Goal: Register for event/course

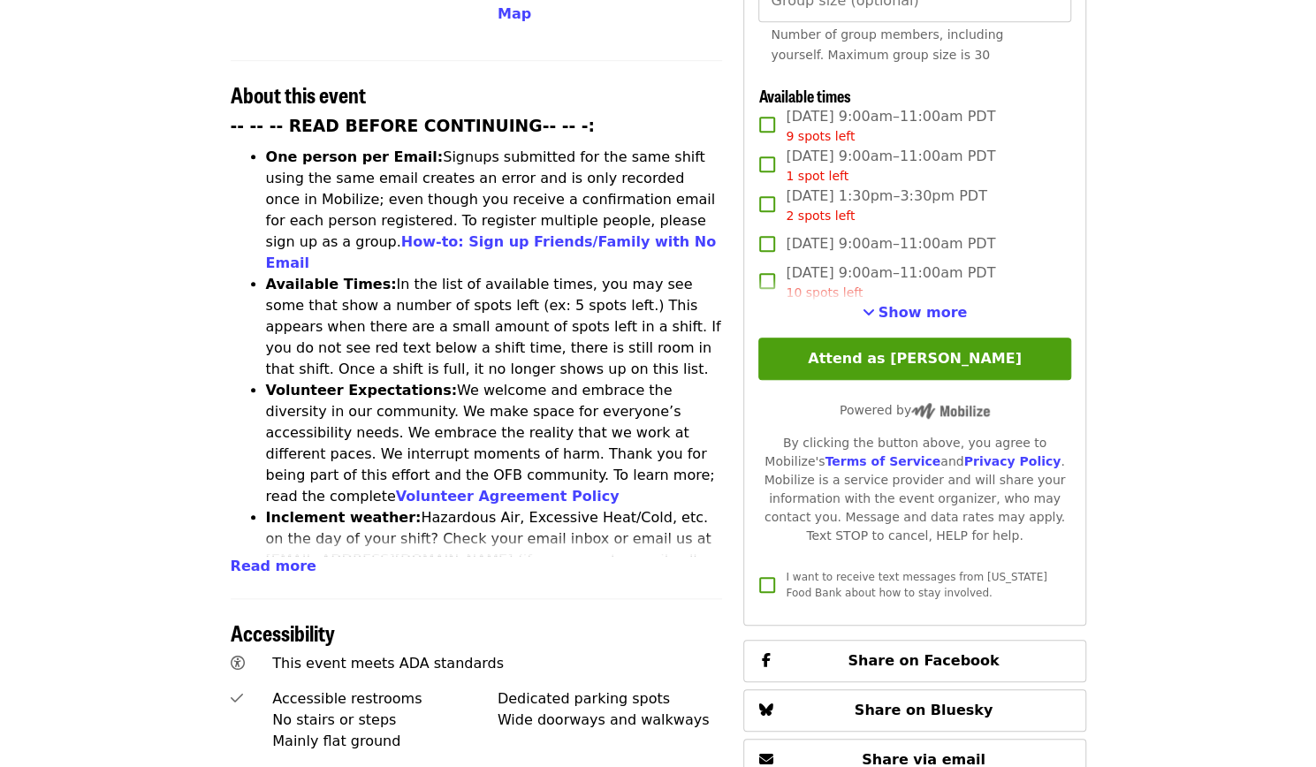
scroll to position [638, 0]
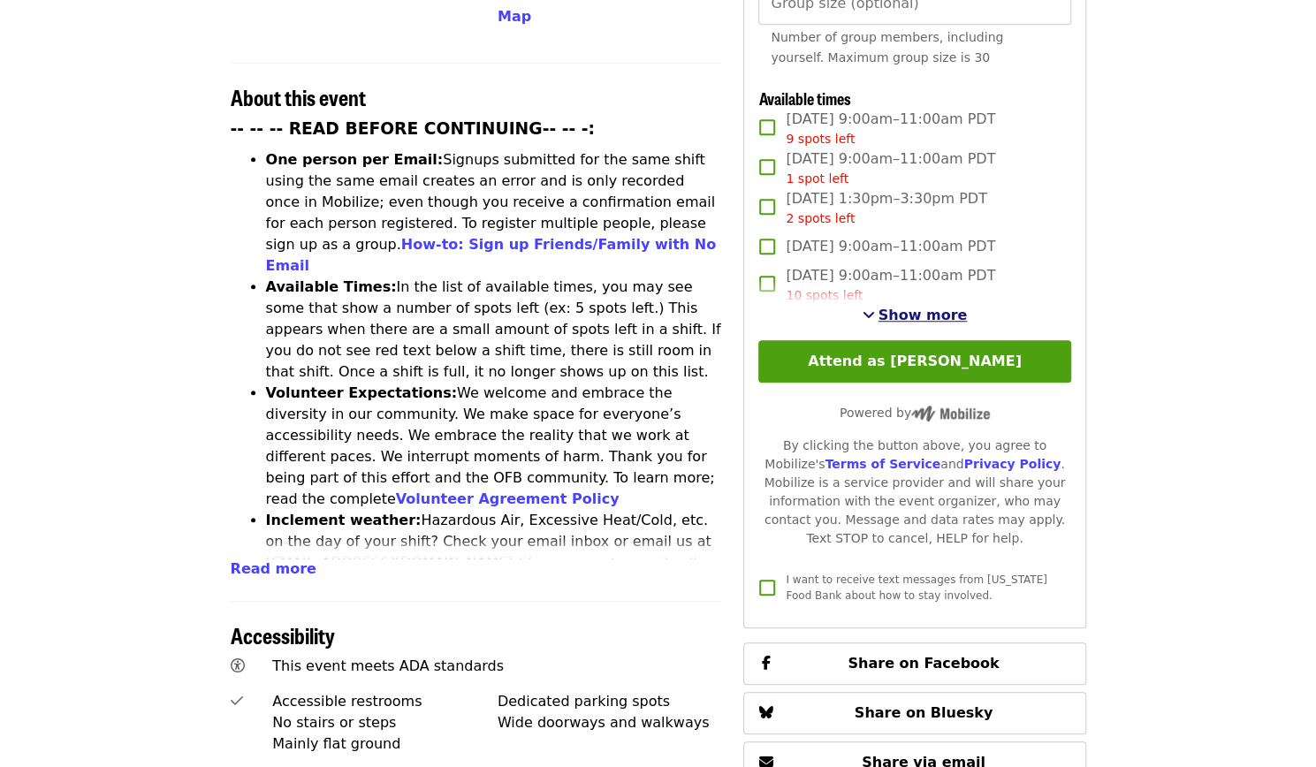
click at [923, 313] on span "Show more" at bounding box center [922, 315] width 89 height 17
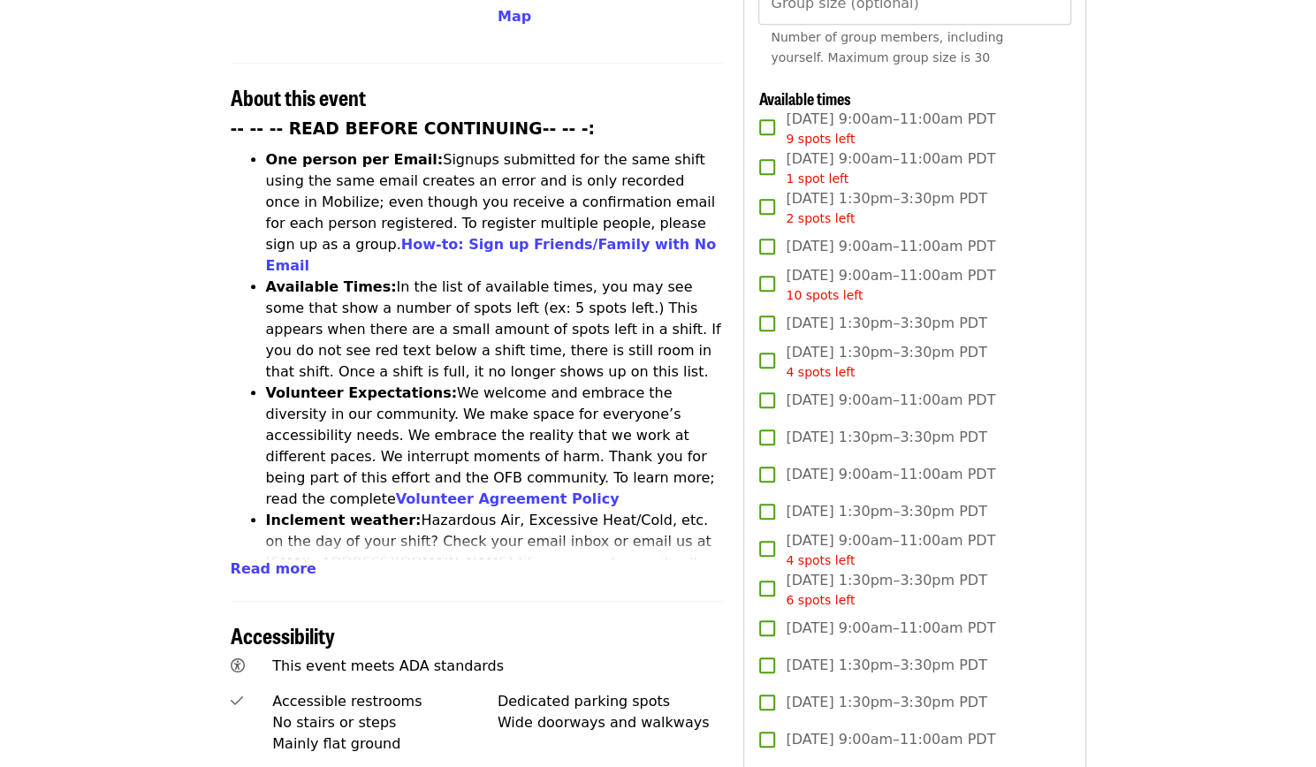
scroll to position [0, 0]
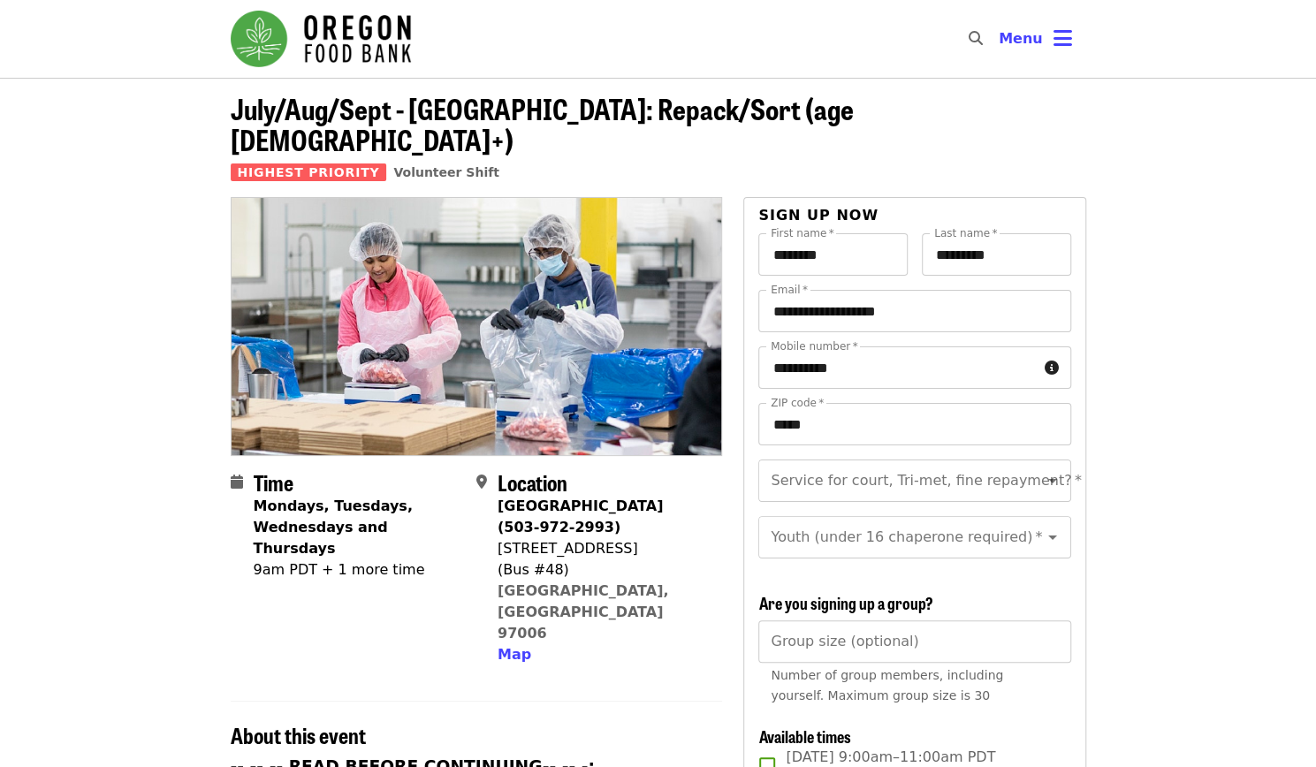
click at [284, 46] on img "Main navigation" at bounding box center [321, 39] width 180 height 57
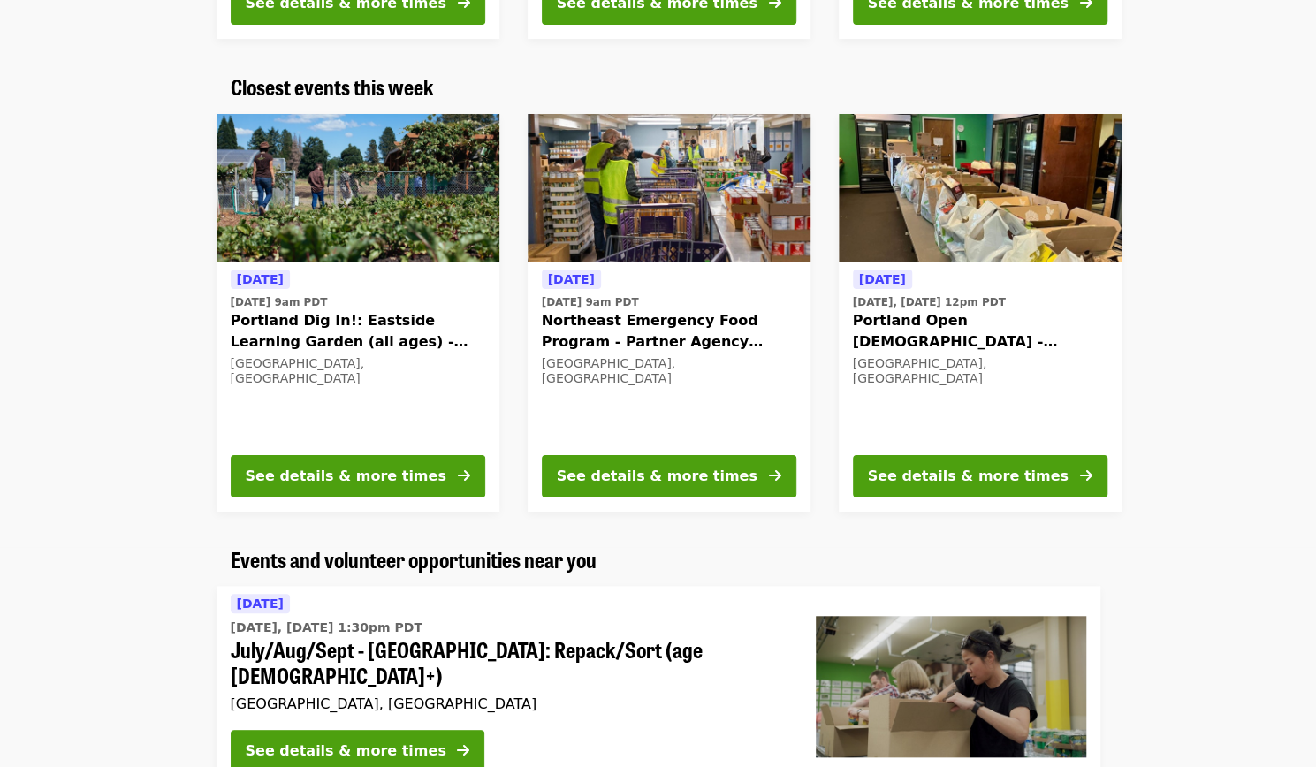
scroll to position [563, 0]
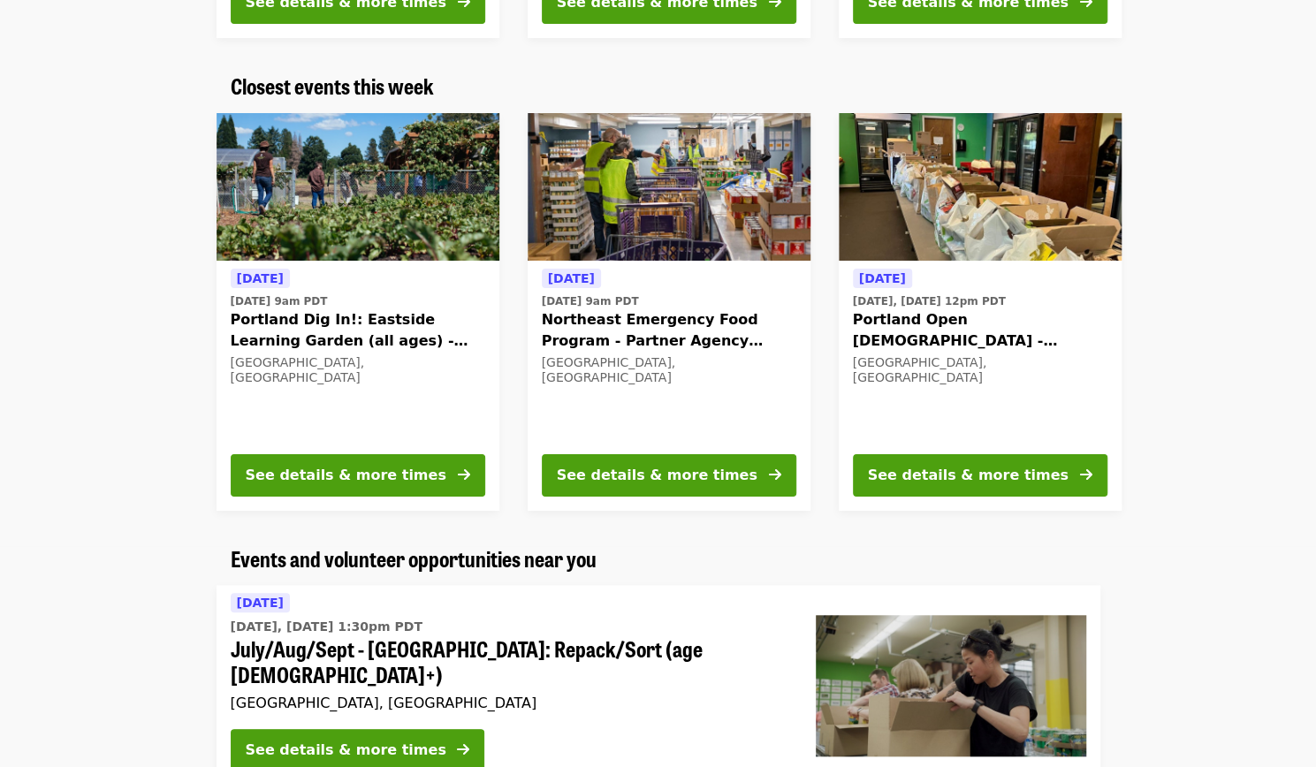
click at [952, 339] on span "Portland Open [DEMOGRAPHIC_DATA] - Partner Agency Support (16+)" at bounding box center [980, 330] width 254 height 42
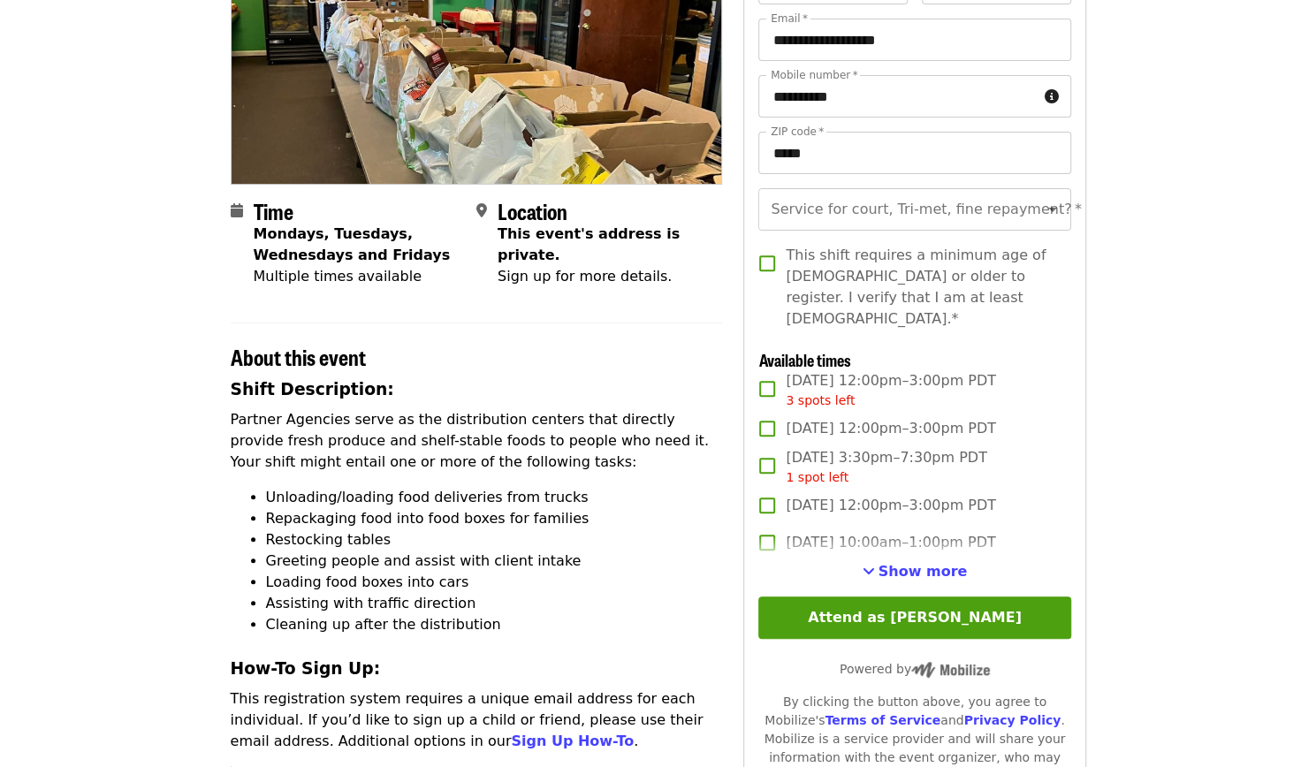
scroll to position [236, 0]
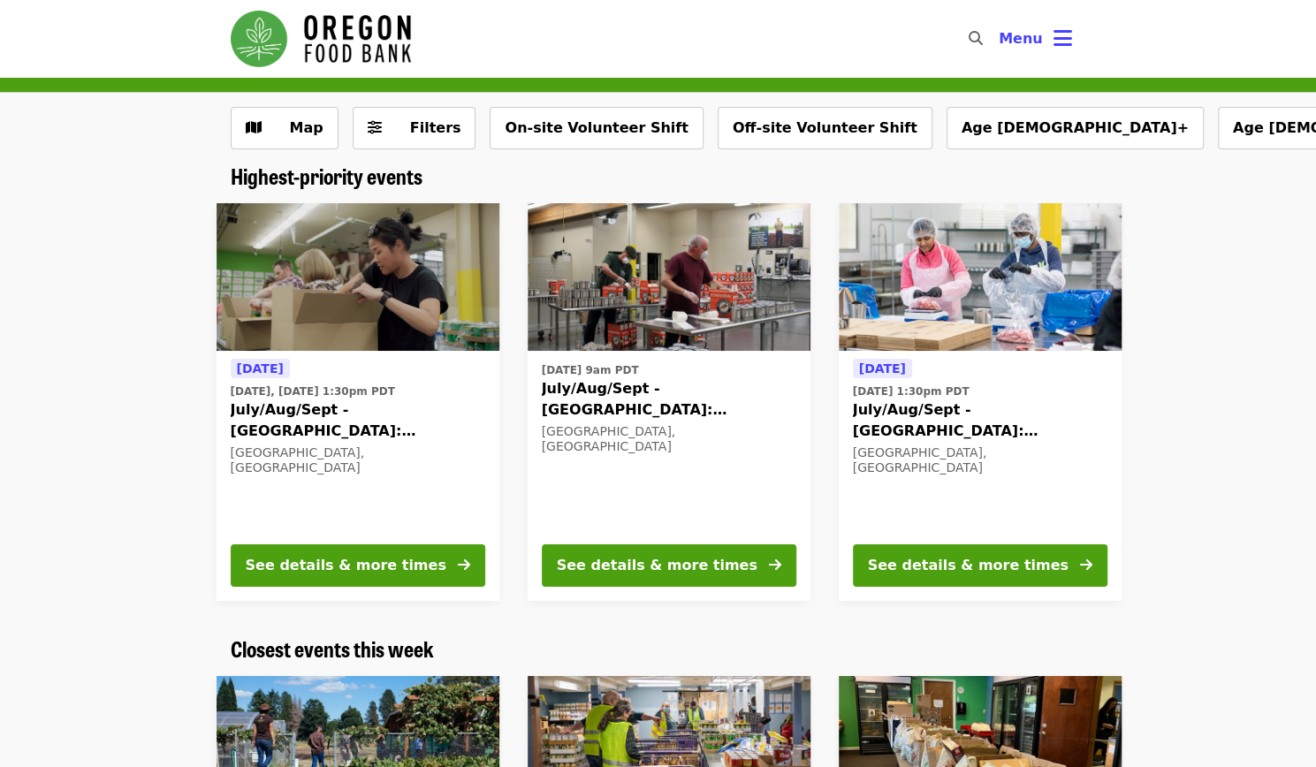
click at [983, 42] on icon "search icon" at bounding box center [975, 38] width 14 height 17
type input "*********"
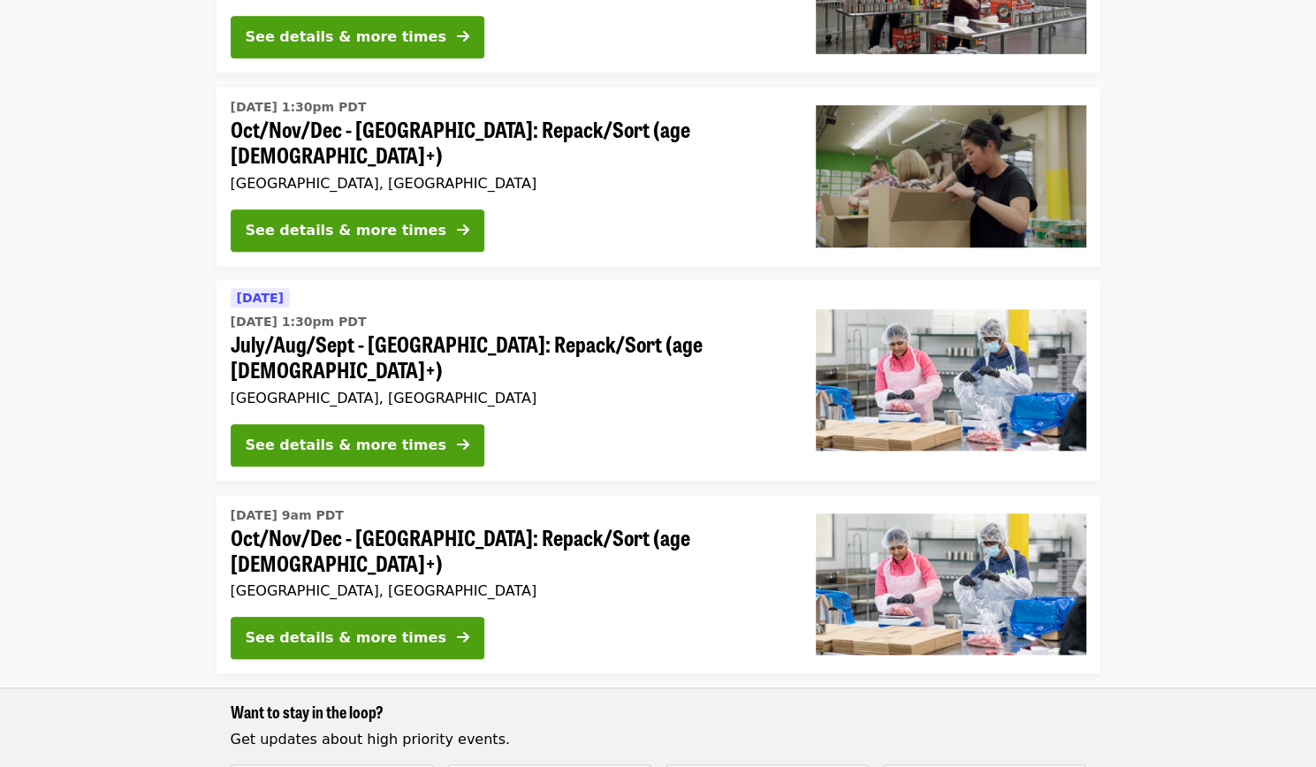
scroll to position [717, 0]
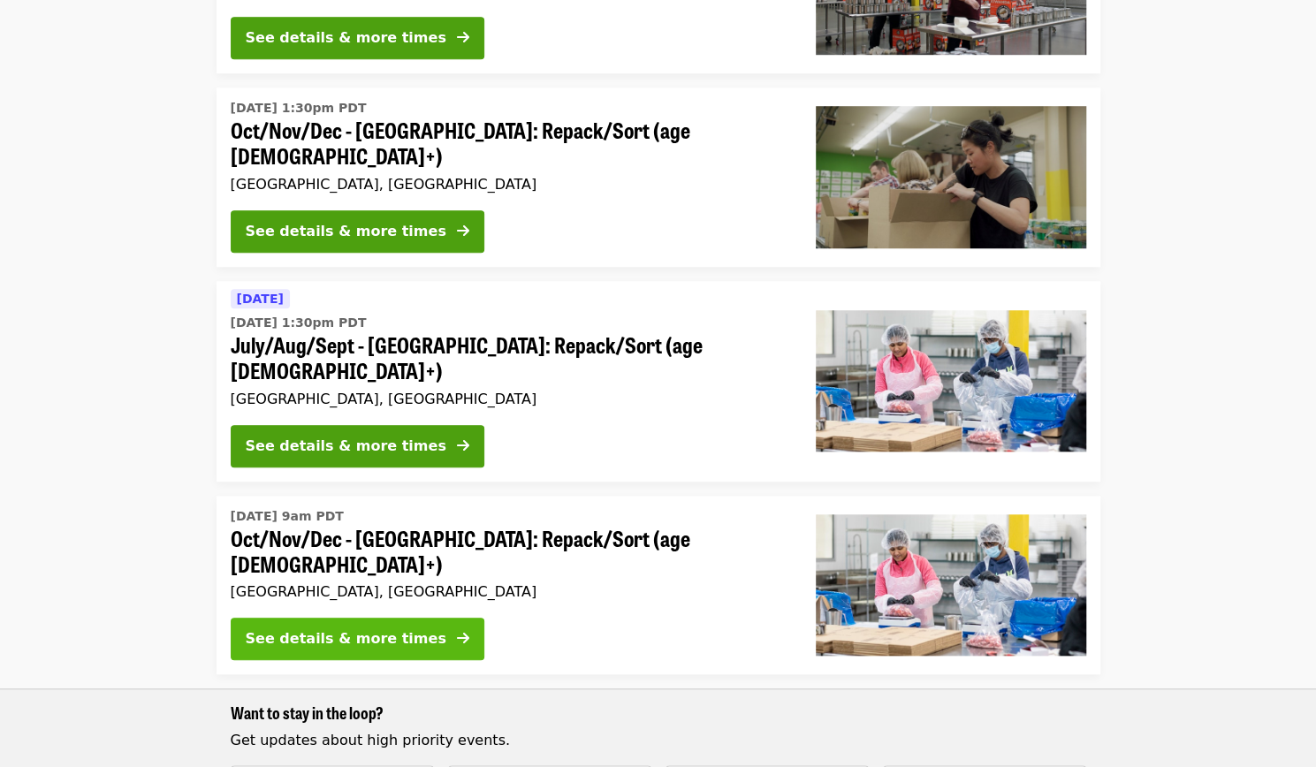
click at [383, 628] on div "See details & more times" at bounding box center [346, 638] width 201 height 21
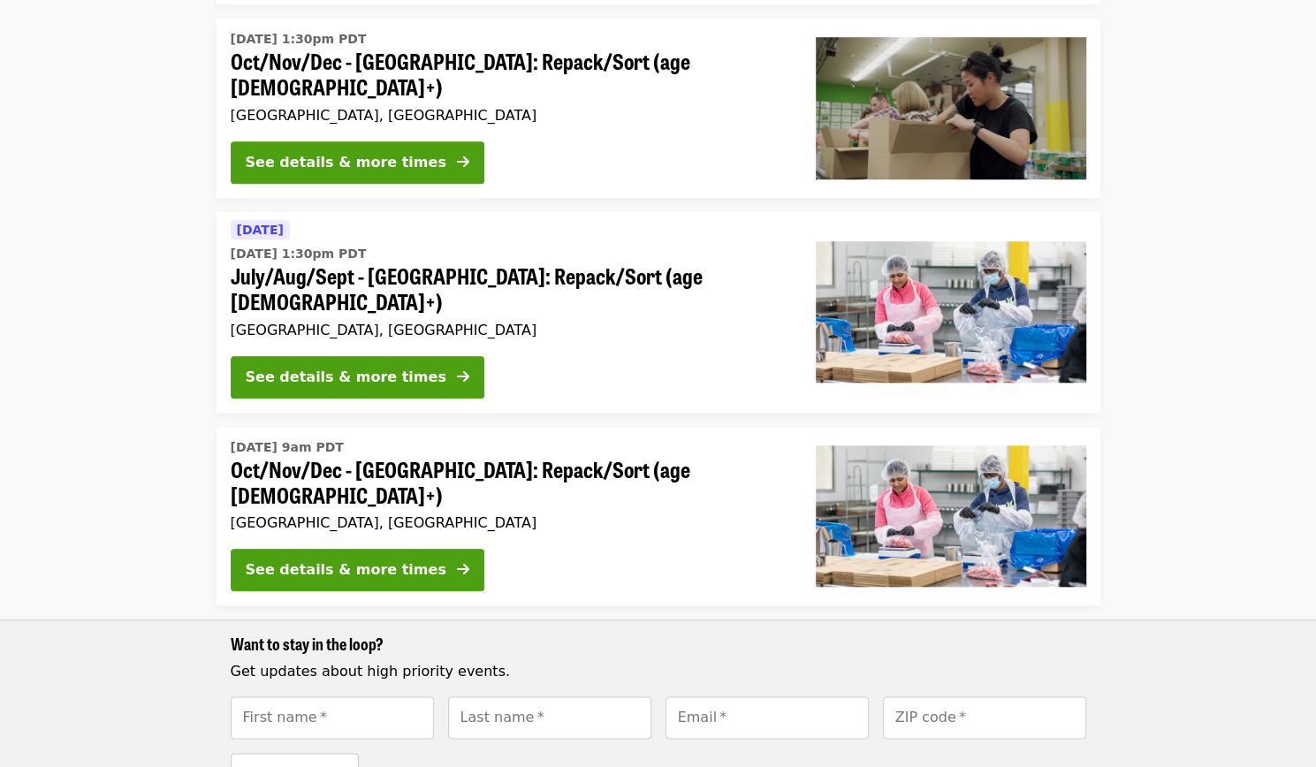
scroll to position [786, 0]
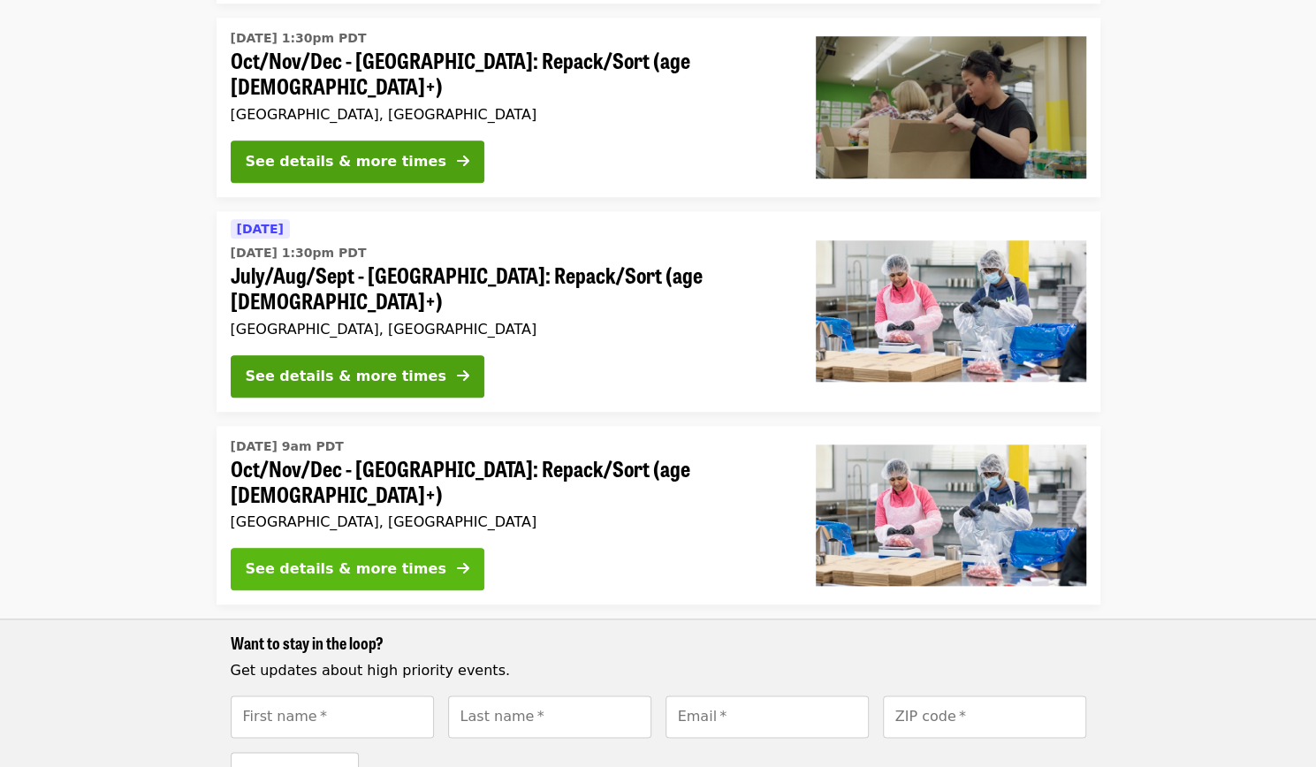
click at [307, 558] on div "See details & more times" at bounding box center [346, 568] width 201 height 21
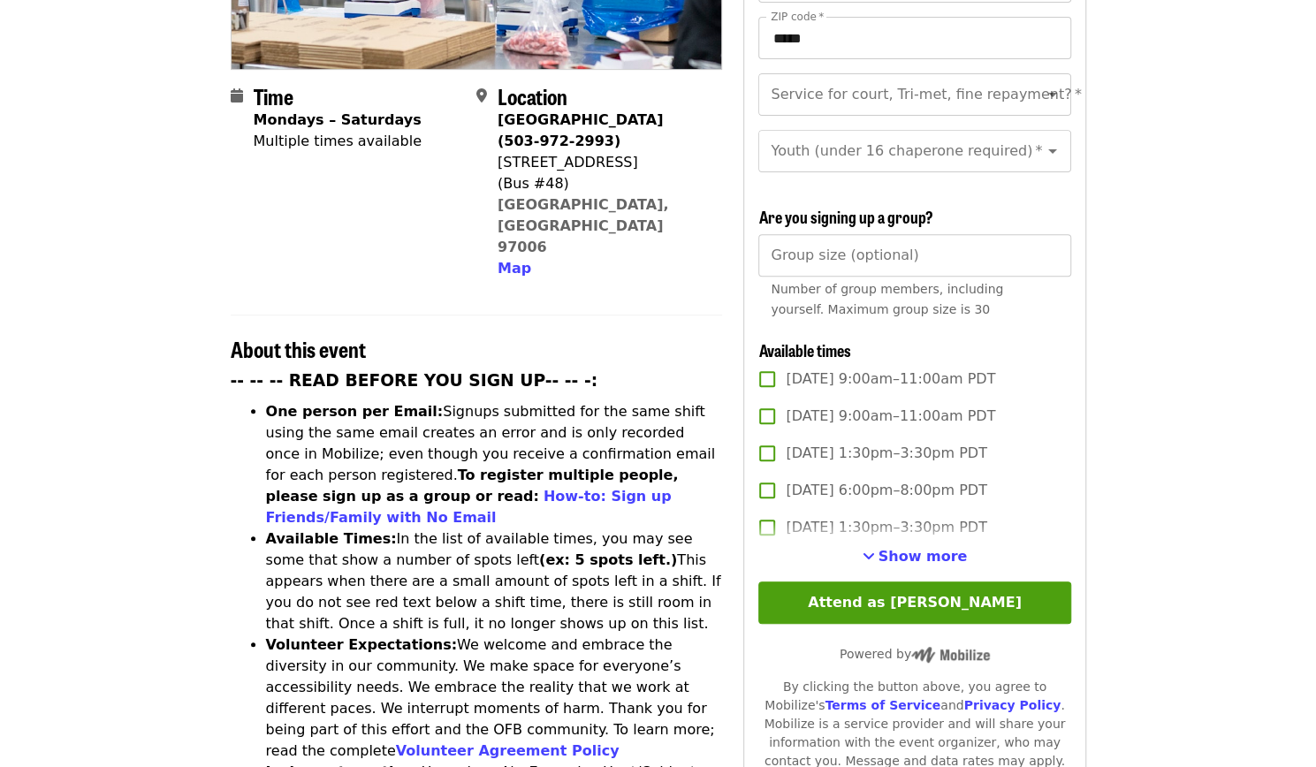
scroll to position [387, 0]
click at [900, 552] on span "Show more" at bounding box center [922, 555] width 89 height 17
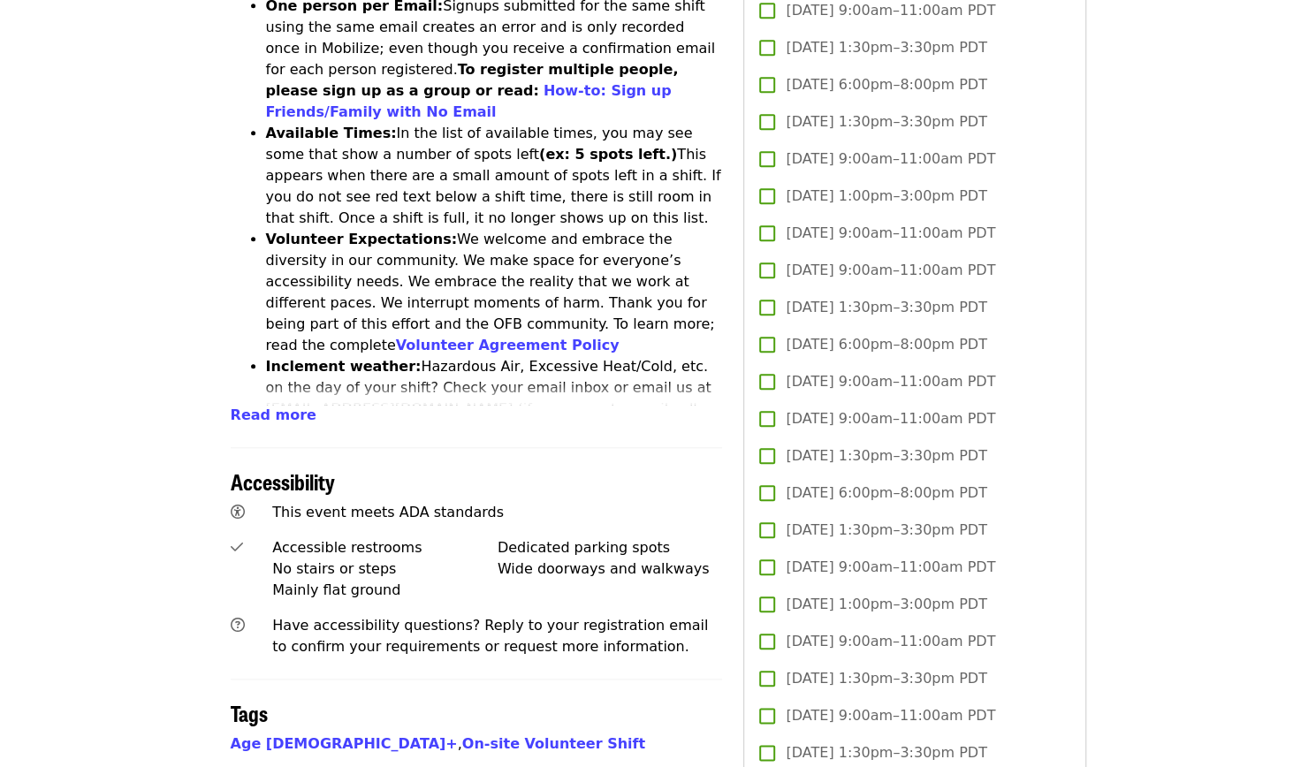
scroll to position [796, 0]
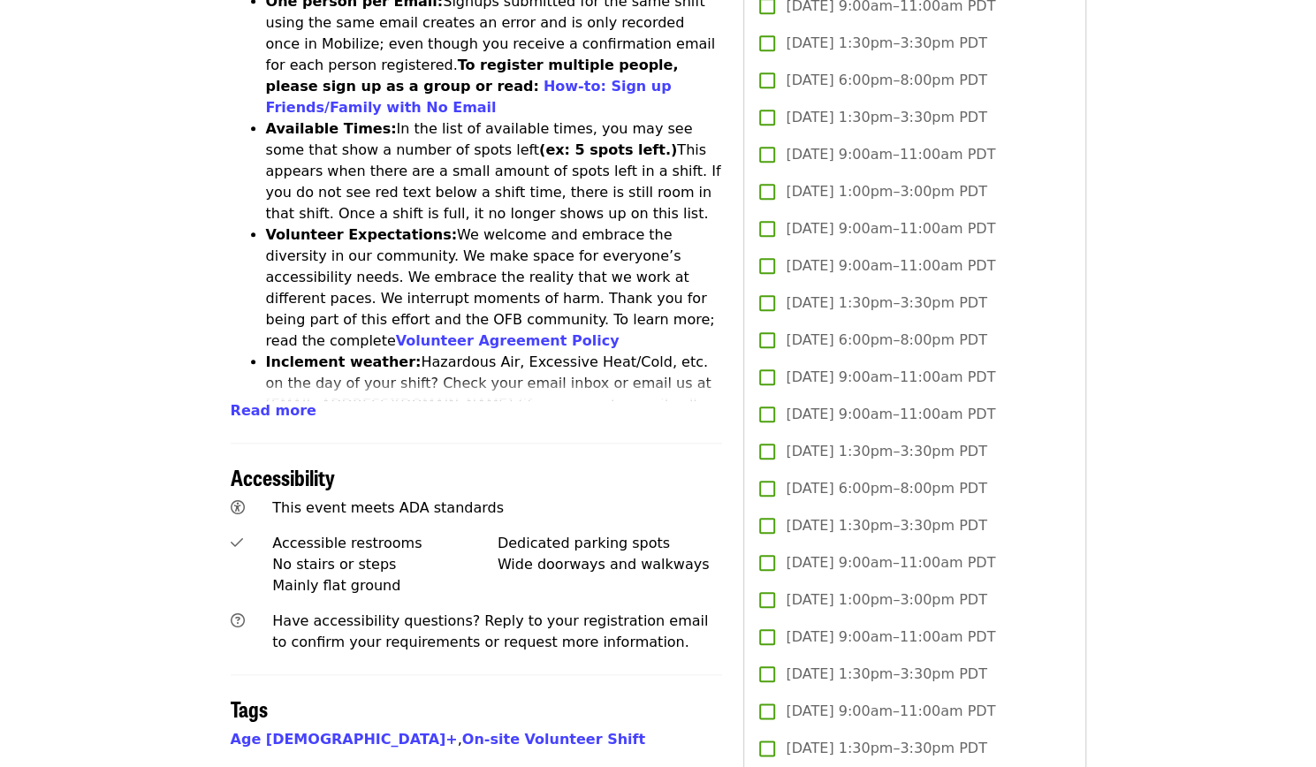
click at [801, 269] on span "Tue, Oct 7, 9:00am–11:00am PDT" at bounding box center [889, 265] width 209 height 21
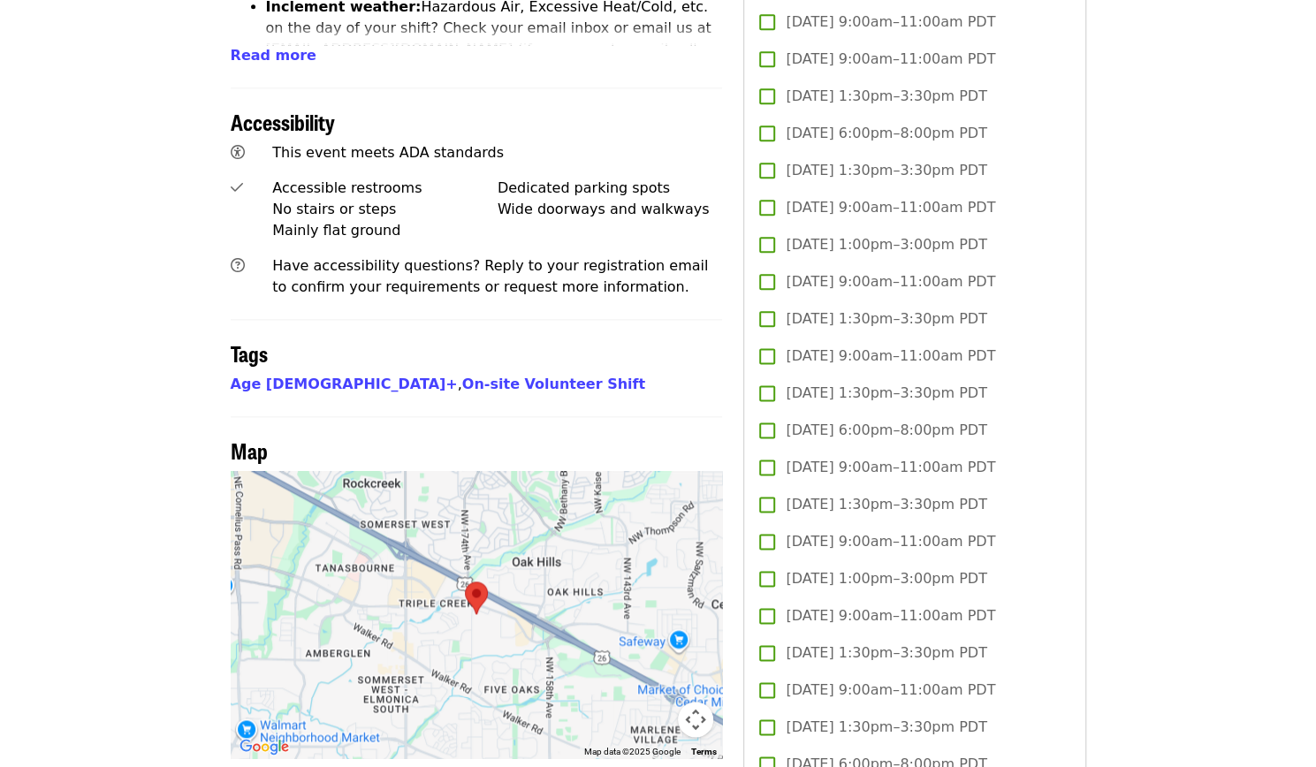
scroll to position [1153, 0]
click at [802, 353] on span "Tue, Oct 14, 9:00am–11:00am PDT" at bounding box center [889, 354] width 209 height 21
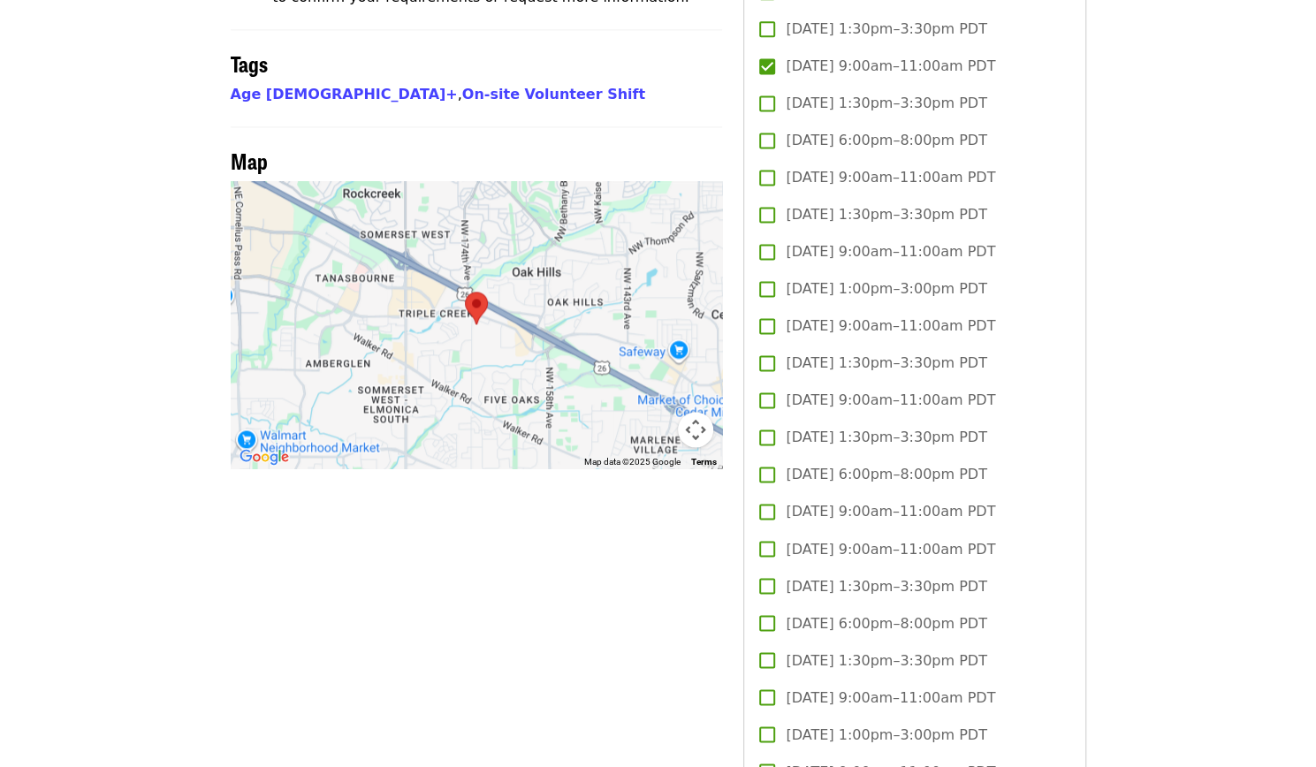
scroll to position [1442, 0]
click at [815, 394] on span "Tue, Oct 21, 9:00am–11:00am PDT" at bounding box center [889, 399] width 209 height 21
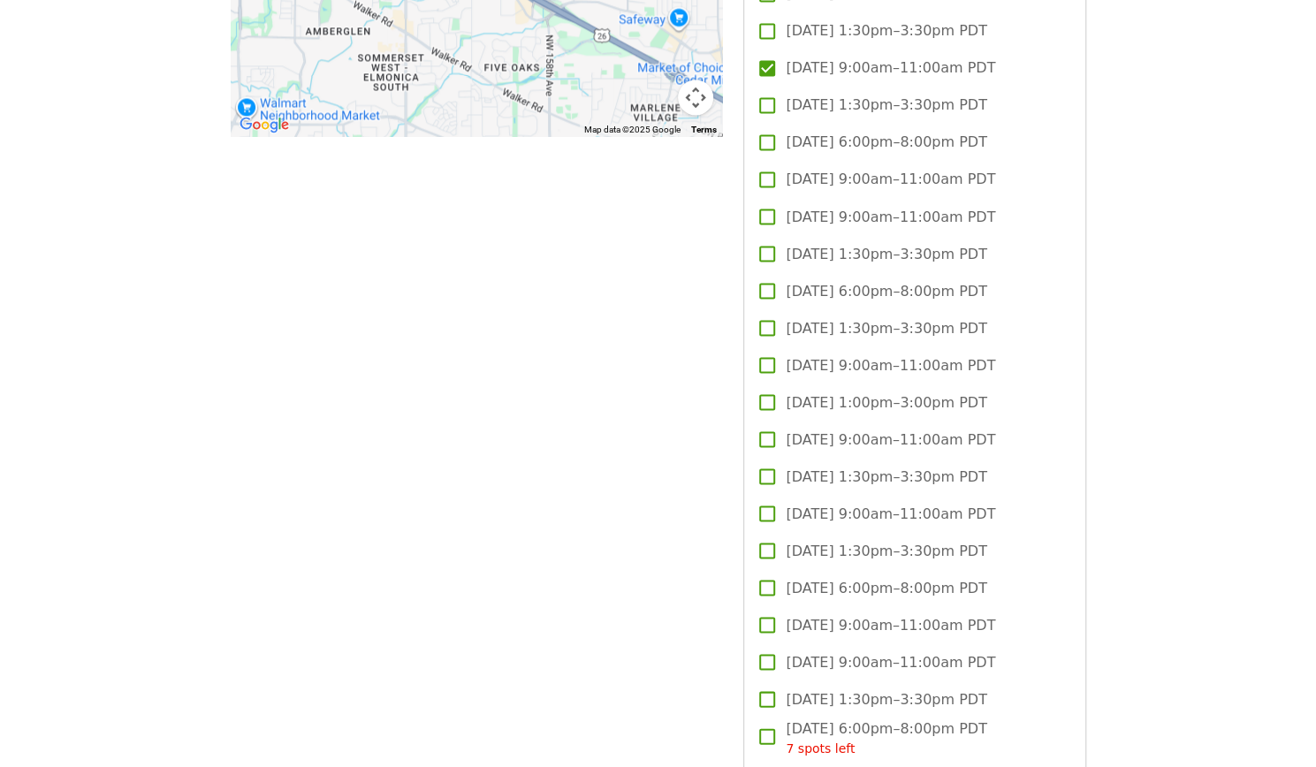
scroll to position [1774, 0]
click at [792, 504] on span "Tue, Oct 28, 9:00am–11:00am PDT" at bounding box center [889, 512] width 209 height 21
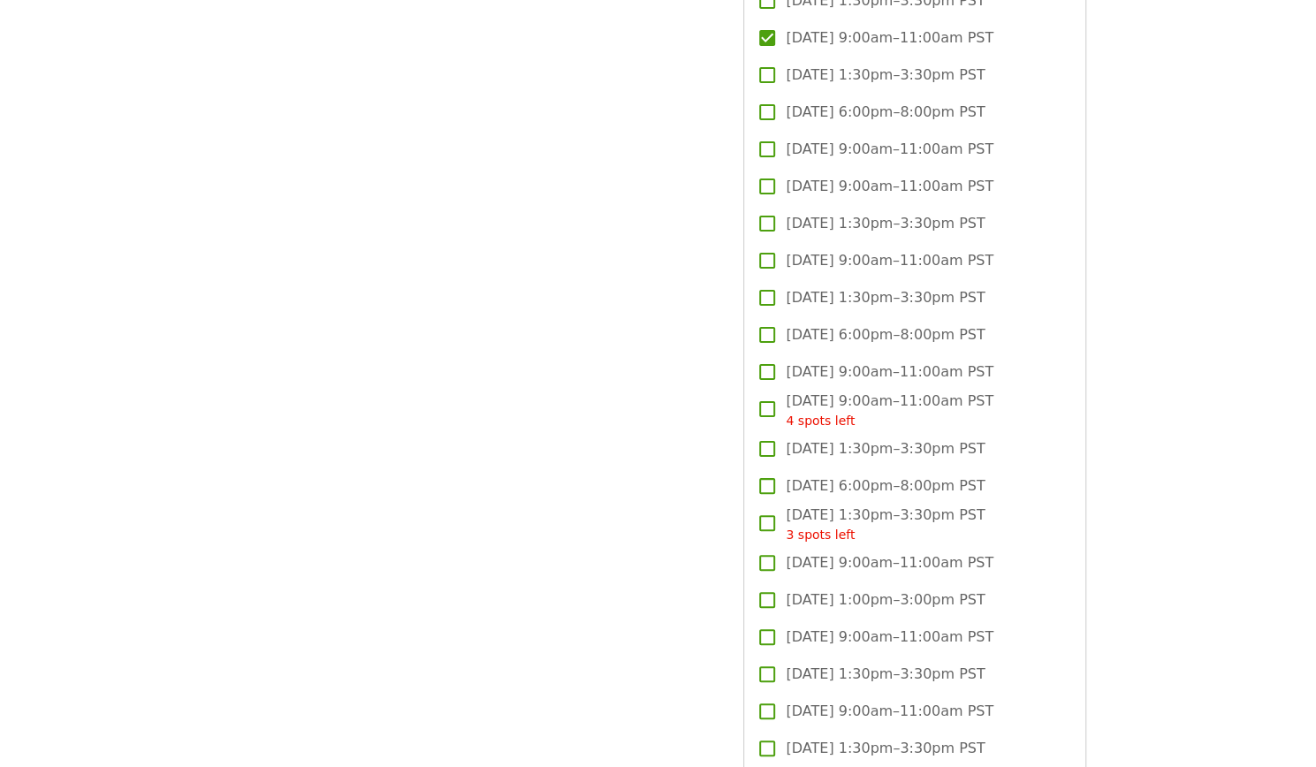
scroll to position [3960, 0]
click at [944, 255] on span "Tue, Dec 2, 9:00am–11:00am PST" at bounding box center [889, 258] width 208 height 21
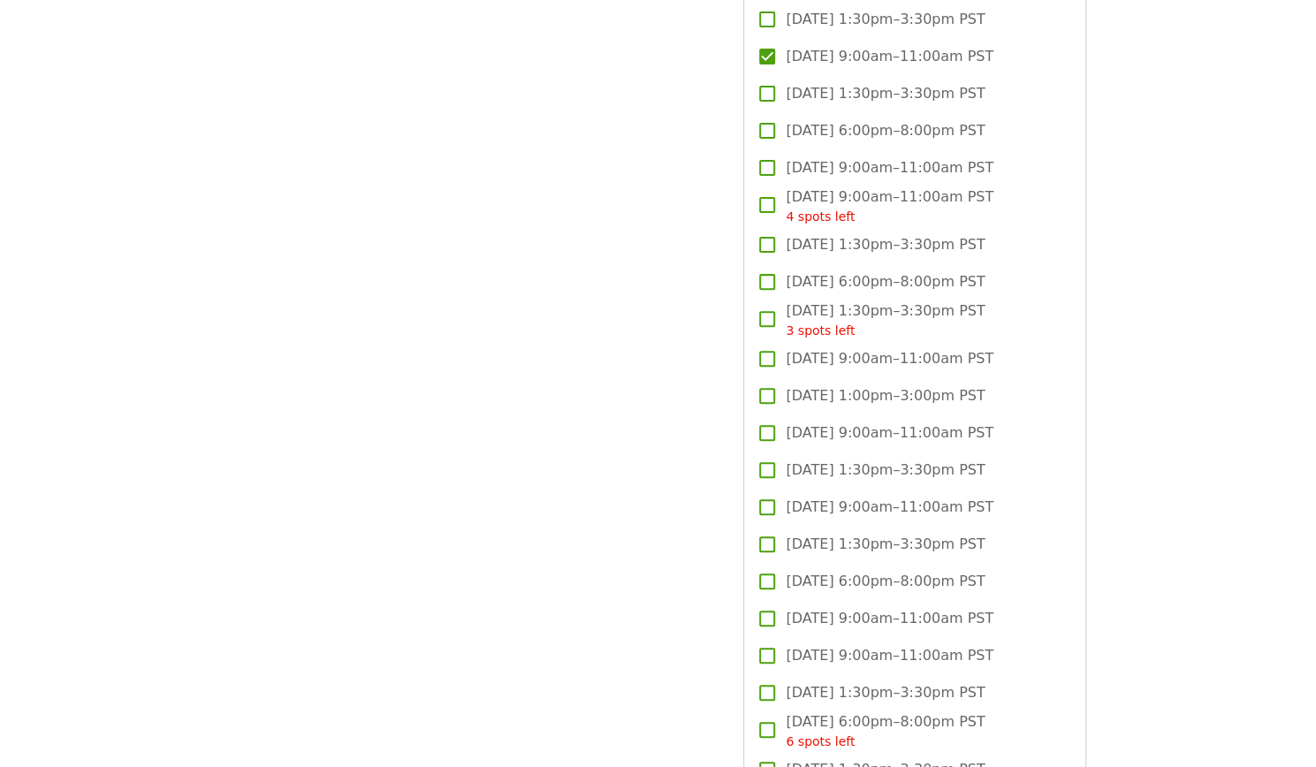
scroll to position [4177, 0]
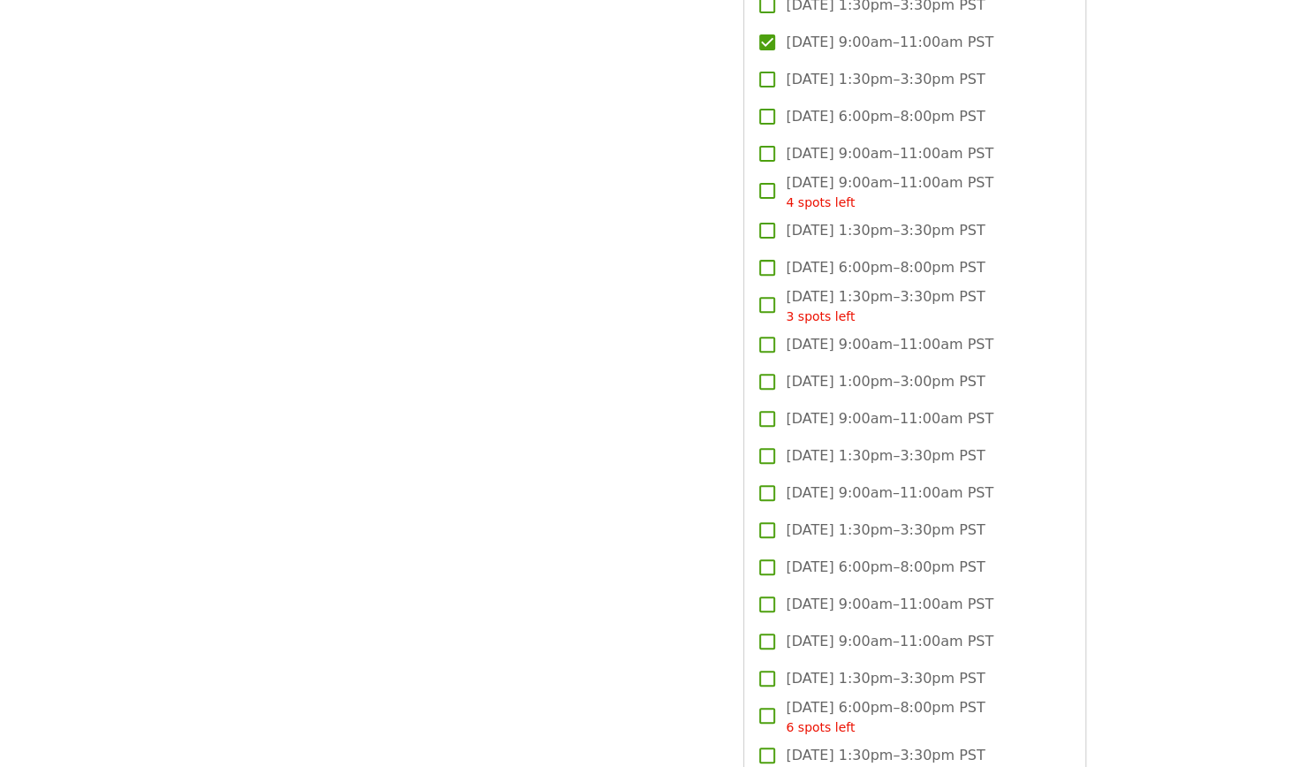
click at [925, 489] on span "Tue, Dec 9, 9:00am–11:00am PST" at bounding box center [889, 492] width 208 height 21
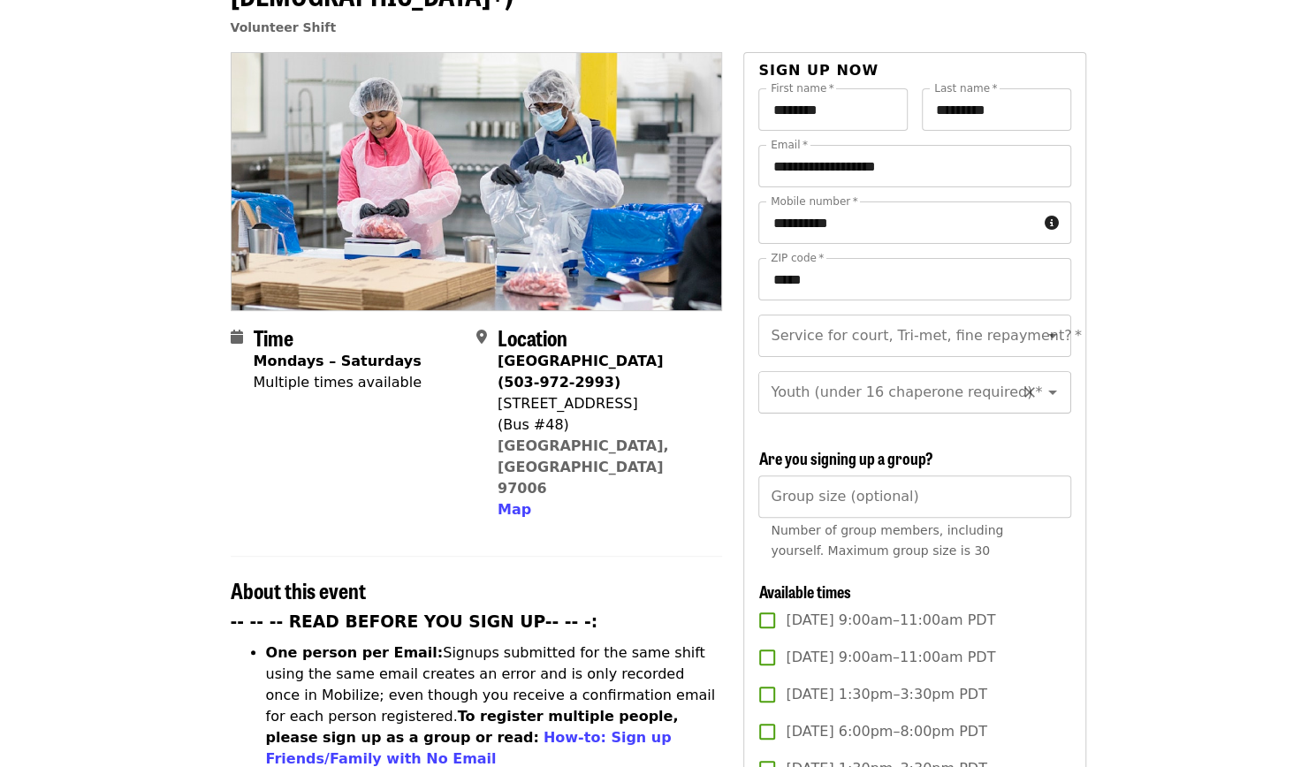
scroll to position [104, 0]
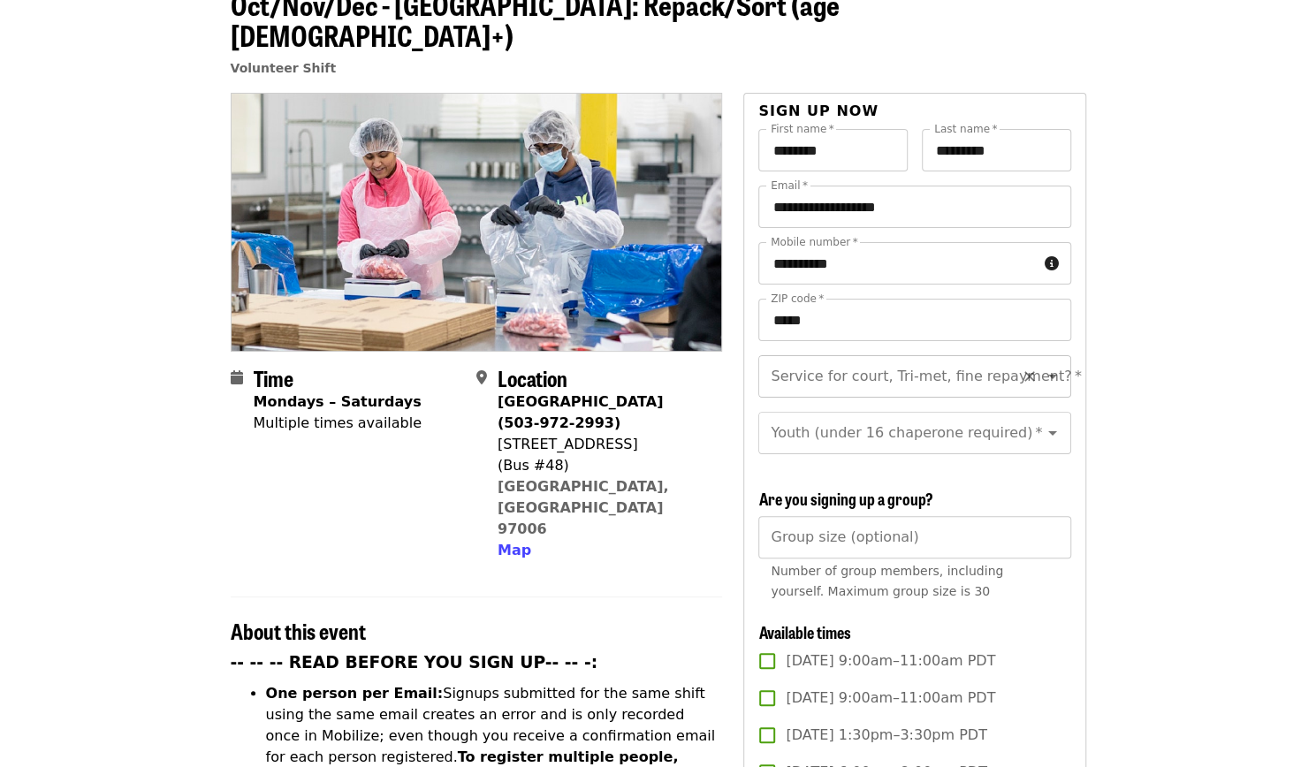
click at [882, 355] on div "Service for court, Tri-met, fine repayment?   * Service for court, Tri-met, fin…" at bounding box center [914, 376] width 312 height 42
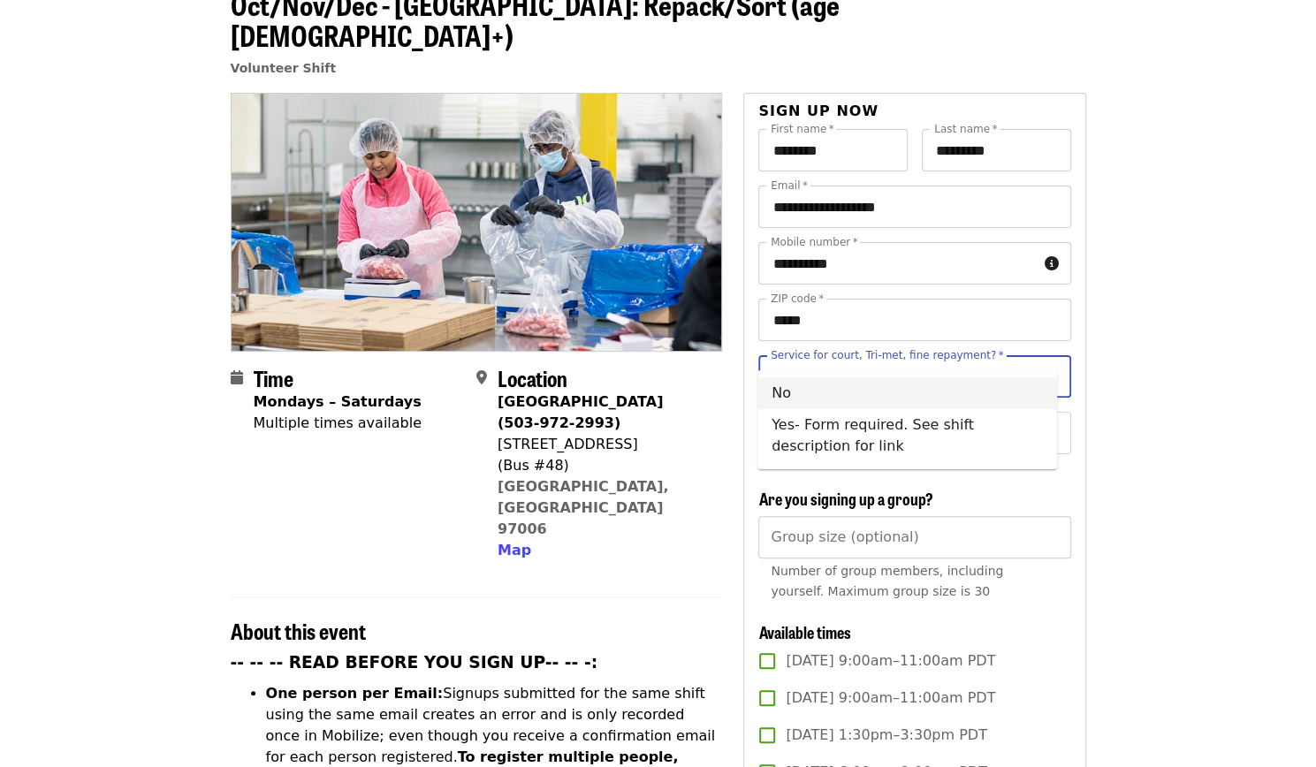
click at [861, 395] on li "No" at bounding box center [907, 393] width 300 height 32
type input "**"
click at [855, 430] on input "Youth (under 16 chaperone required)   *" at bounding box center [892, 433] width 240 height 34
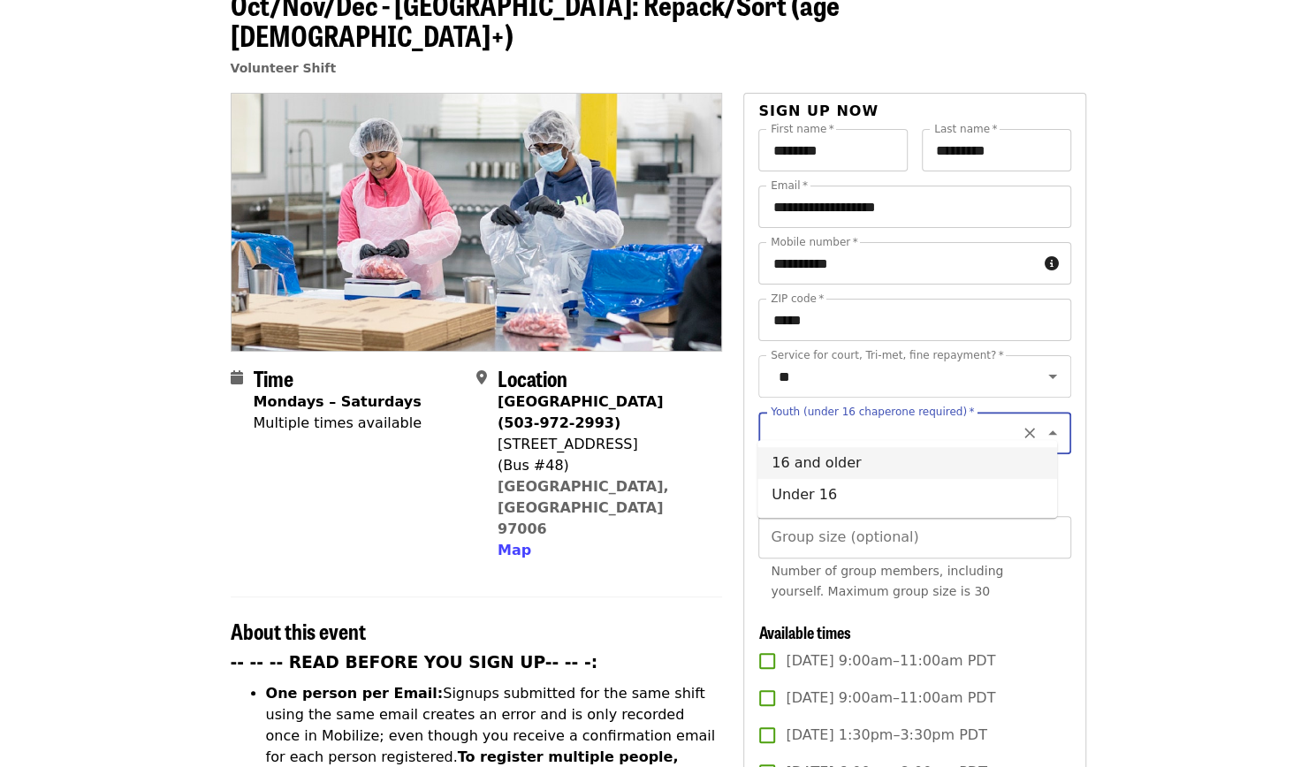
click at [844, 459] on li "16 and older" at bounding box center [907, 463] width 300 height 32
type input "**********"
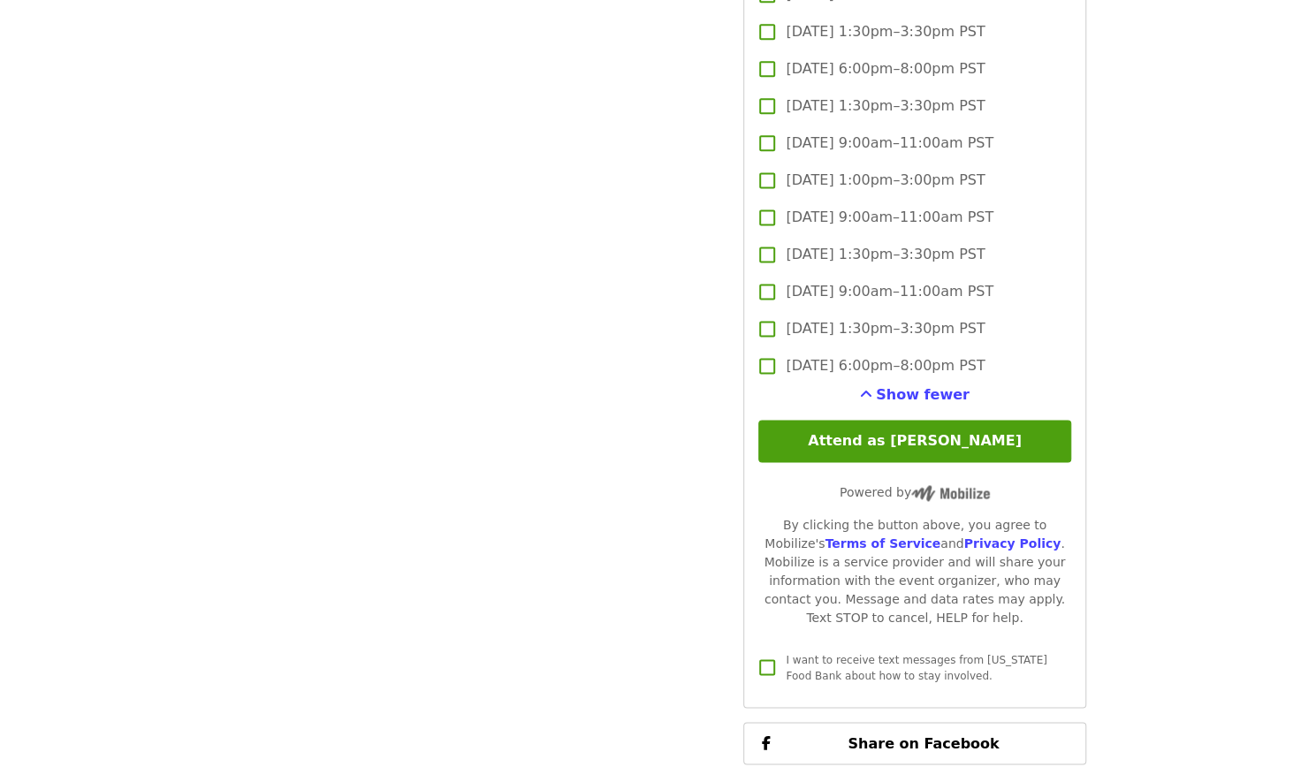
scroll to position [5272, 0]
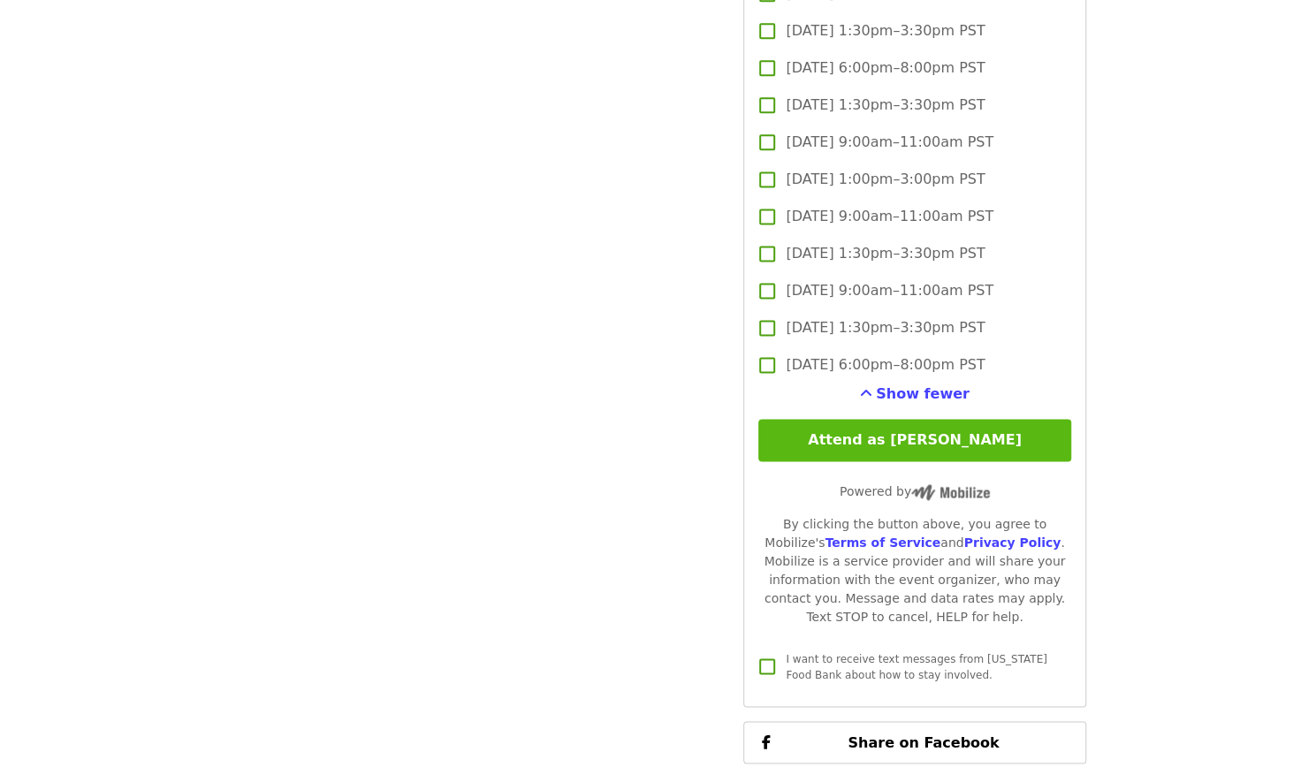
click at [802, 434] on button "Attend as [PERSON_NAME]" at bounding box center [914, 440] width 312 height 42
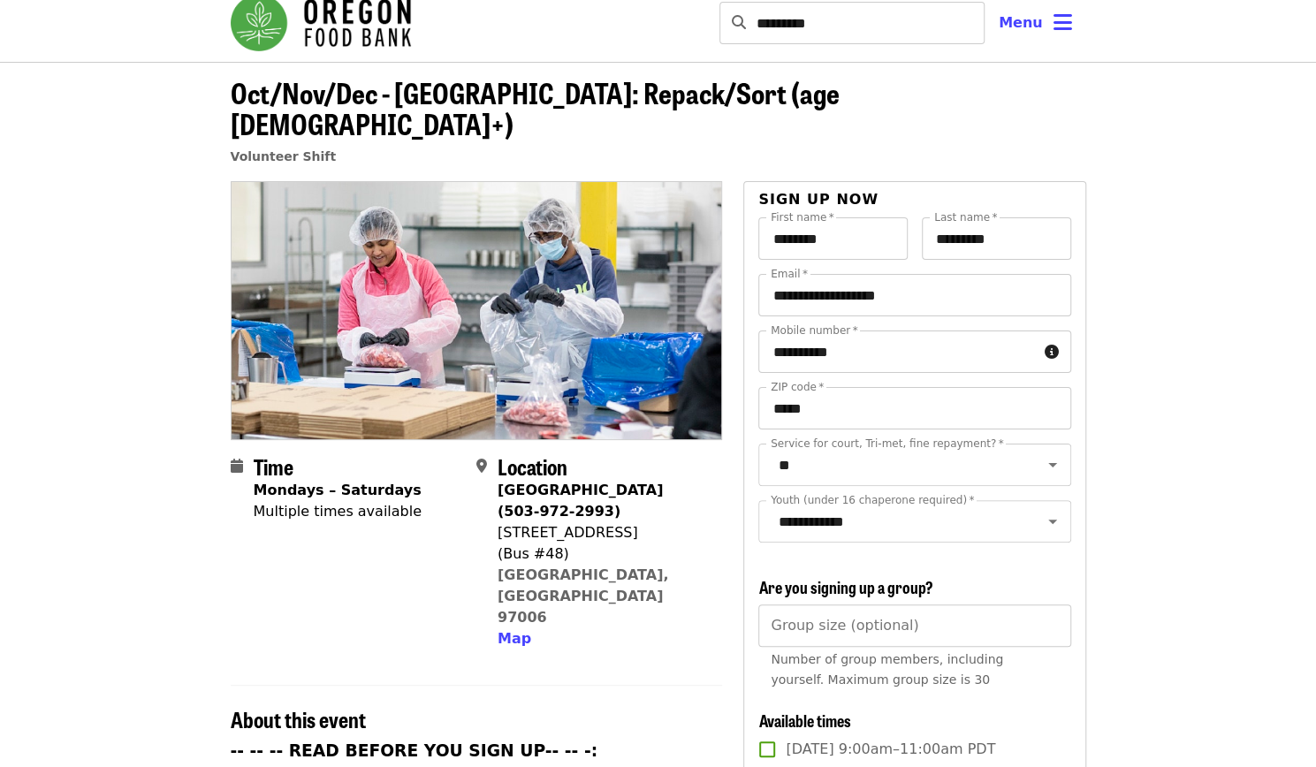
scroll to position [0, 0]
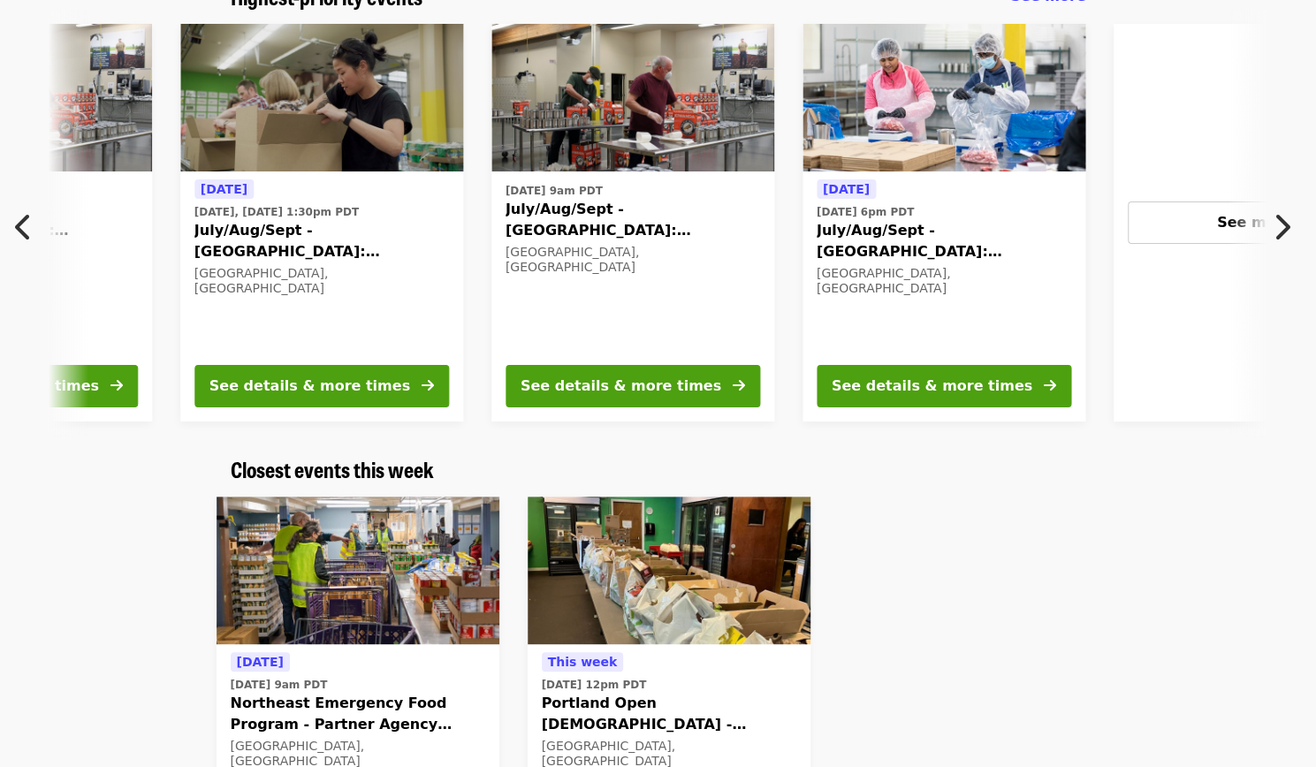
scroll to position [0, 951]
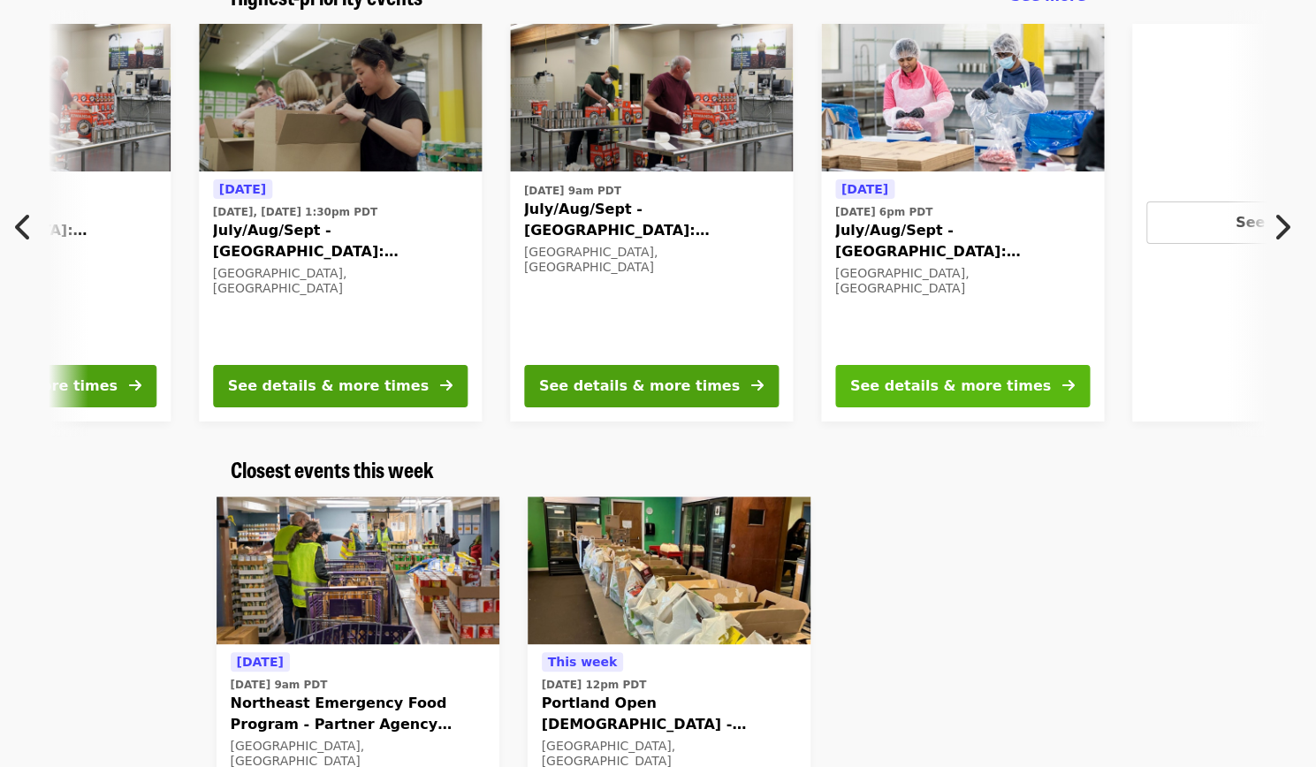
click at [951, 380] on div "See details & more times" at bounding box center [950, 386] width 201 height 21
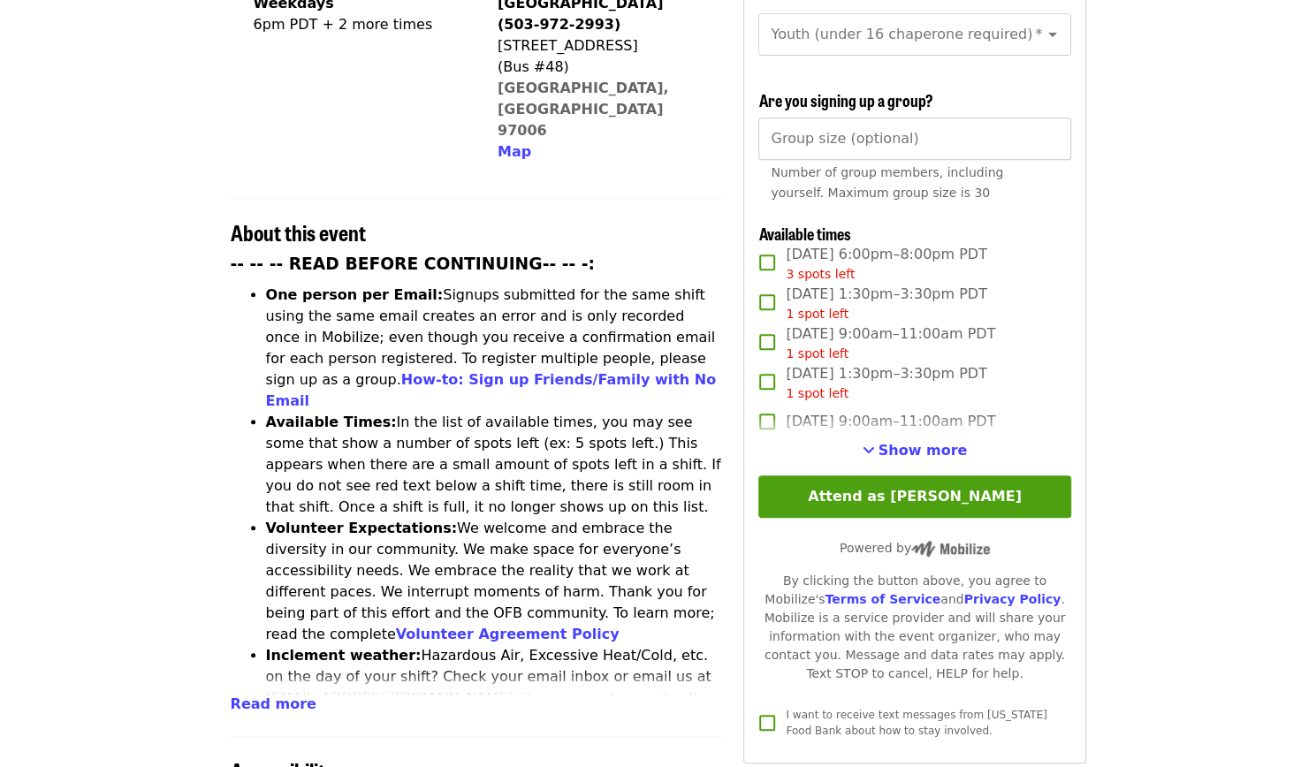
scroll to position [507, 0]
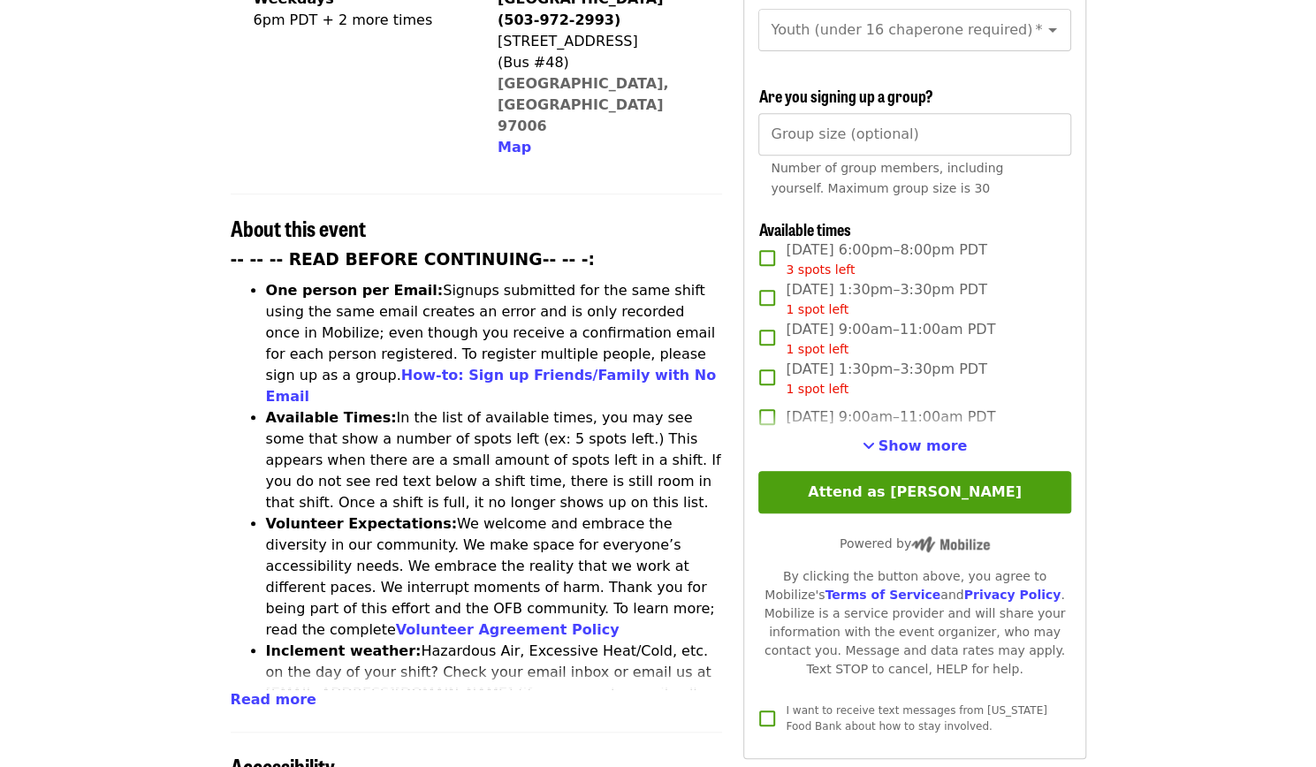
click at [960, 289] on span "Fri, Aug 15, 1:30pm–3:30pm PDT 1 spot left" at bounding box center [885, 299] width 201 height 40
click at [893, 448] on span "Show more" at bounding box center [922, 445] width 89 height 17
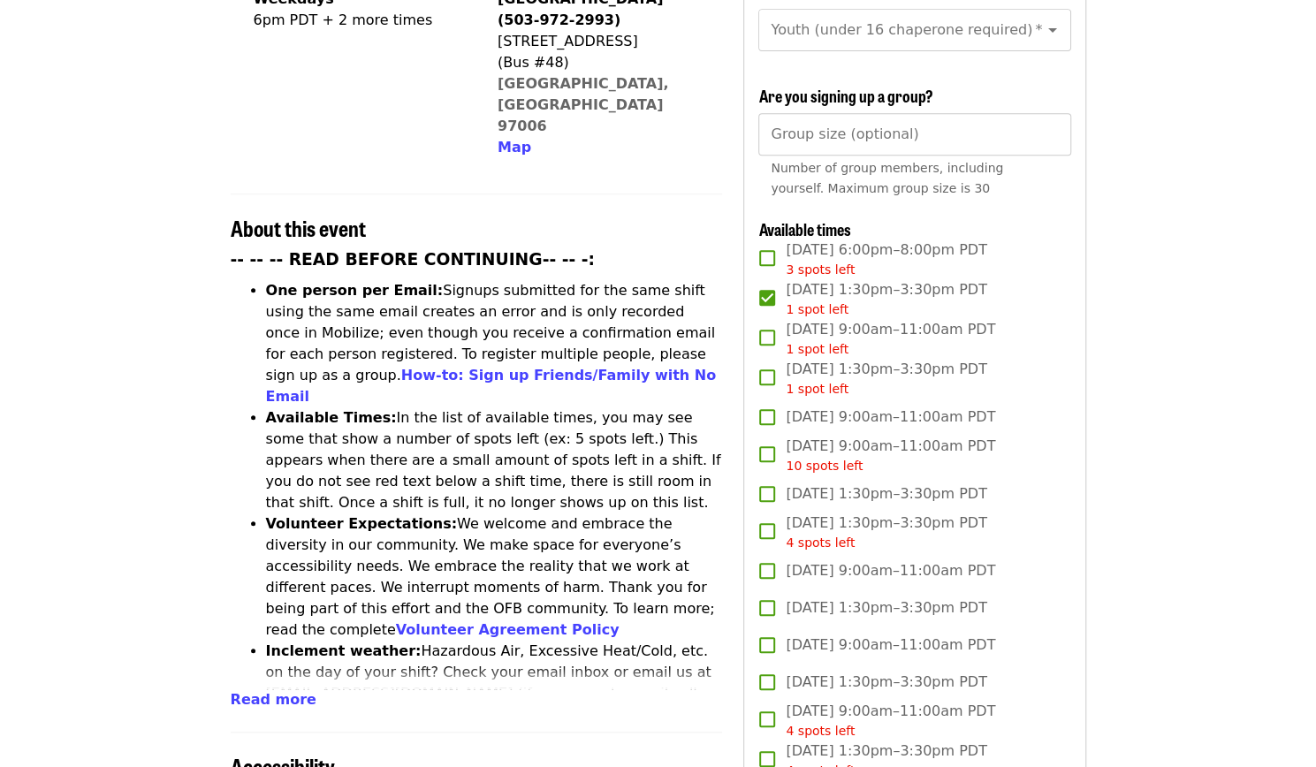
click at [914, 384] on div "1 spot left" at bounding box center [885, 389] width 201 height 19
click at [924, 334] on span "Tue, Aug 19, 9:00am–11:00am PDT 1 spot left" at bounding box center [889, 339] width 209 height 40
click at [823, 368] on span "Tue, Aug 26, 1:30pm–3:30pm PDT 1 spot left" at bounding box center [885, 379] width 201 height 40
click at [832, 302] on span "1 spot left" at bounding box center [816, 309] width 63 height 14
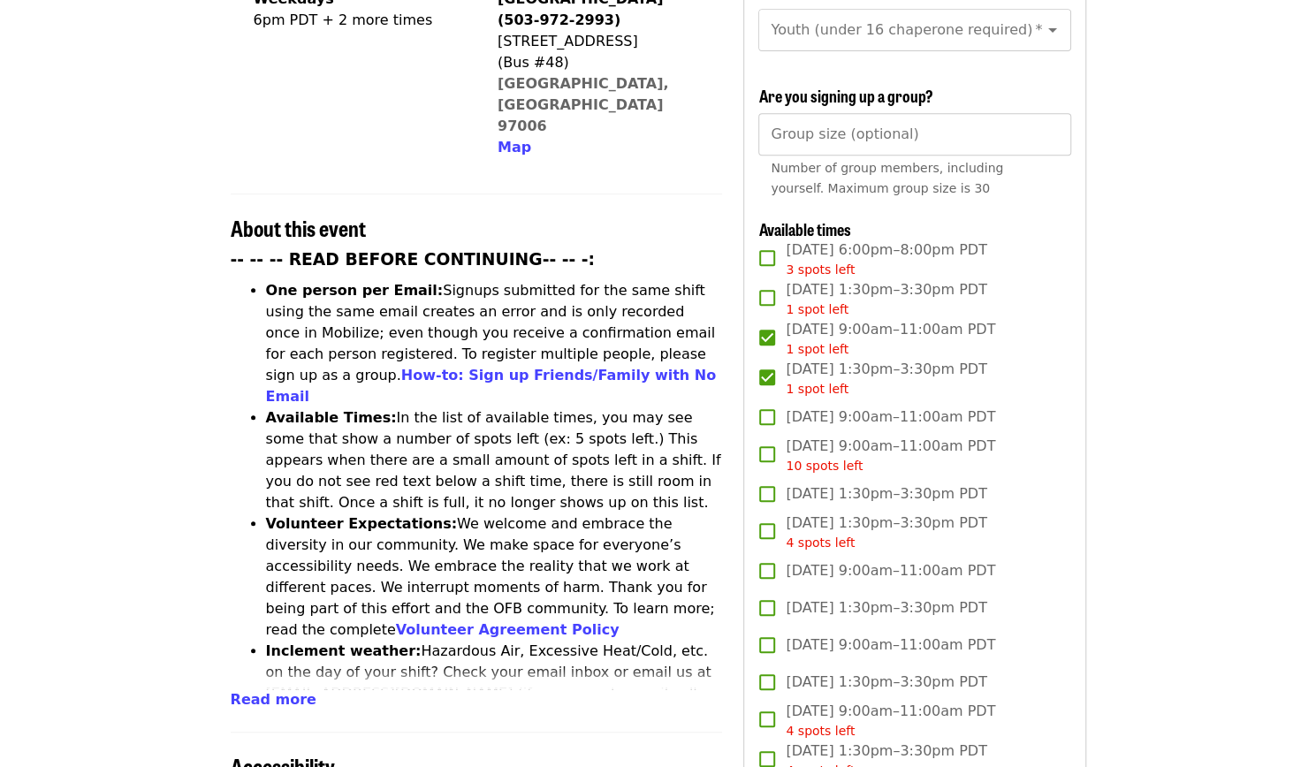
click at [801, 382] on span "1 spot left" at bounding box center [816, 389] width 63 height 14
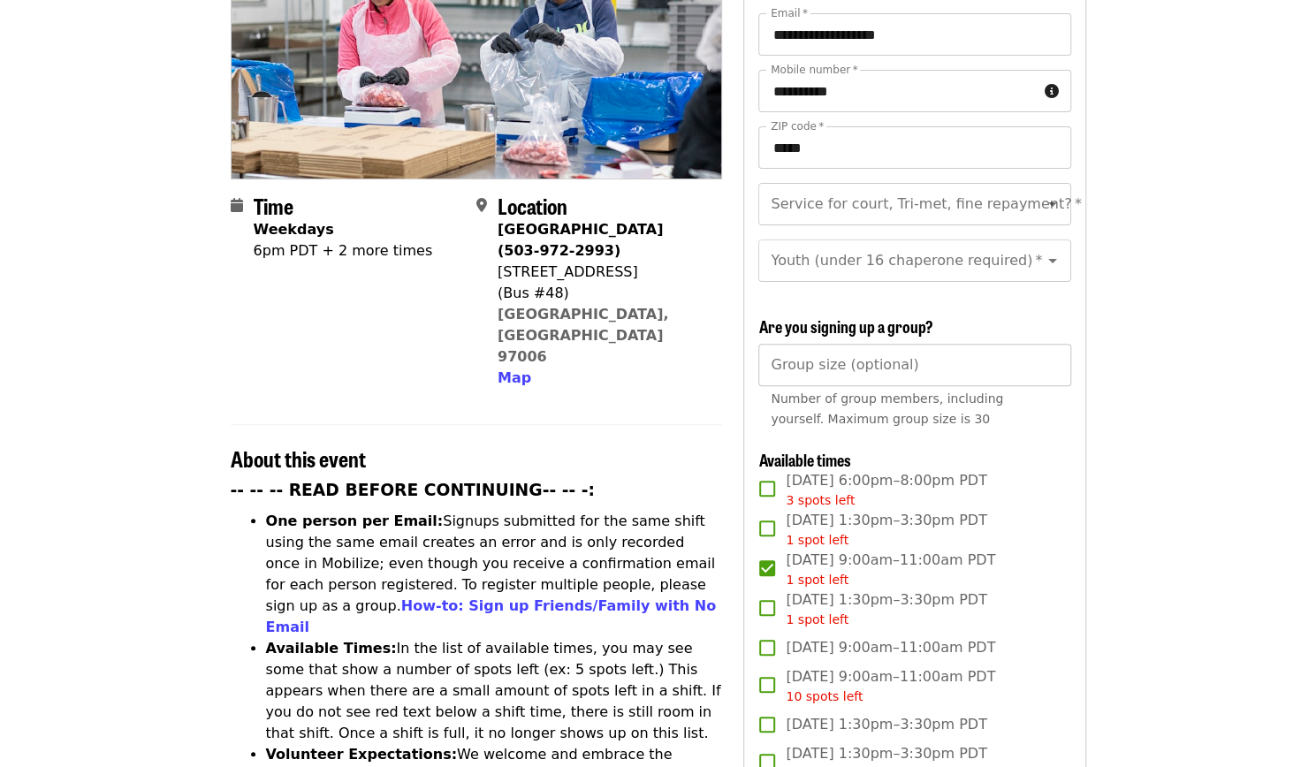
scroll to position [270, 0]
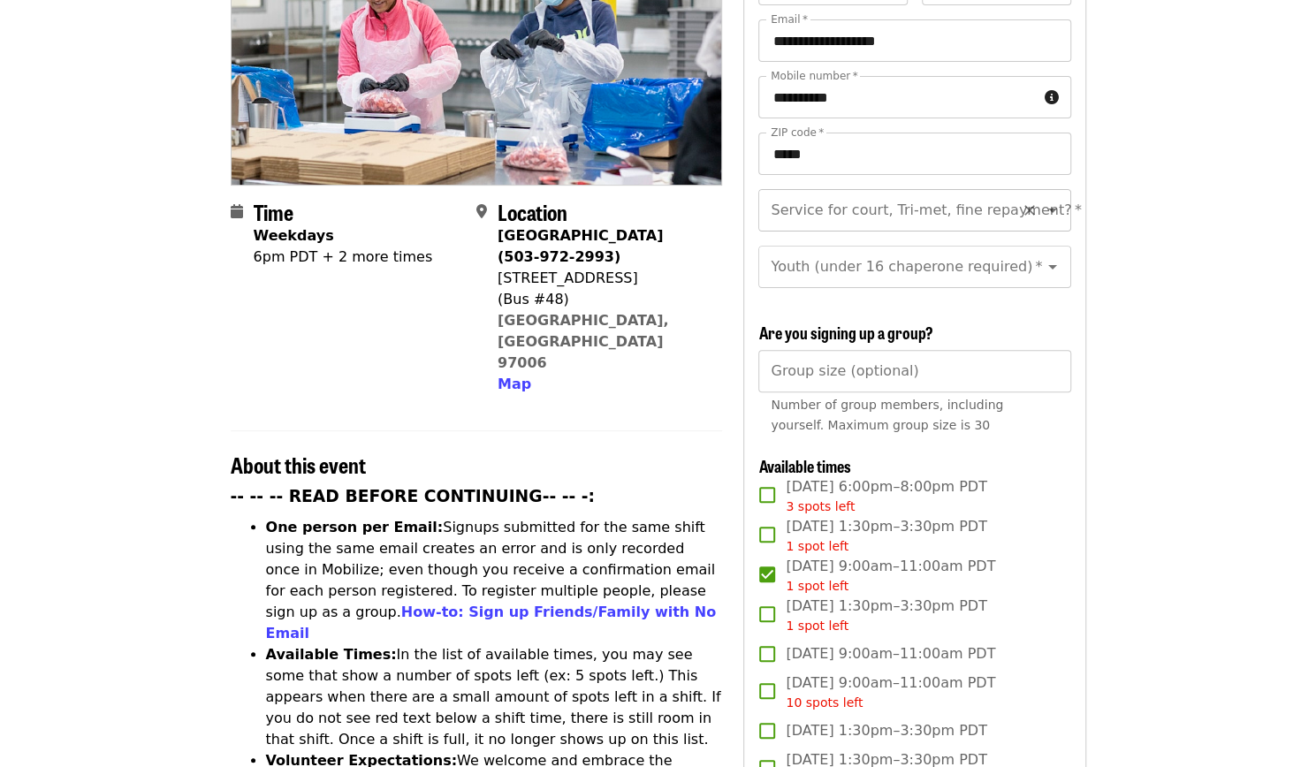
click at [887, 193] on input "Service for court, Tri-met, fine repayment?   *" at bounding box center [892, 210] width 240 height 34
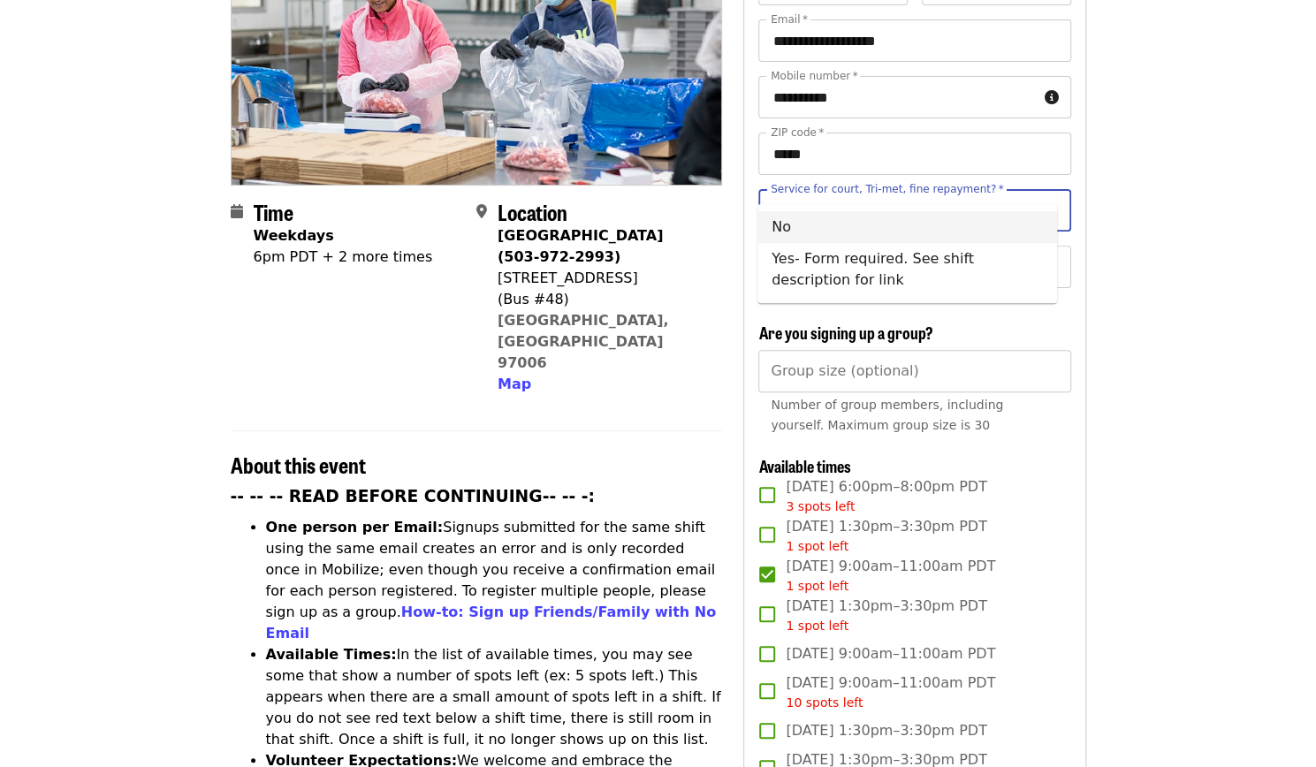
click at [869, 232] on li "No" at bounding box center [907, 227] width 300 height 32
type input "**"
click at [860, 262] on div "Youth (under 16 chaperone required)   * Youth (under 16 chaperone required) *" at bounding box center [914, 267] width 312 height 42
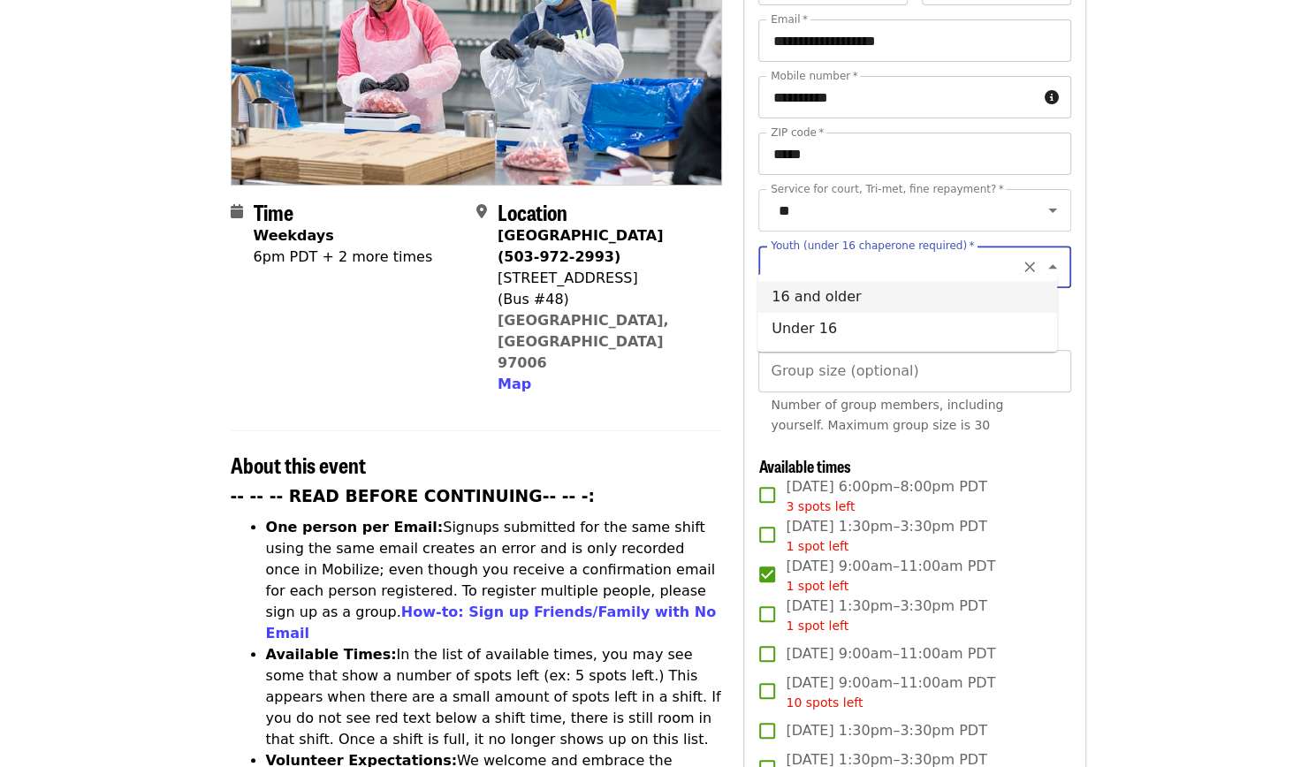
click at [846, 298] on li "16 and older" at bounding box center [907, 297] width 300 height 32
type input "**********"
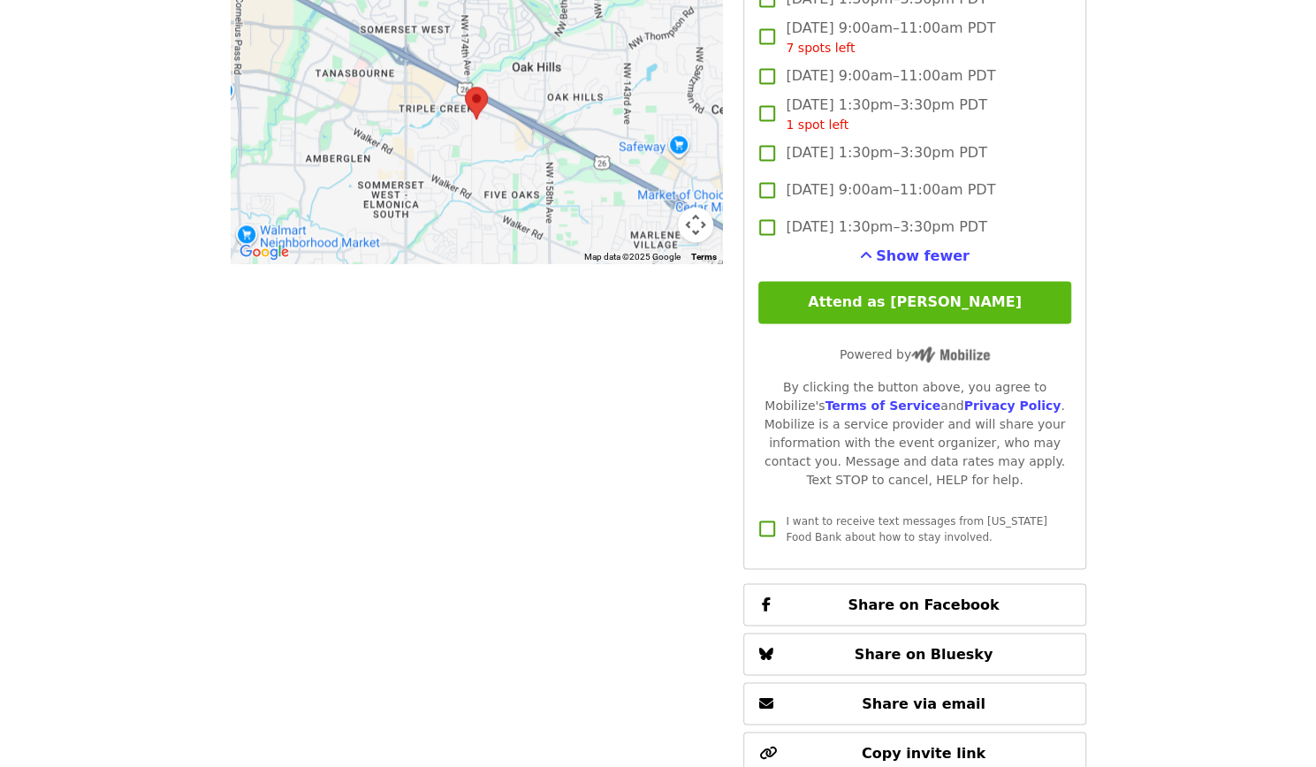
scroll to position [1647, 0]
click at [896, 293] on button "Attend as [PERSON_NAME]" at bounding box center [914, 301] width 312 height 42
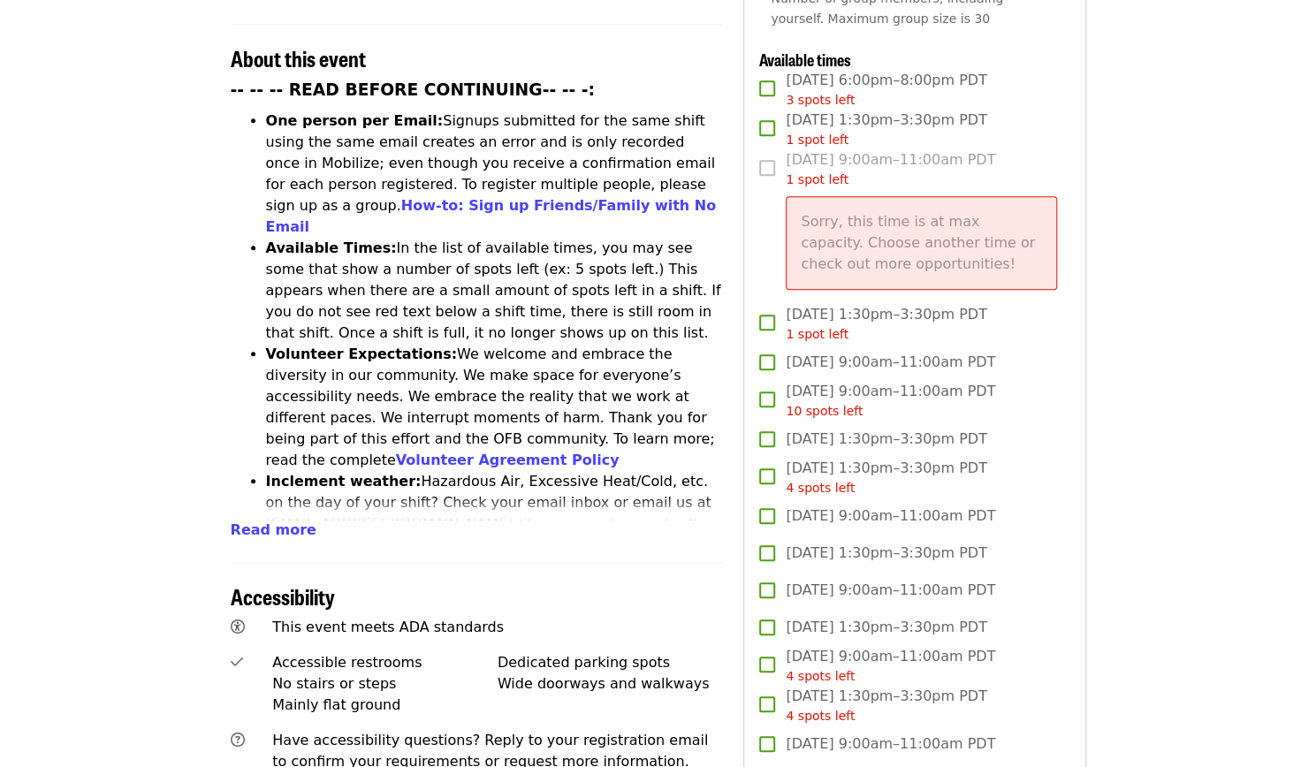
scroll to position [634, 0]
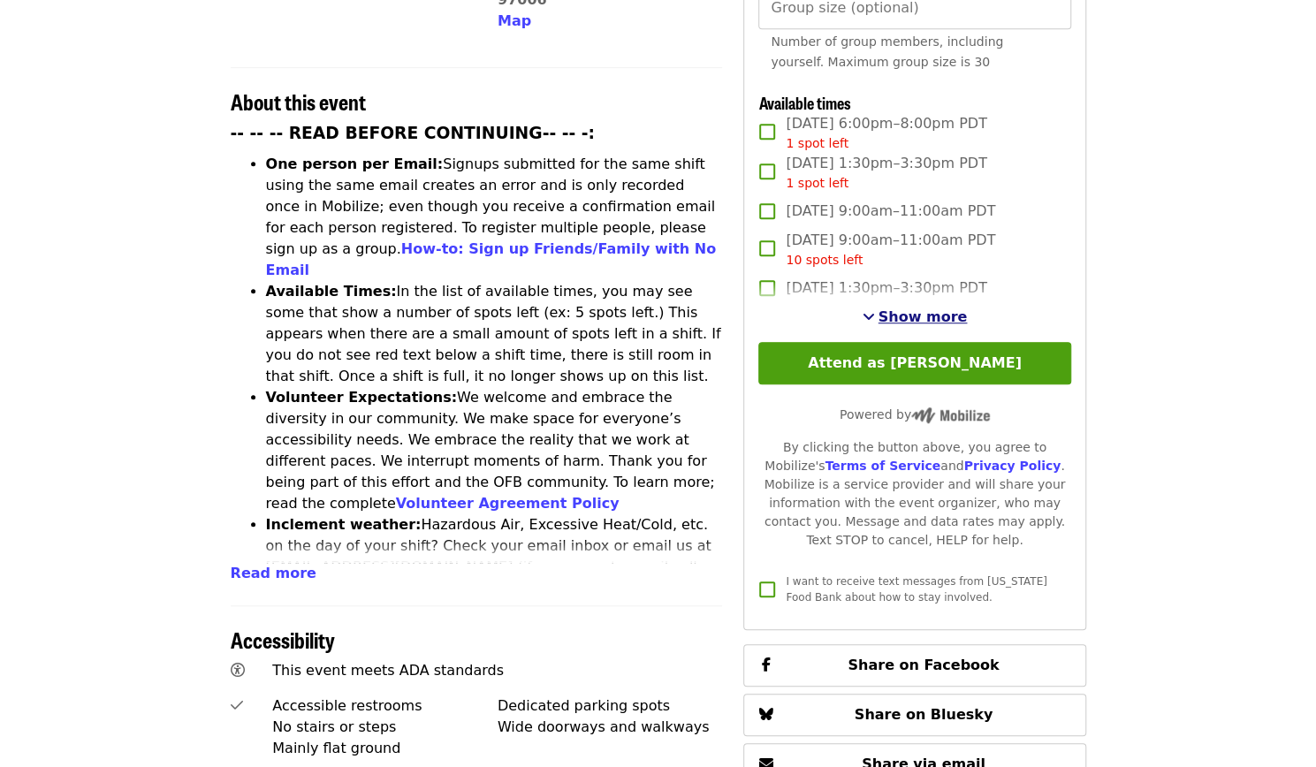
click at [896, 308] on span "Show more" at bounding box center [922, 316] width 89 height 17
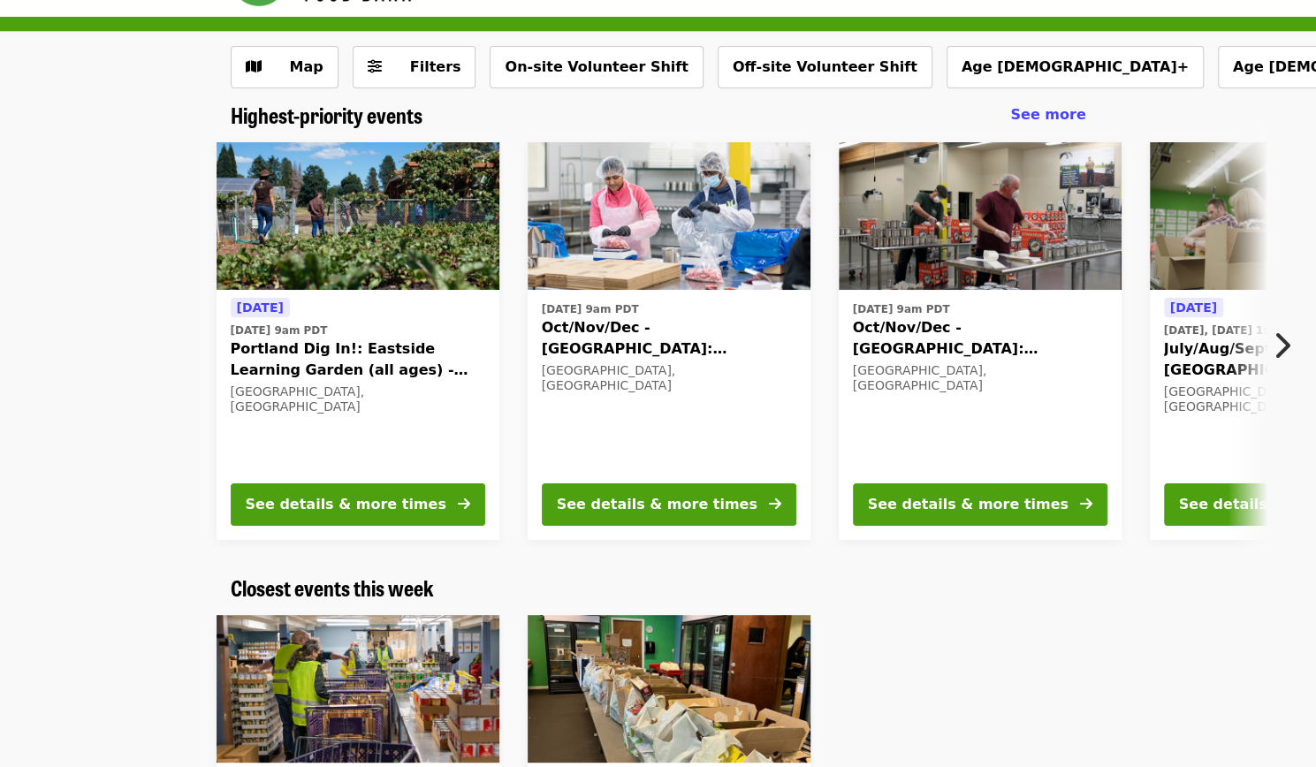
scroll to position [15, 0]
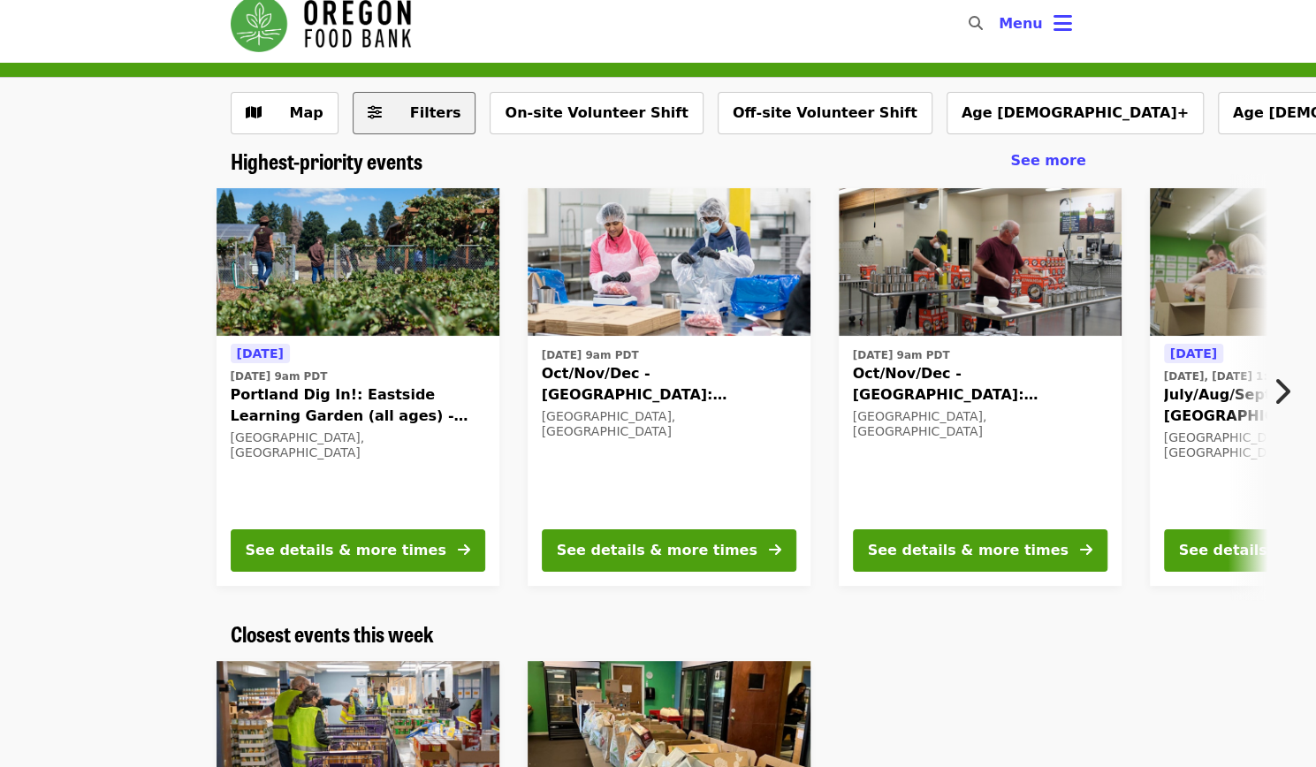
click at [392, 103] on span "Filters" at bounding box center [426, 112] width 69 height 21
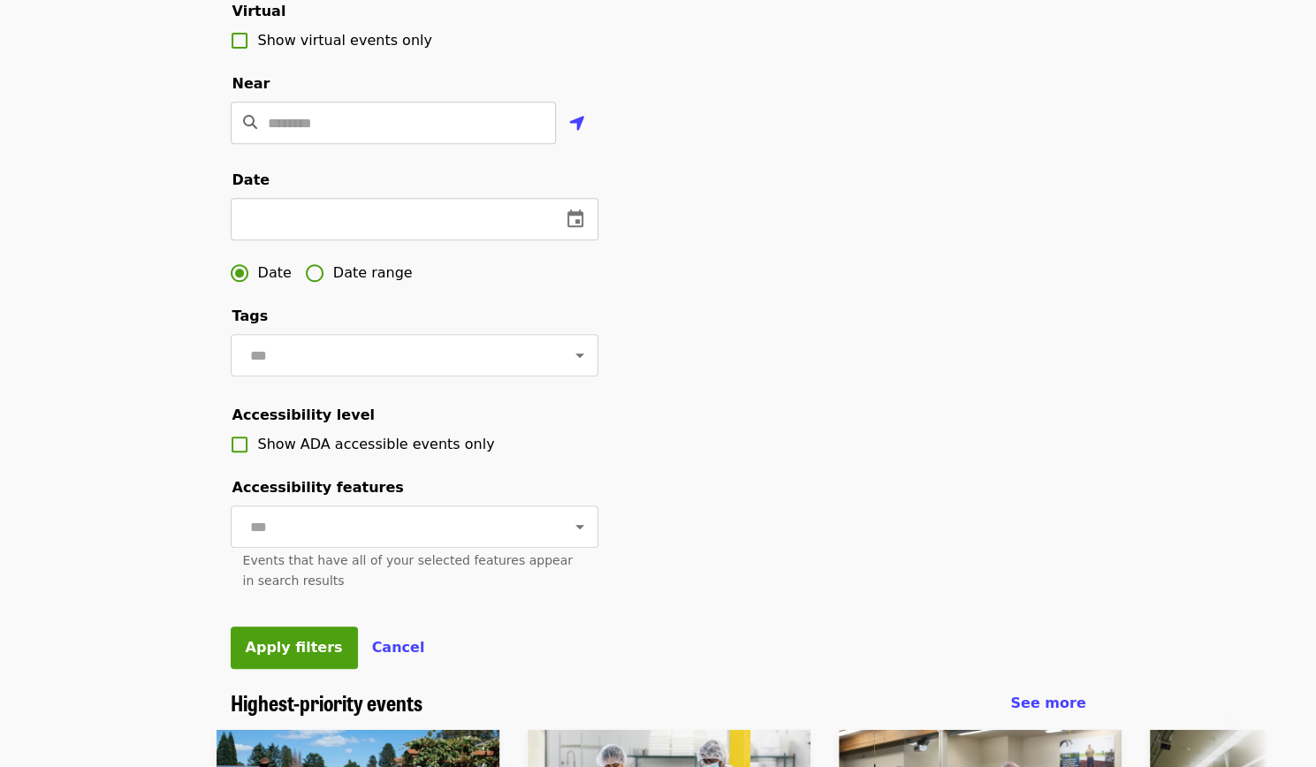
scroll to position [404, 0]
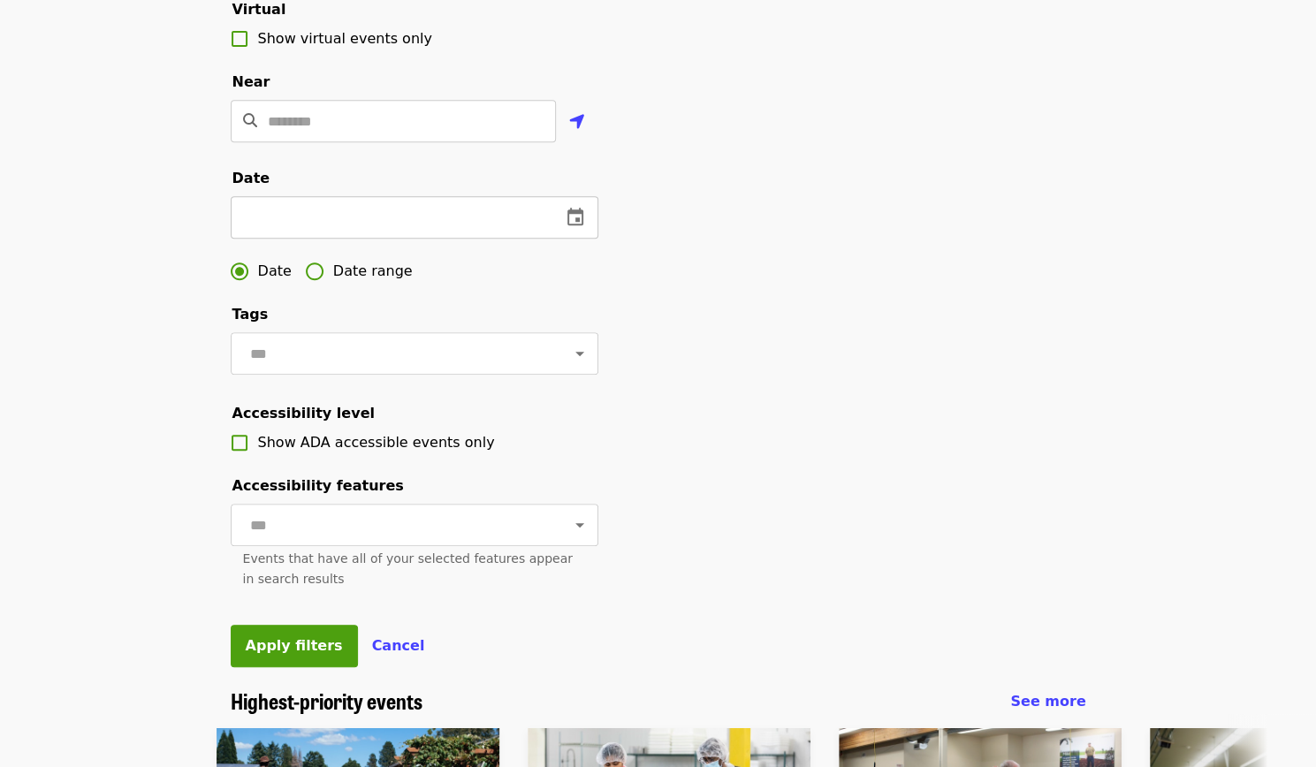
click at [578, 225] on icon "change date" at bounding box center [575, 217] width 16 height 18
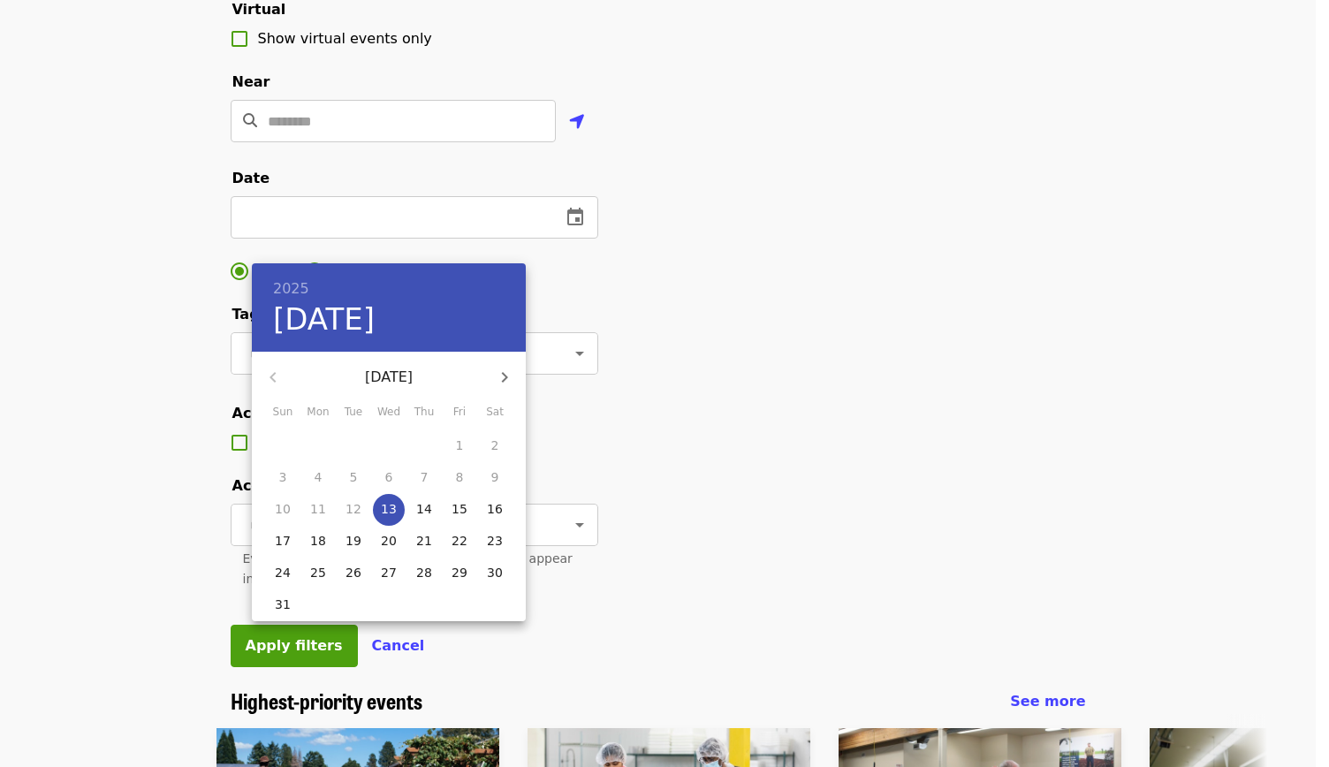
click at [316, 550] on p "18" at bounding box center [318, 541] width 16 height 18
type input "**********"
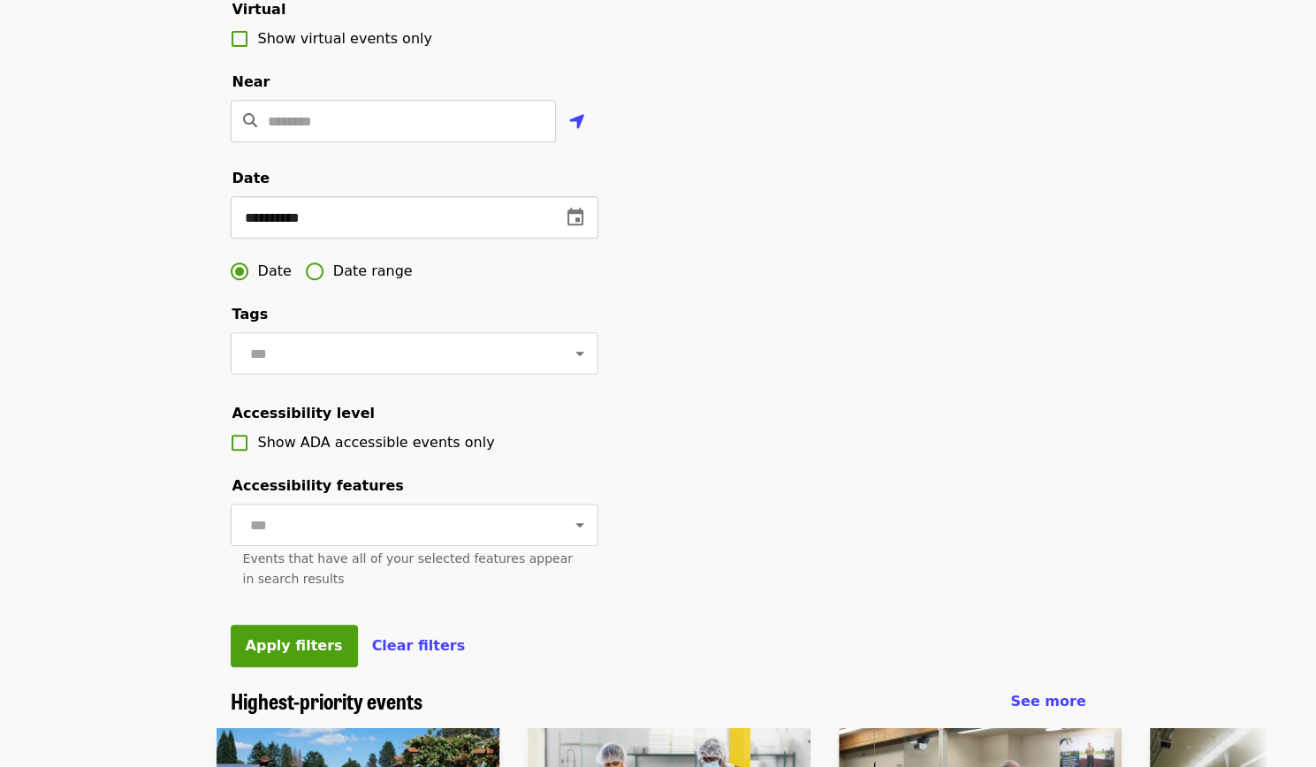
click at [293, 667] on form "**********" at bounding box center [415, 185] width 368 height 964
click at [276, 654] on span "Apply filters" at bounding box center [294, 645] width 97 height 17
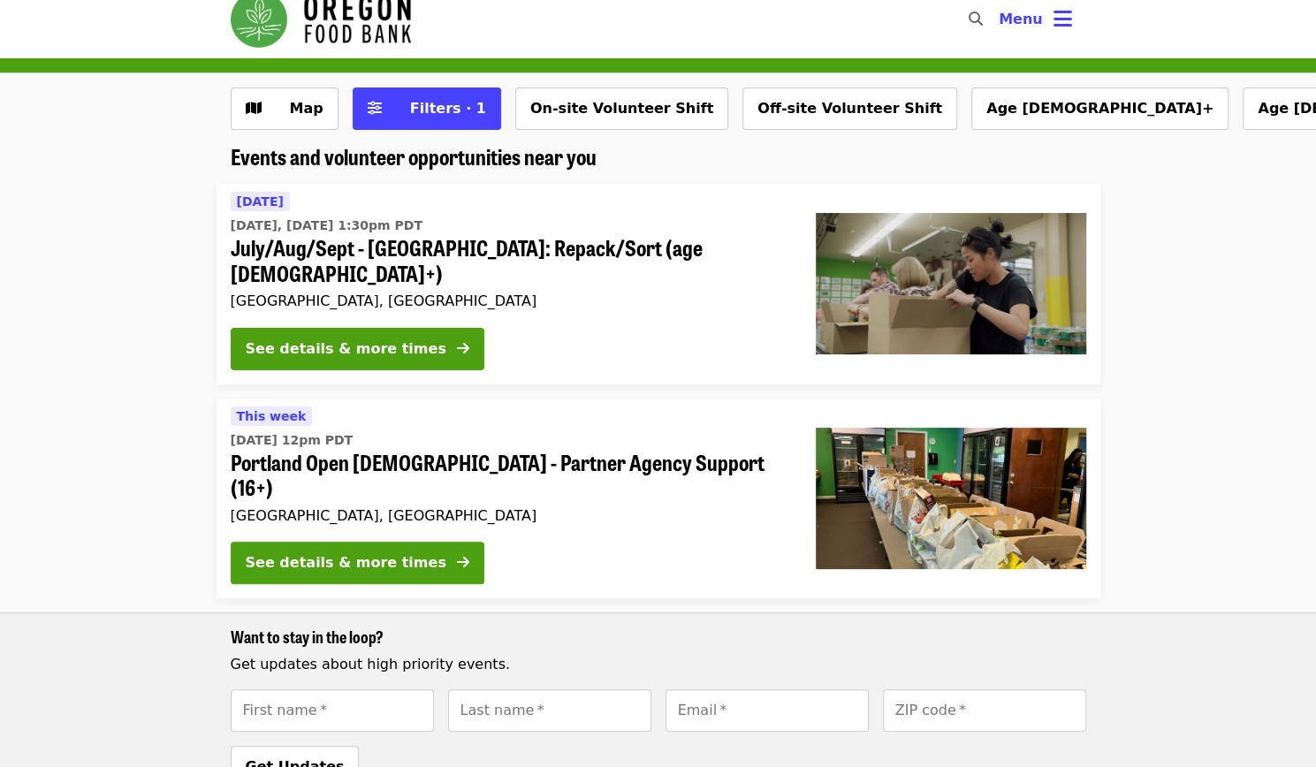
scroll to position [19, 0]
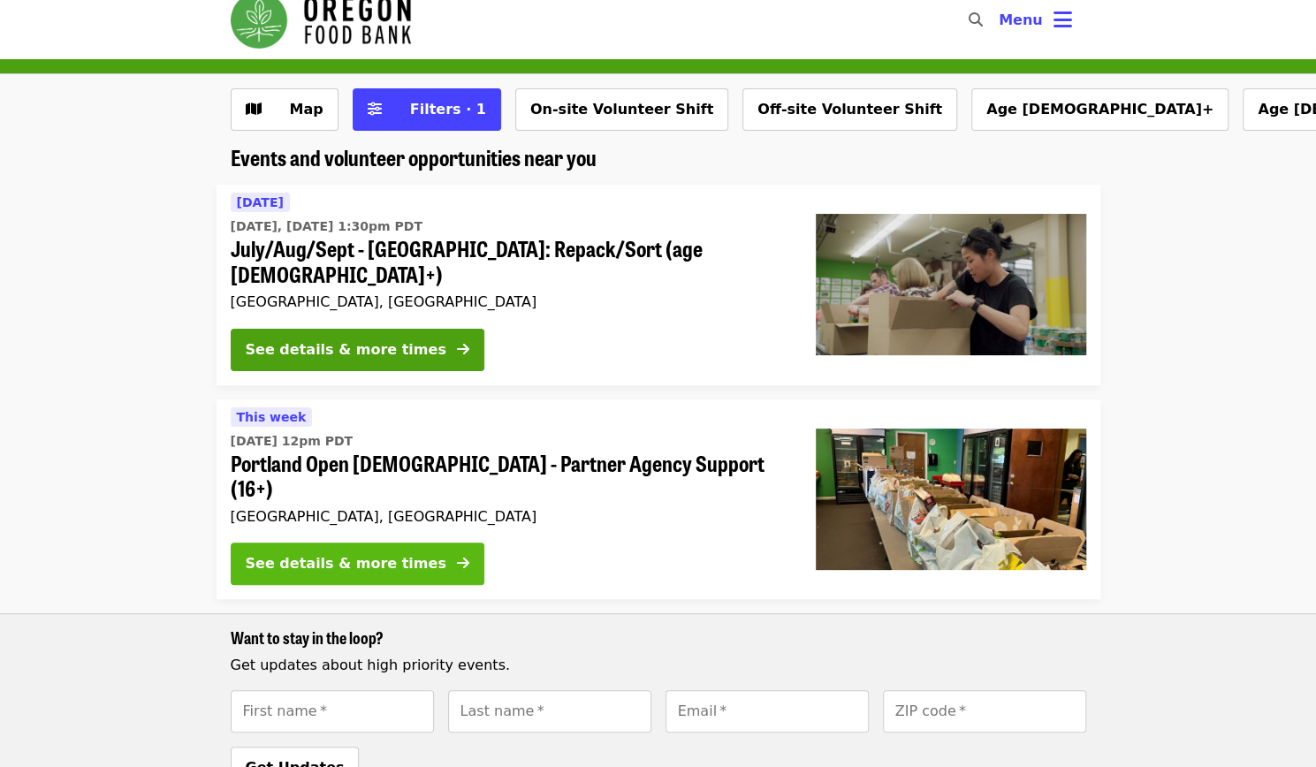
click at [399, 553] on div "See details & more times" at bounding box center [346, 563] width 201 height 21
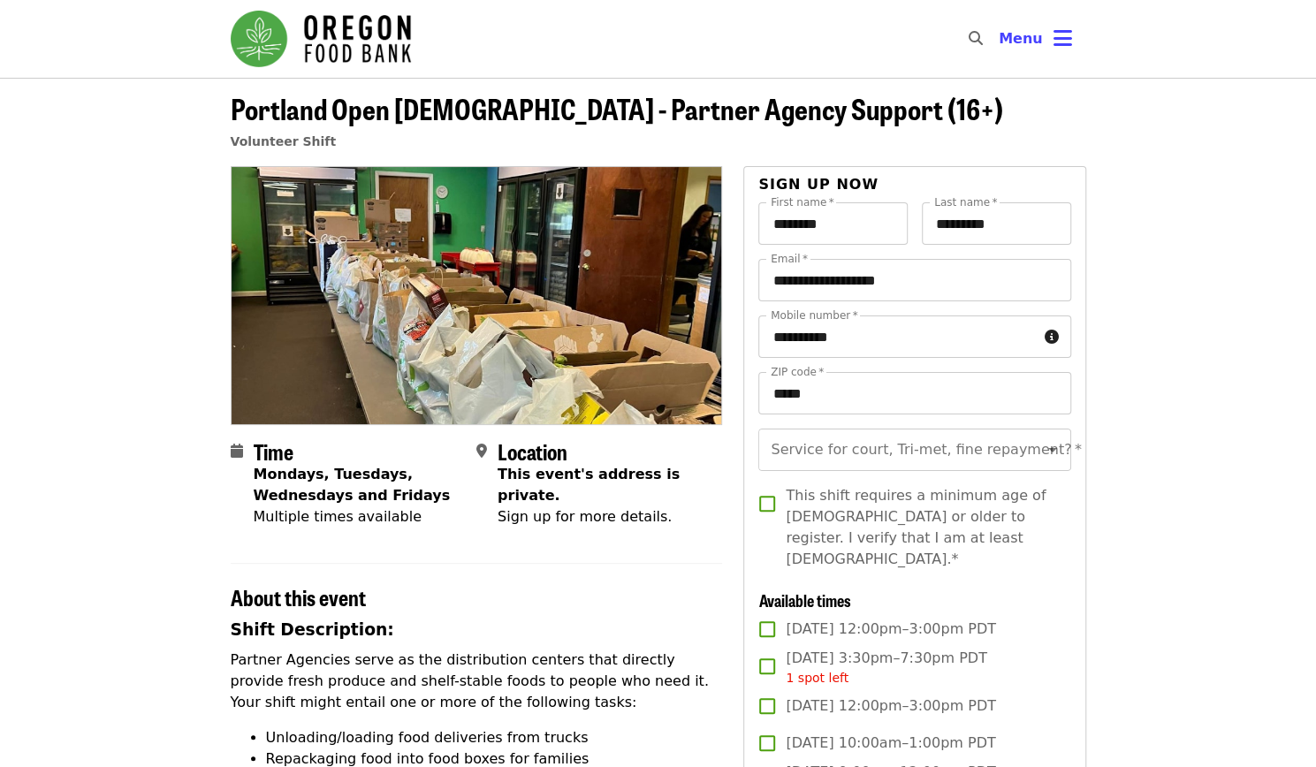
click at [262, 451] on span "Time" at bounding box center [274, 451] width 40 height 31
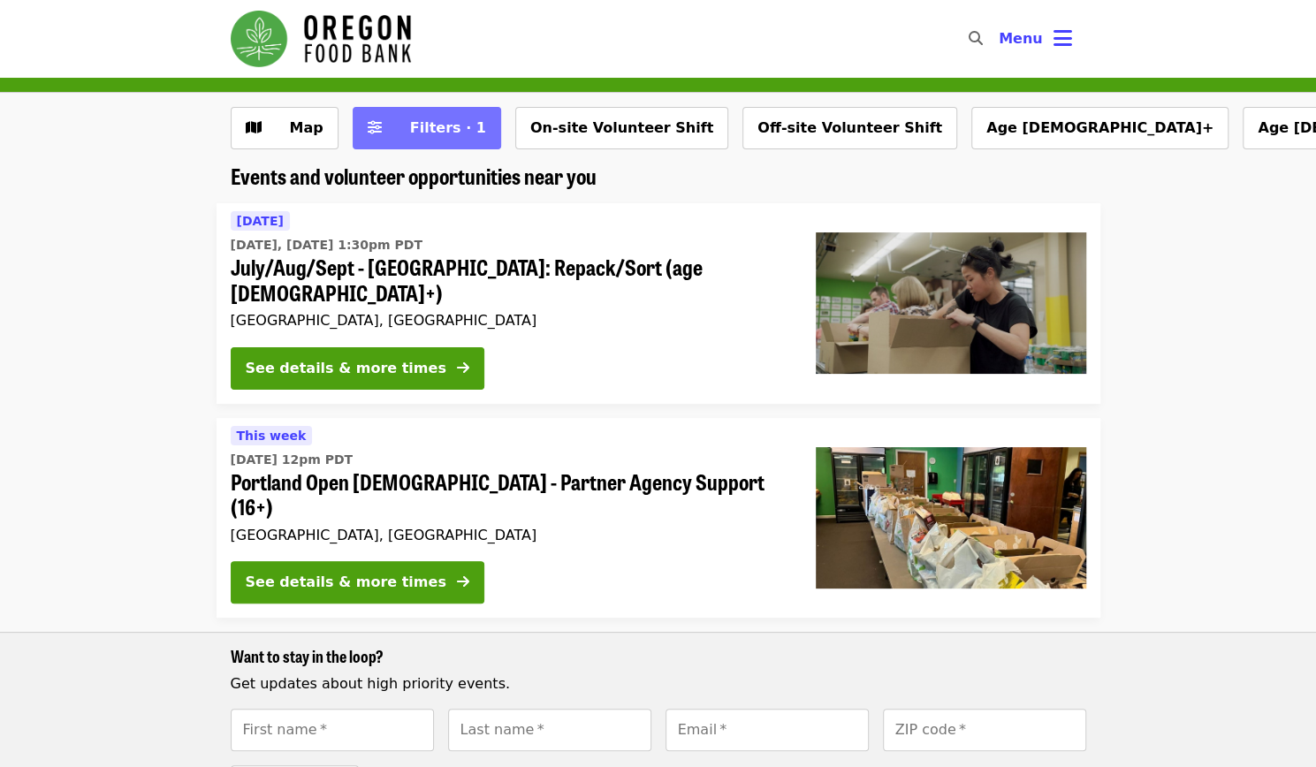
click at [410, 125] on span "Filters · 1" at bounding box center [448, 127] width 76 height 17
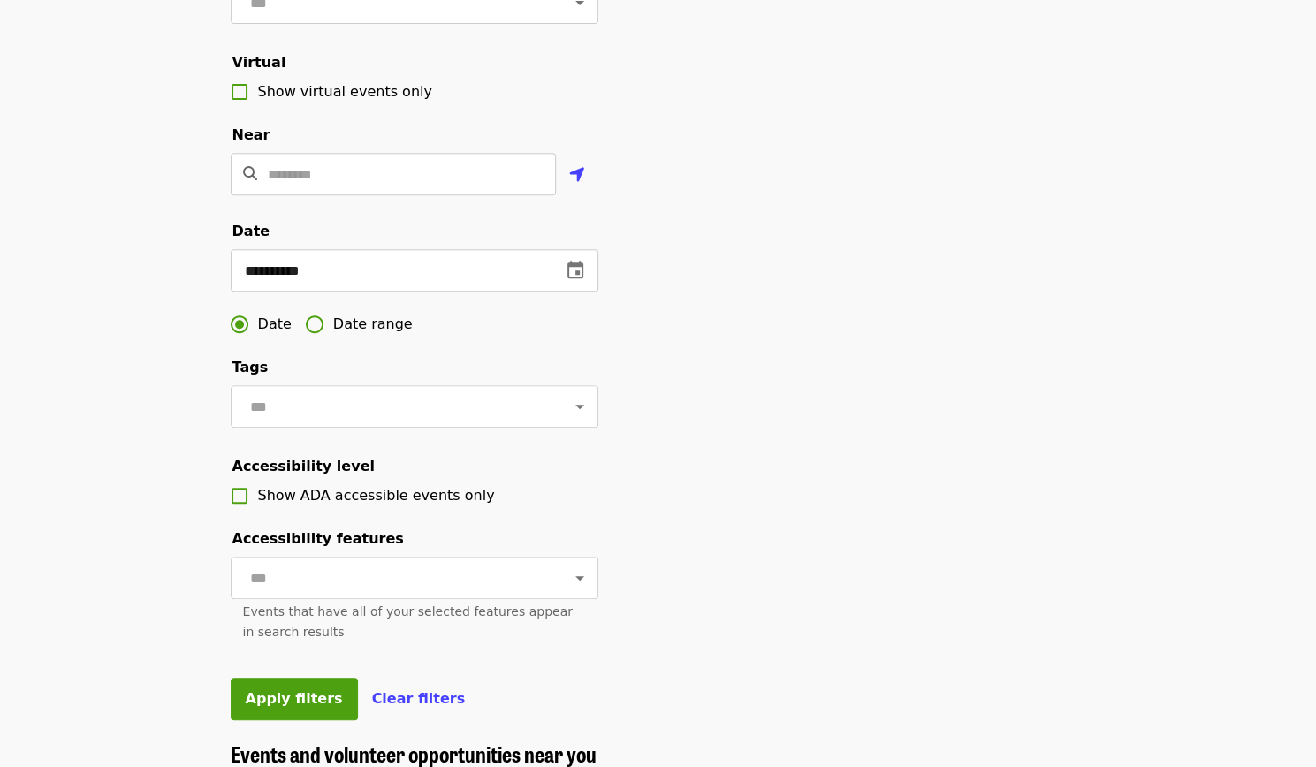
scroll to position [352, 0]
click at [574, 277] on icon "change date" at bounding box center [575, 269] width 16 height 18
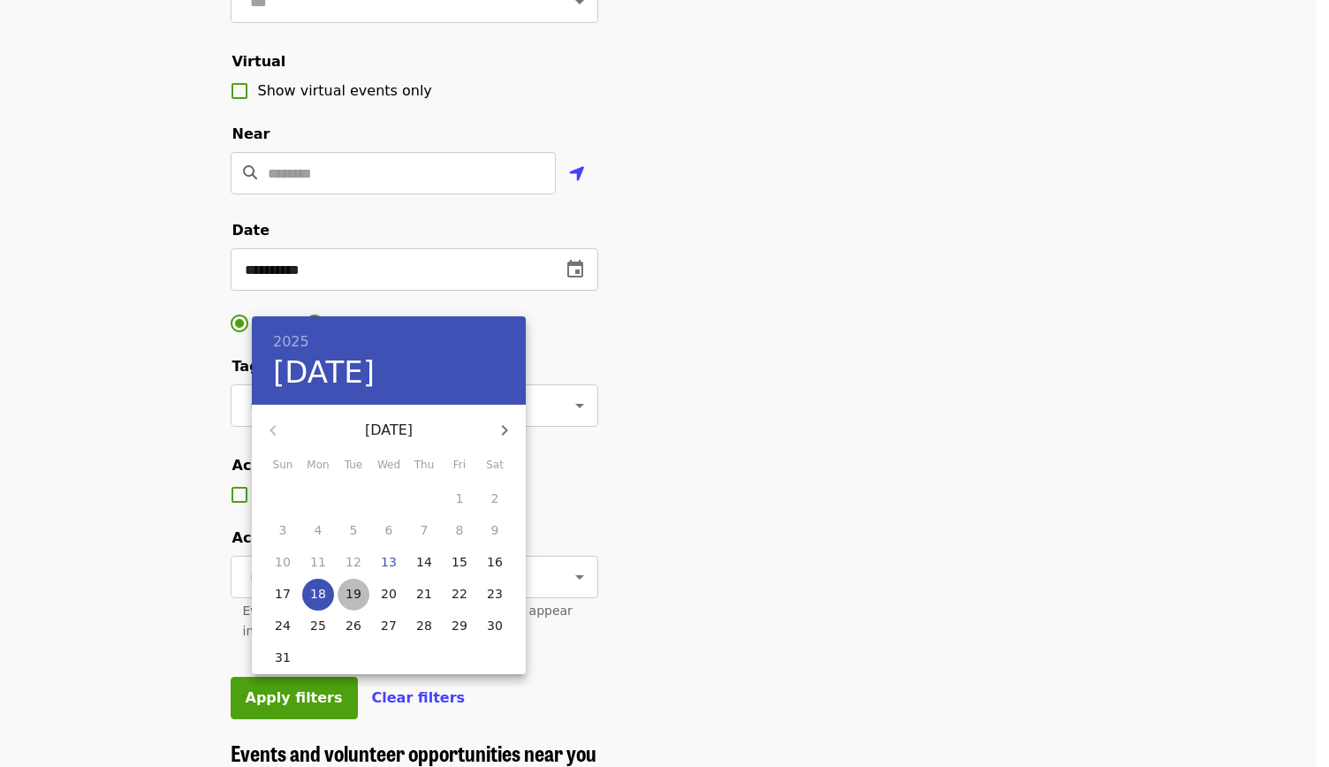
click at [355, 593] on p "19" at bounding box center [353, 594] width 16 height 18
type input "**********"
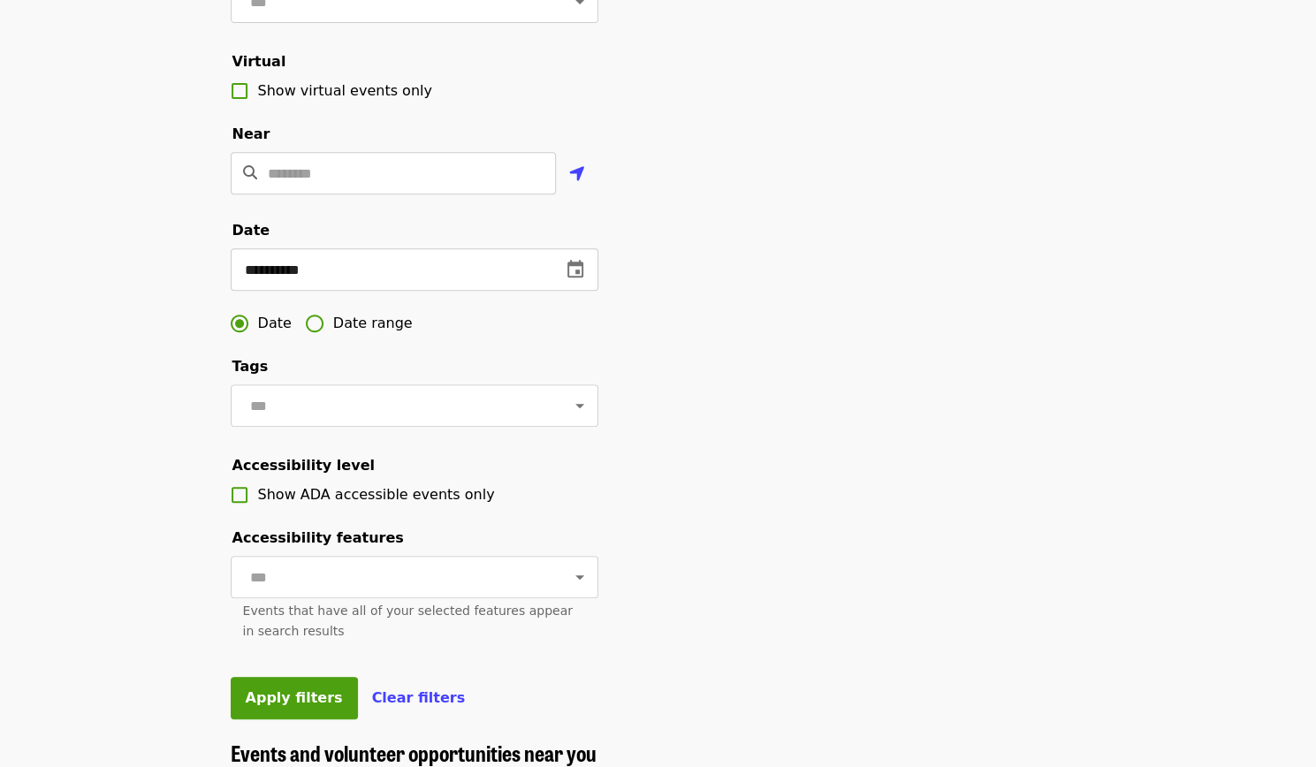
scroll to position [511, 0]
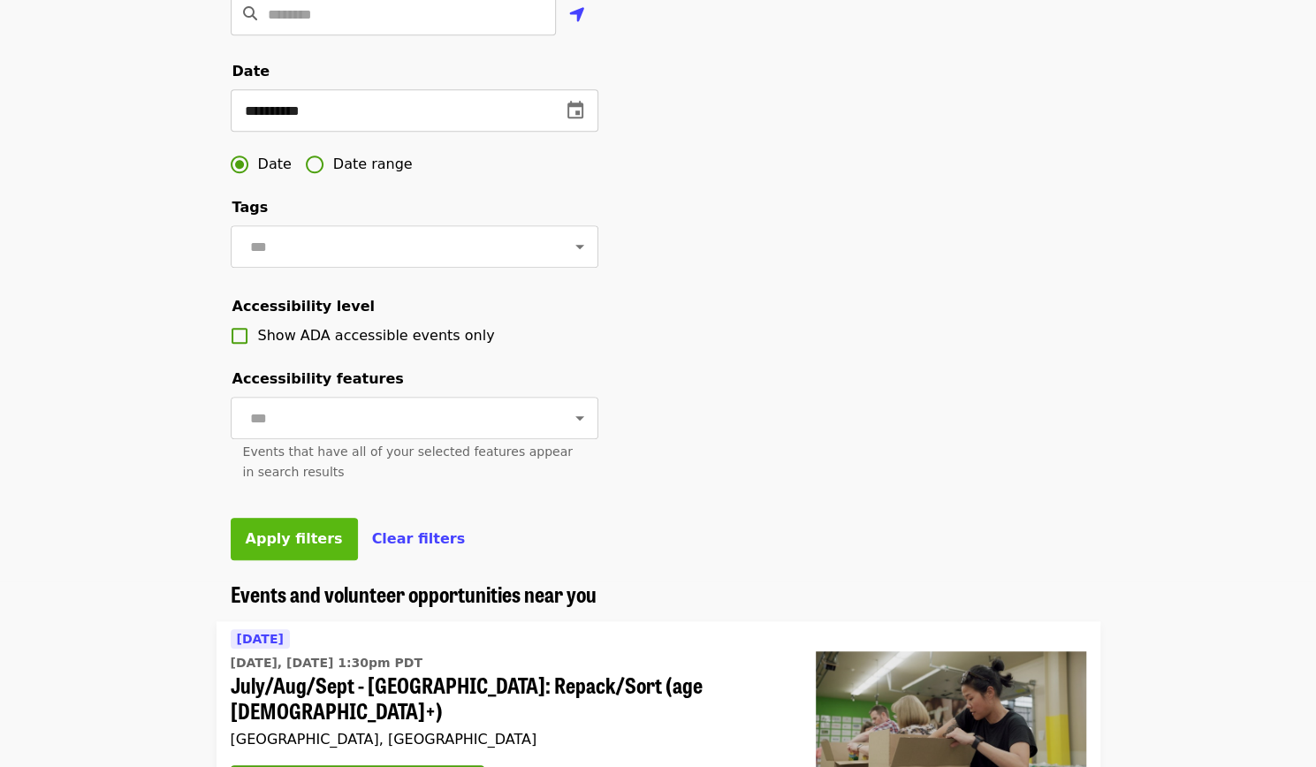
click at [286, 547] on span "Apply filters" at bounding box center [294, 538] width 97 height 17
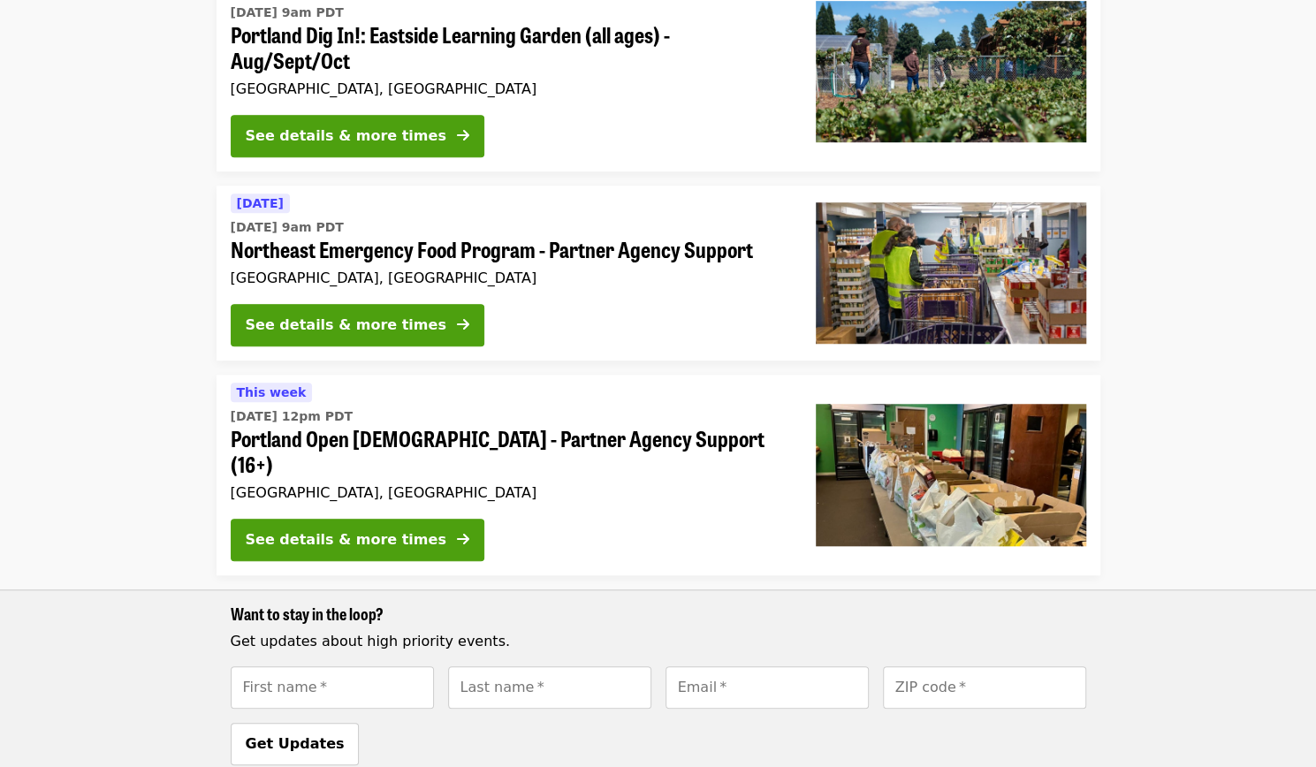
scroll to position [646, 0]
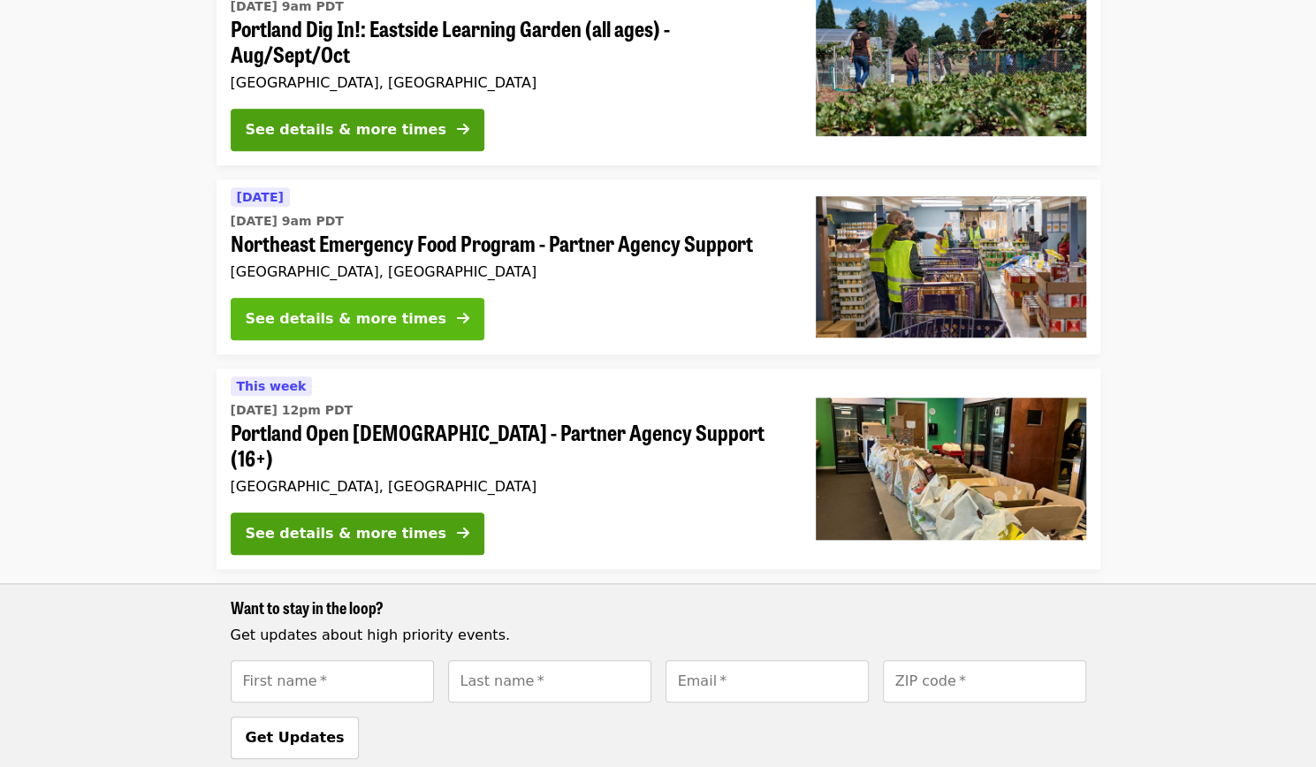
click at [429, 298] on button "See details & more times" at bounding box center [358, 319] width 254 height 42
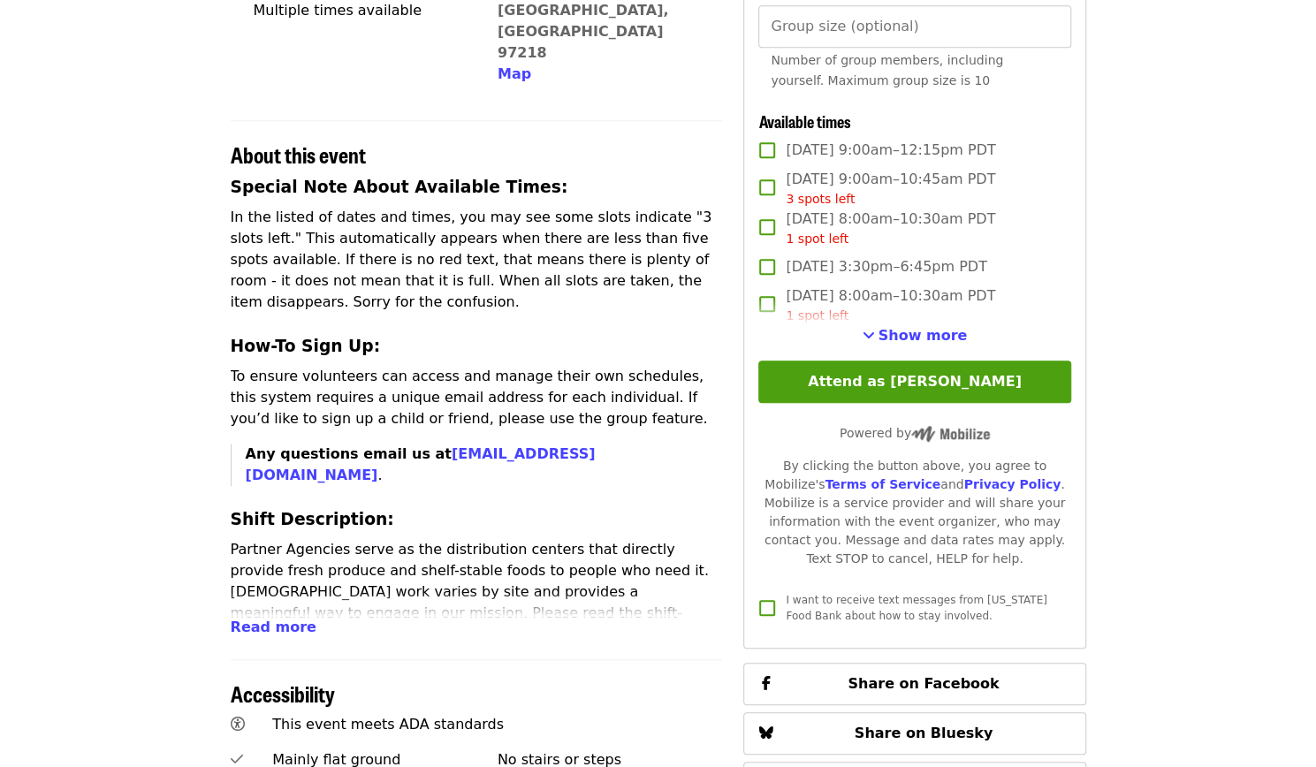
scroll to position [528, 0]
click at [279, 618] on span "Read more" at bounding box center [274, 626] width 86 height 17
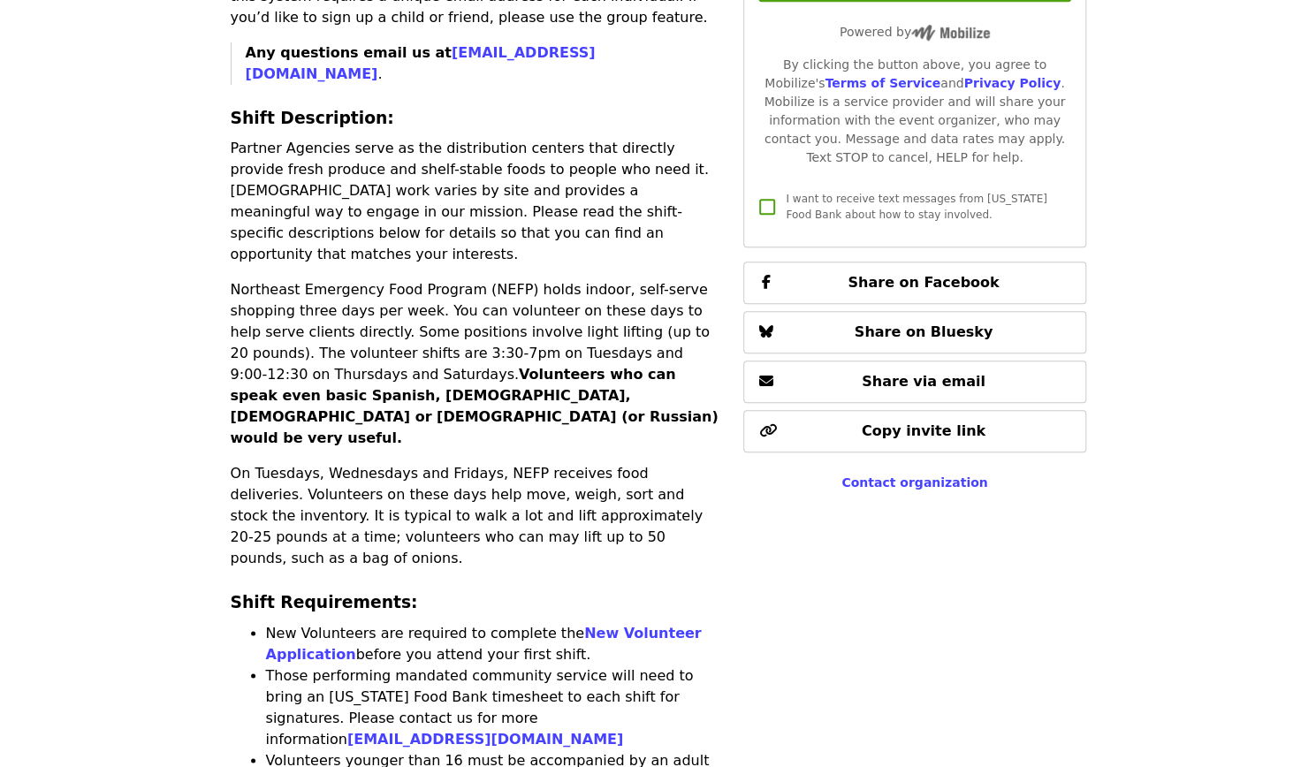
scroll to position [946, 0]
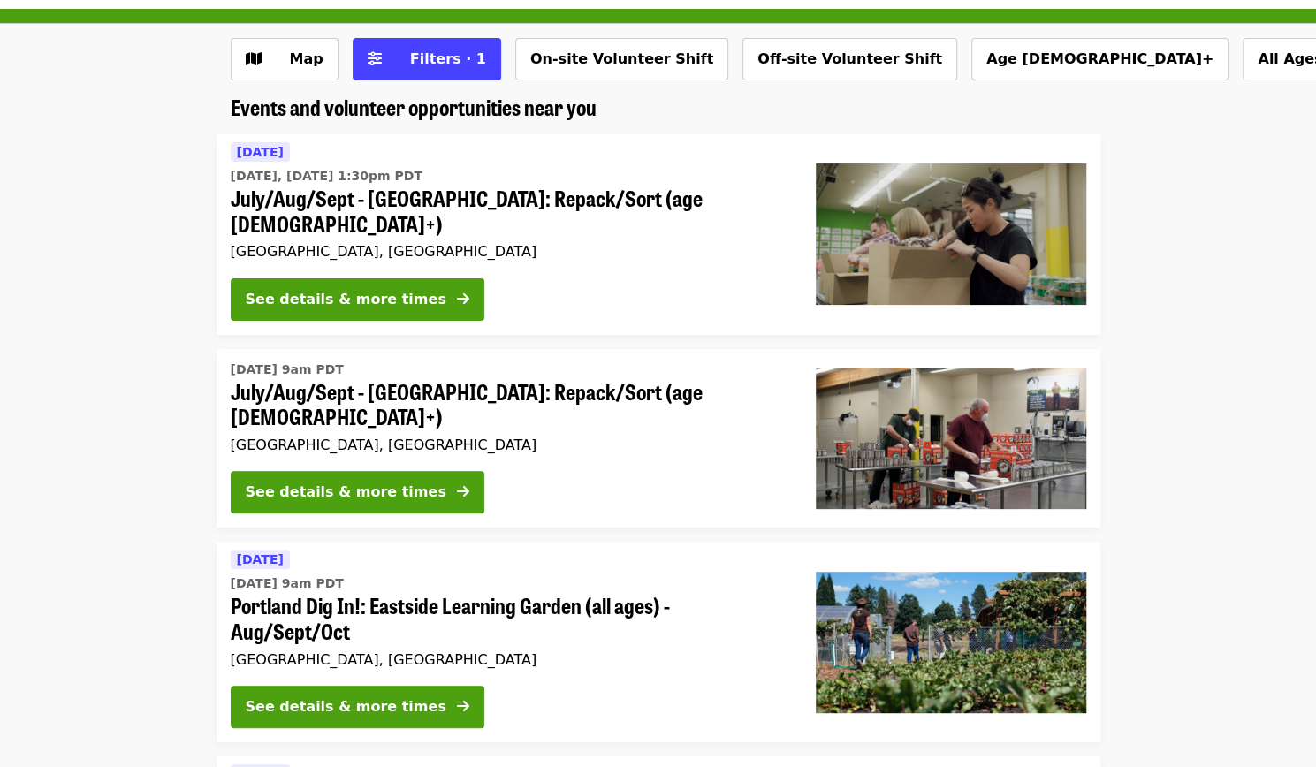
scroll to position [68, 0]
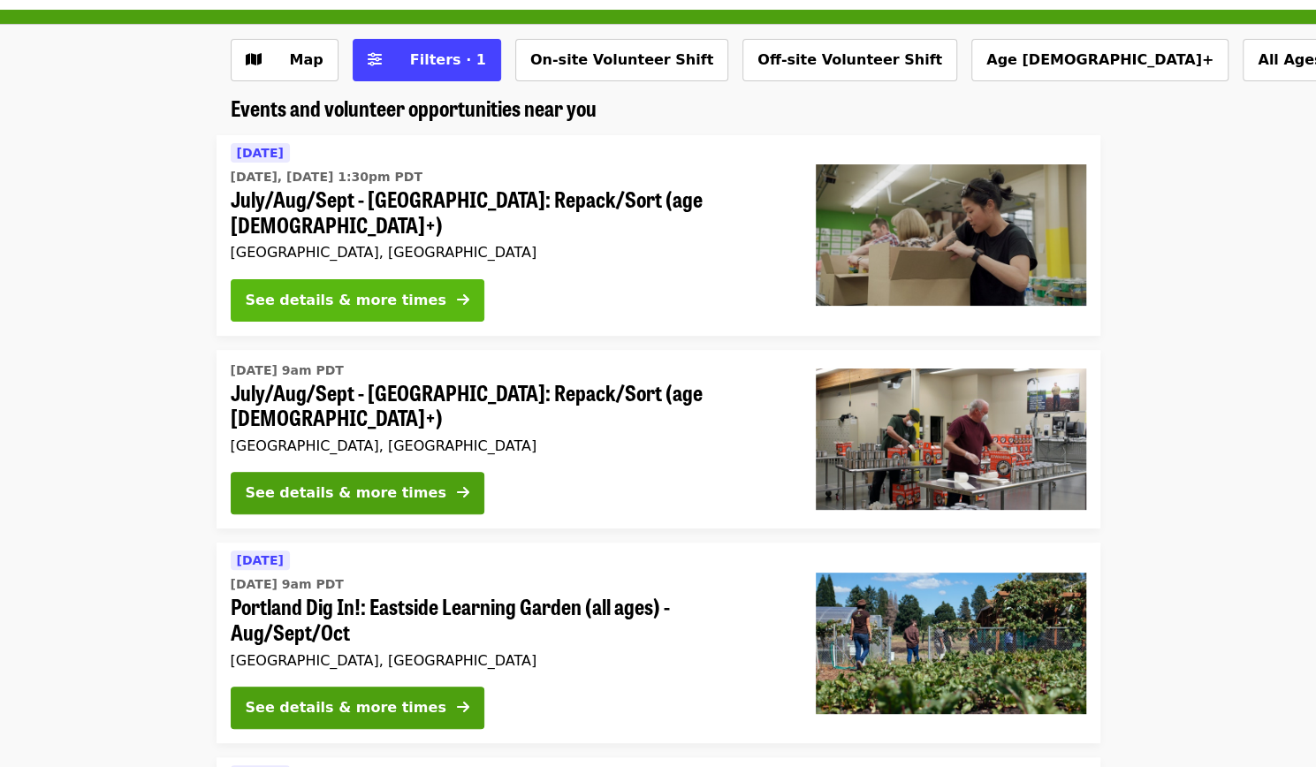
click at [313, 290] on div "See details & more times" at bounding box center [346, 300] width 201 height 21
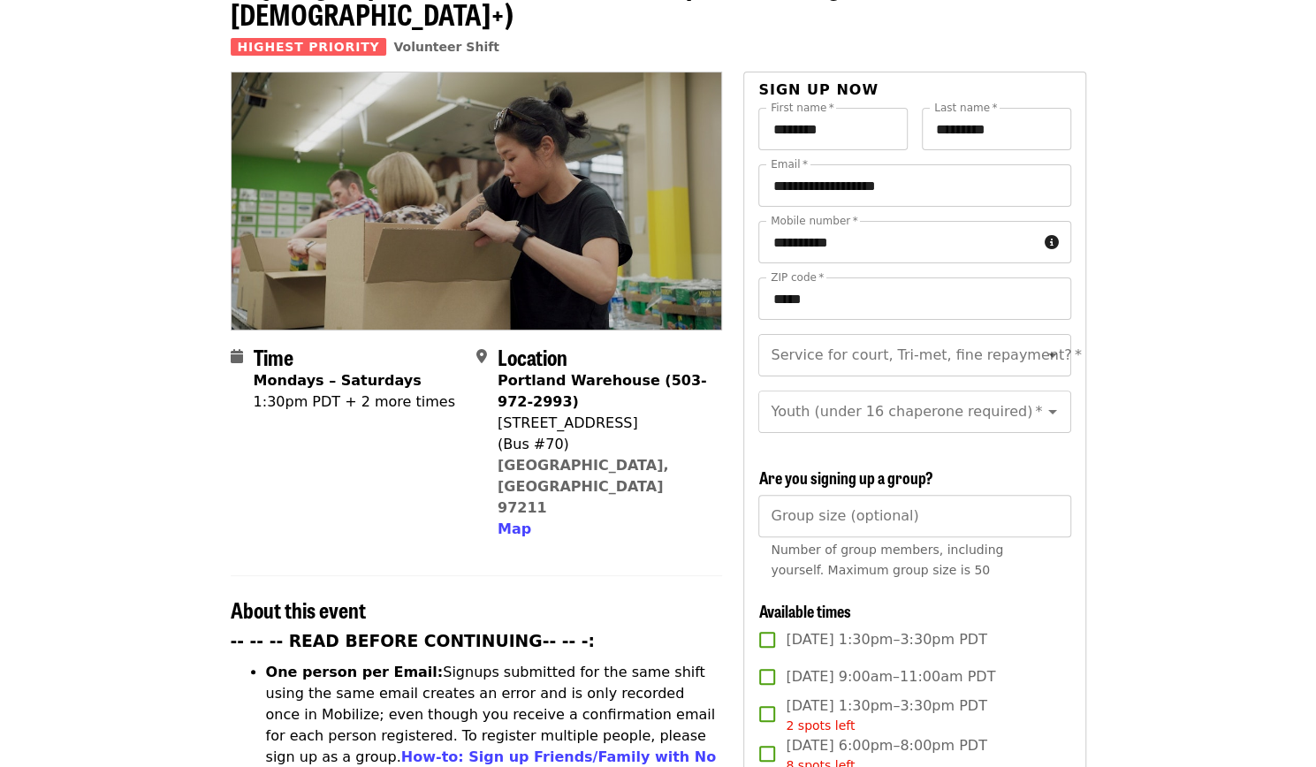
scroll to position [142, 0]
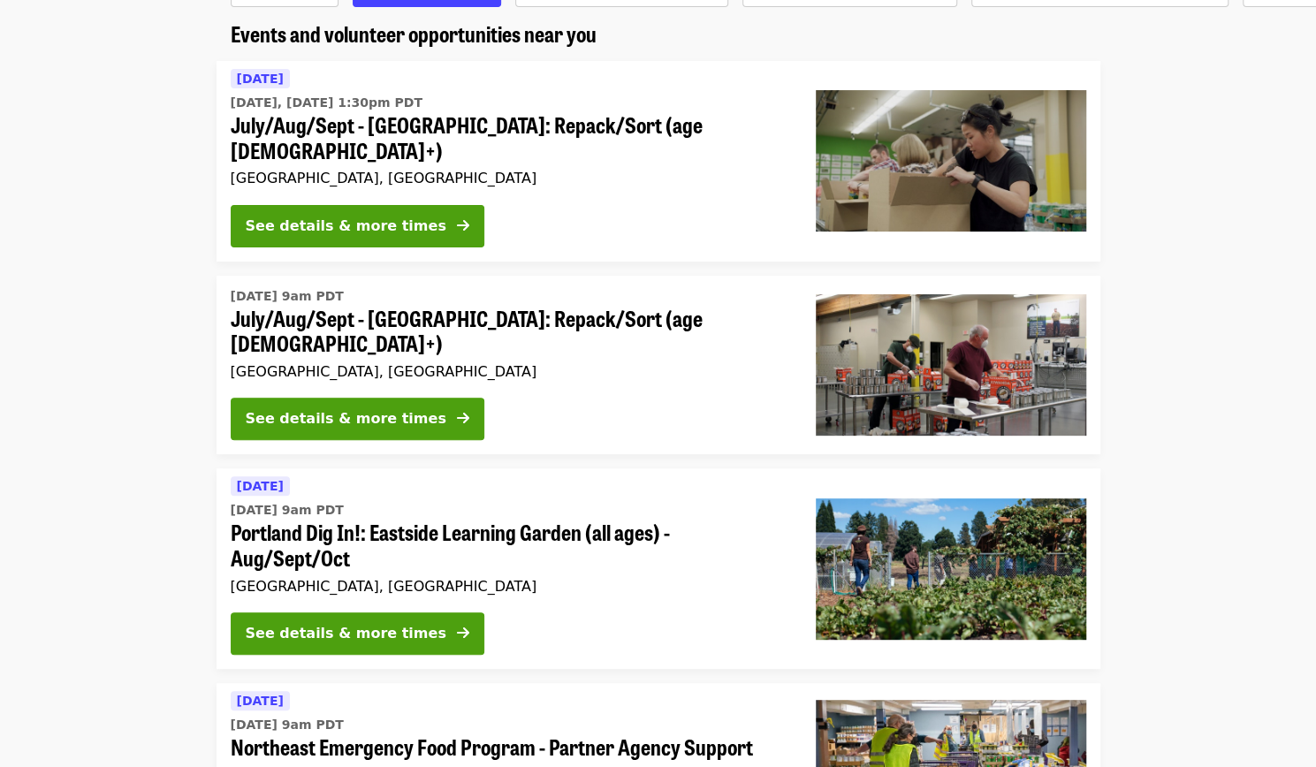
scroll to position [68, 0]
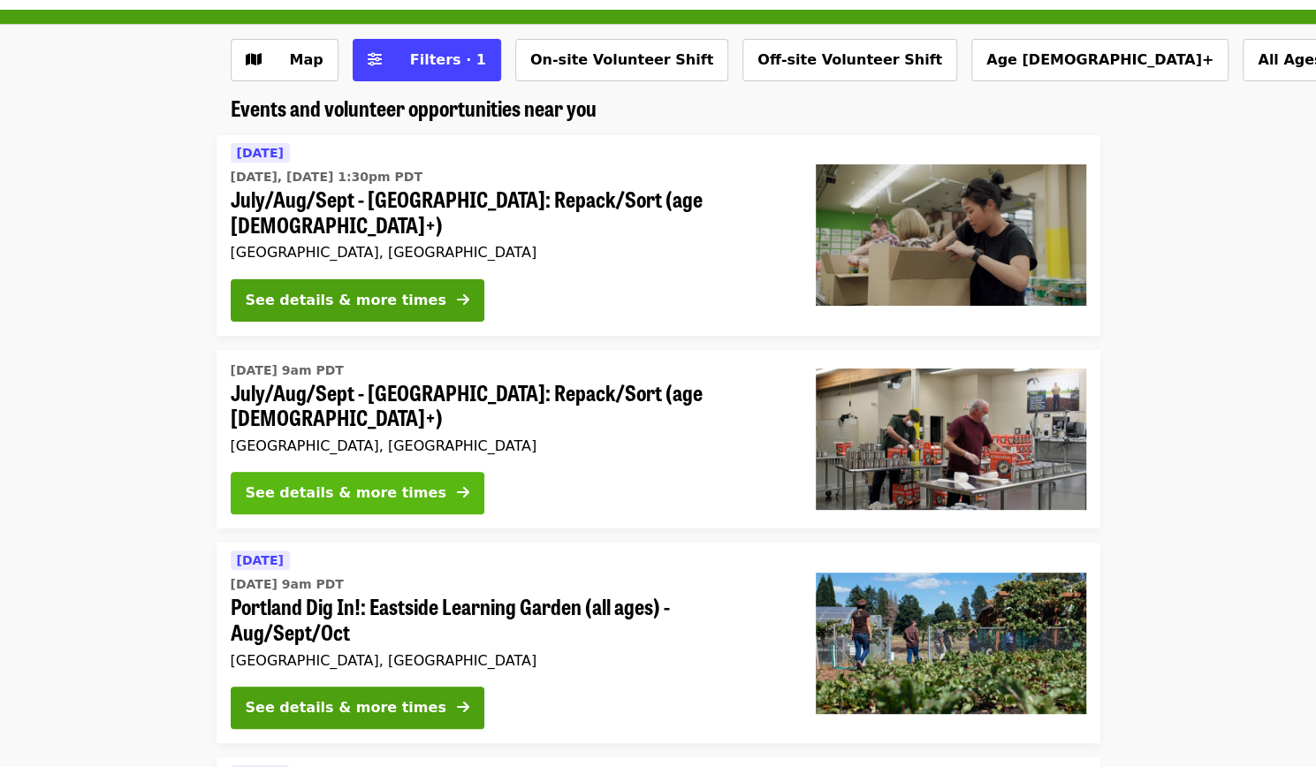
click at [338, 482] on div "See details & more times" at bounding box center [346, 492] width 201 height 21
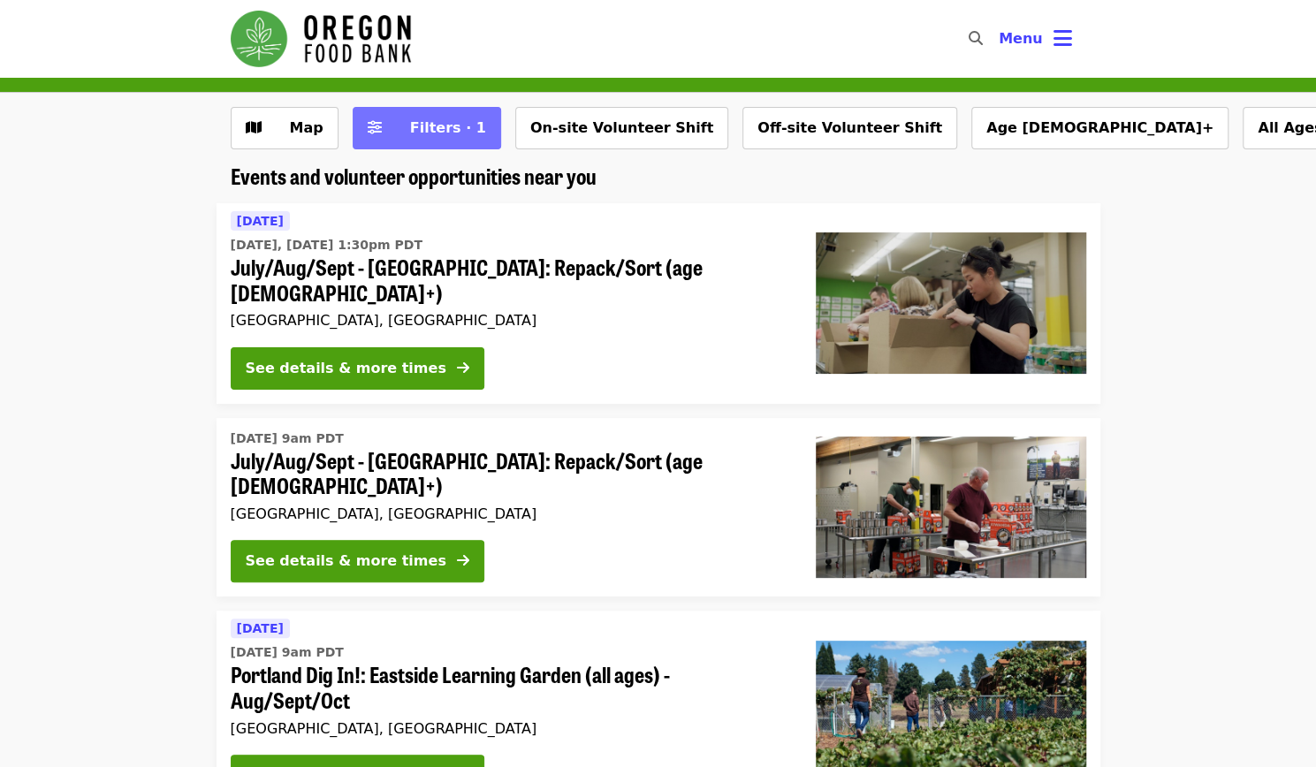
click at [442, 136] on span "Filters · 1" at bounding box center [448, 127] width 76 height 17
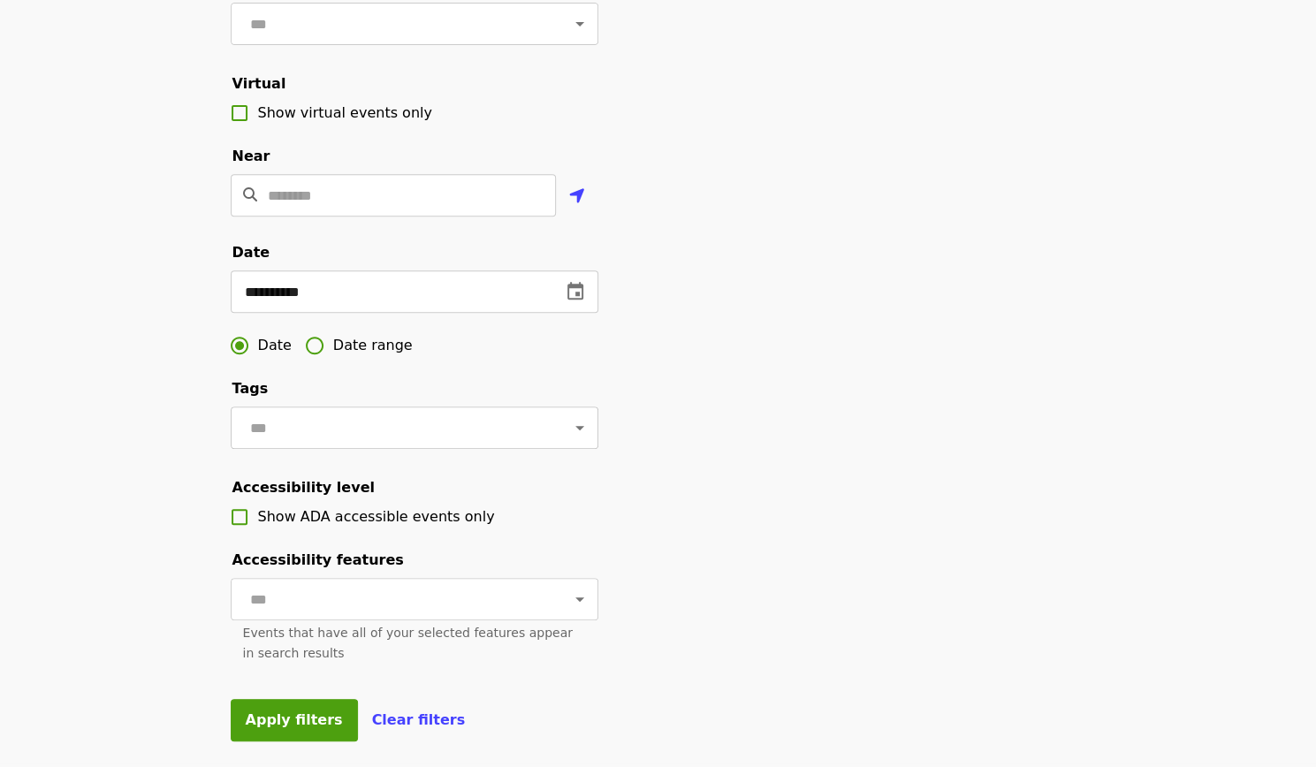
scroll to position [337, 0]
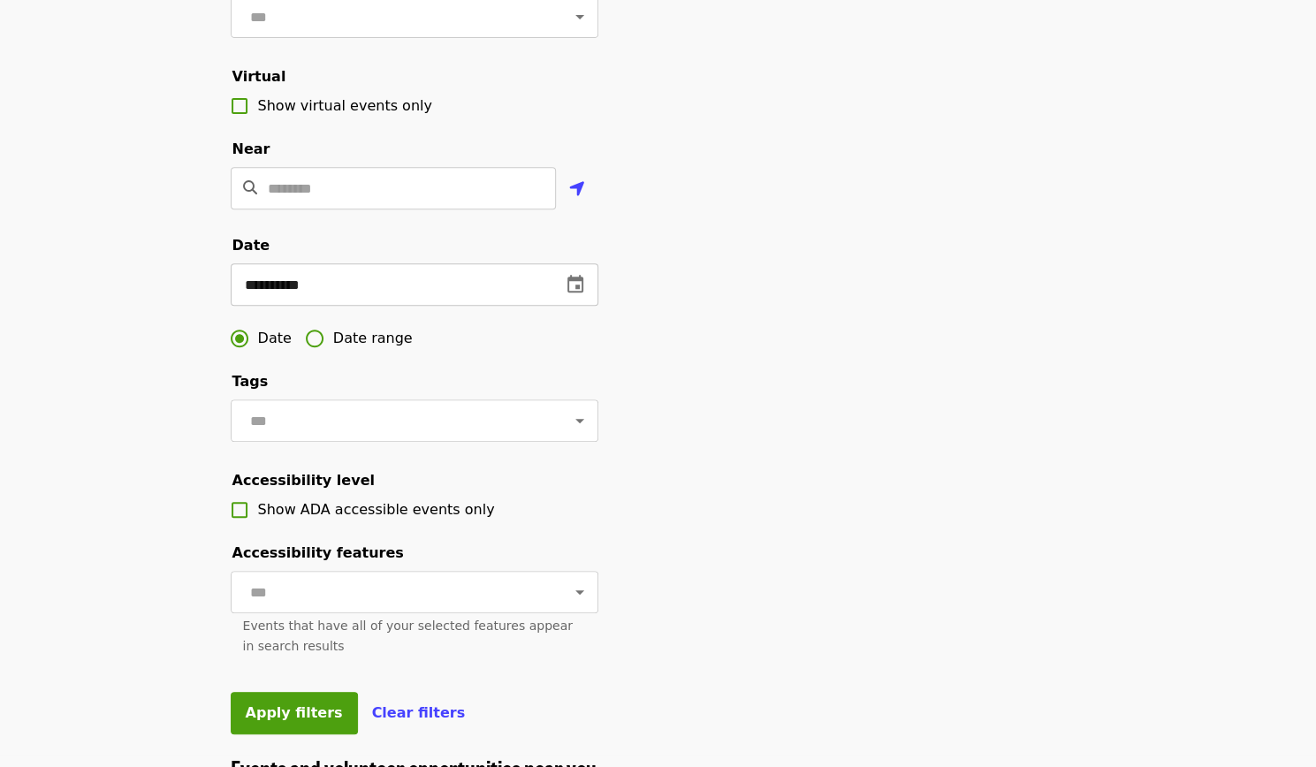
click at [341, 306] on input "**********" at bounding box center [389, 284] width 316 height 42
click at [576, 292] on icon "change date" at bounding box center [575, 284] width 16 height 18
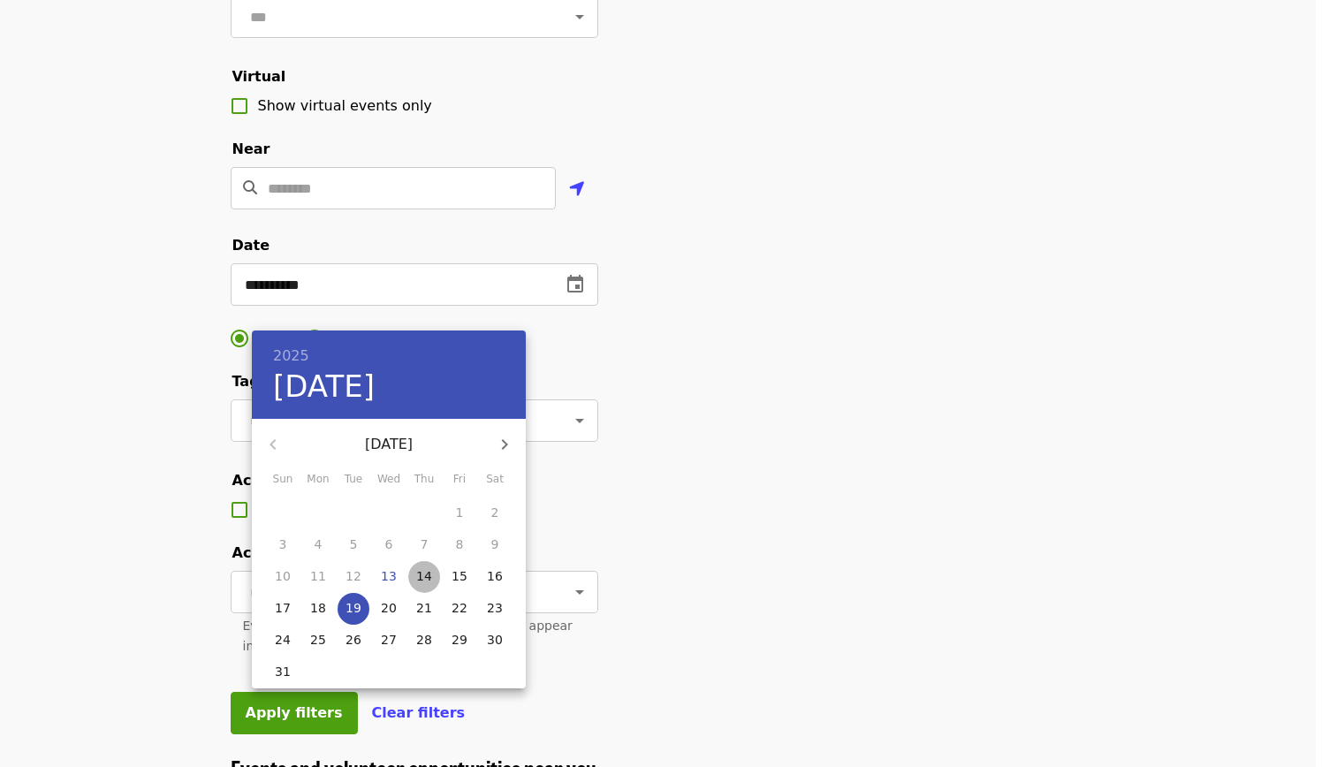
click at [436, 575] on span "14" at bounding box center [424, 576] width 32 height 18
type input "**********"
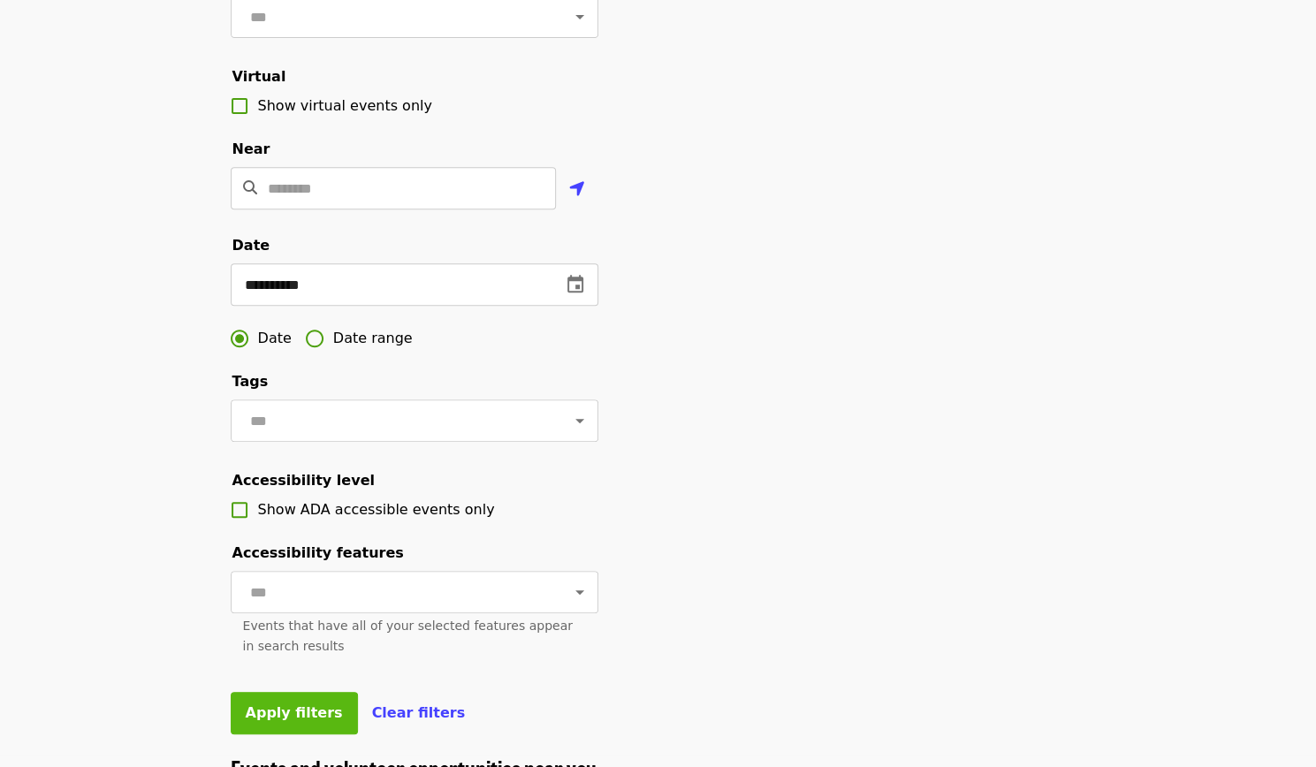
click at [272, 734] on button "Apply filters" at bounding box center [294, 713] width 127 height 42
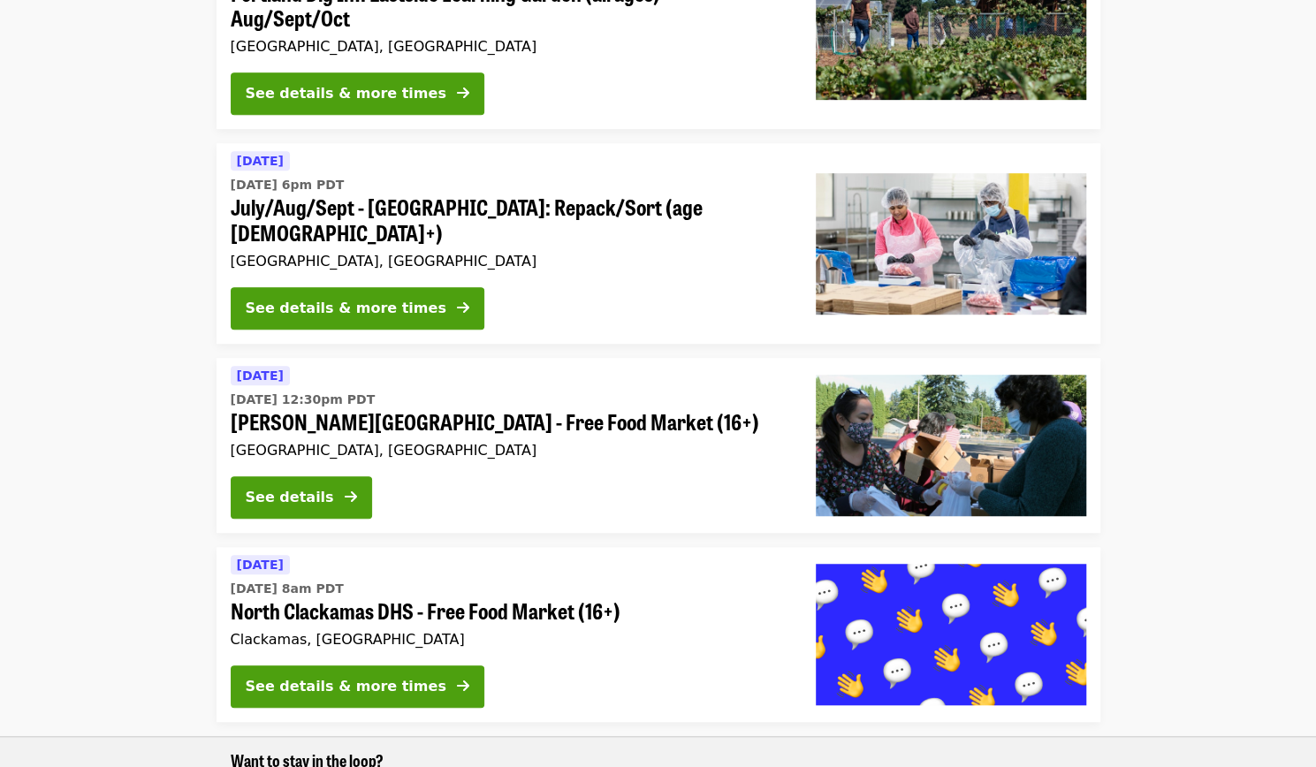
scroll to position [482, 0]
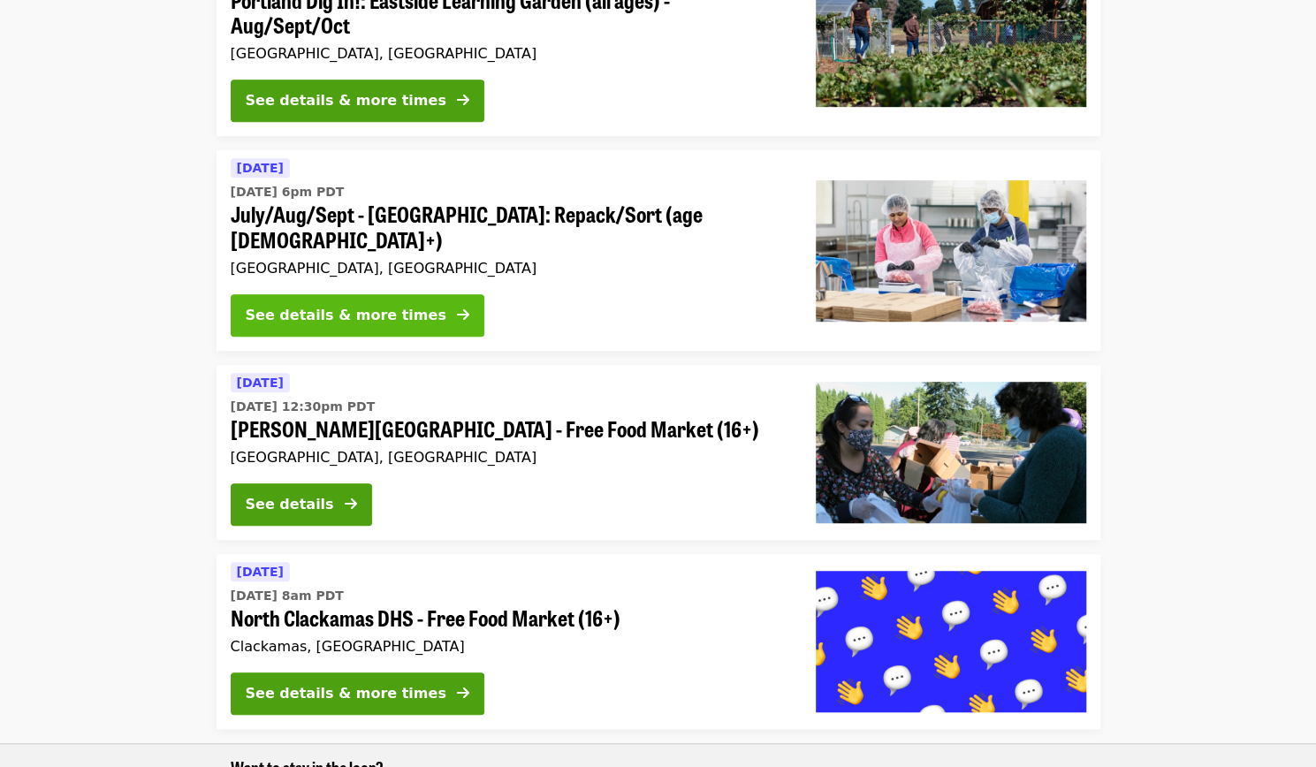
click at [363, 294] on button "See details & more times" at bounding box center [358, 315] width 254 height 42
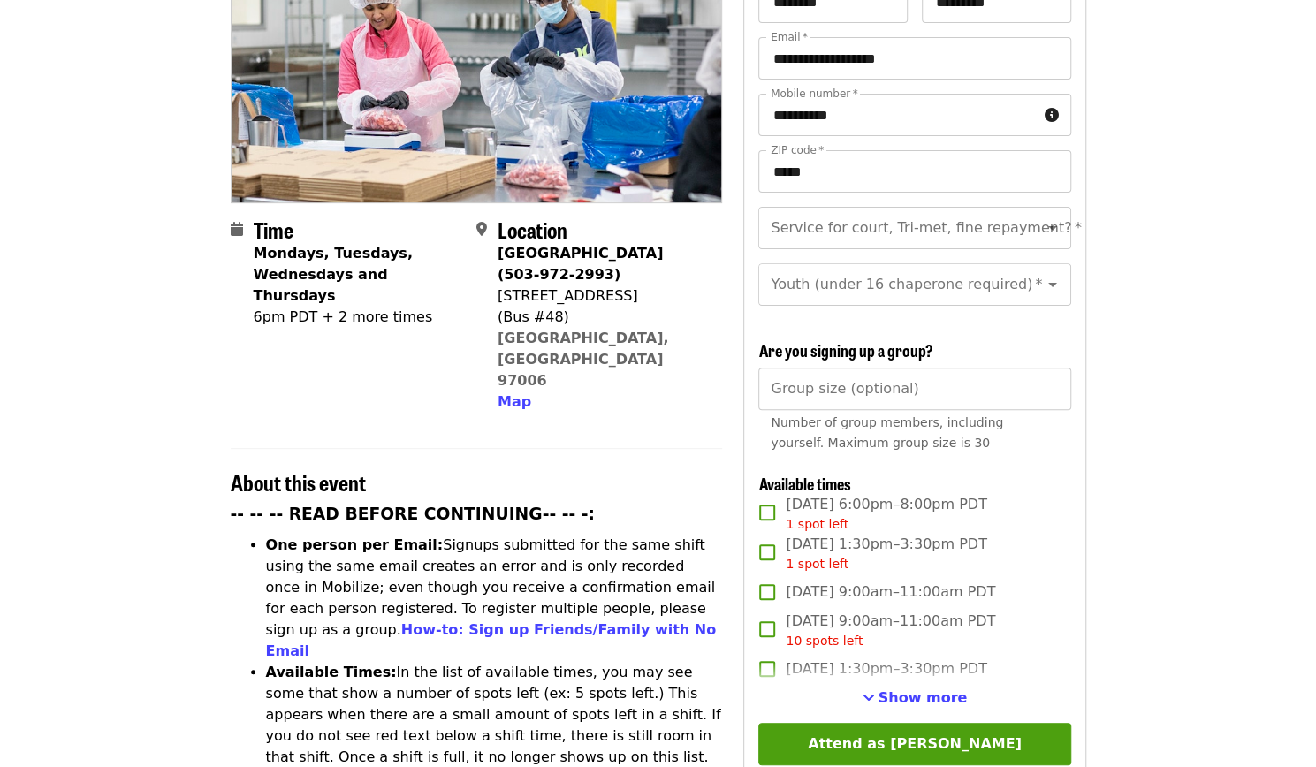
scroll to position [251, 0]
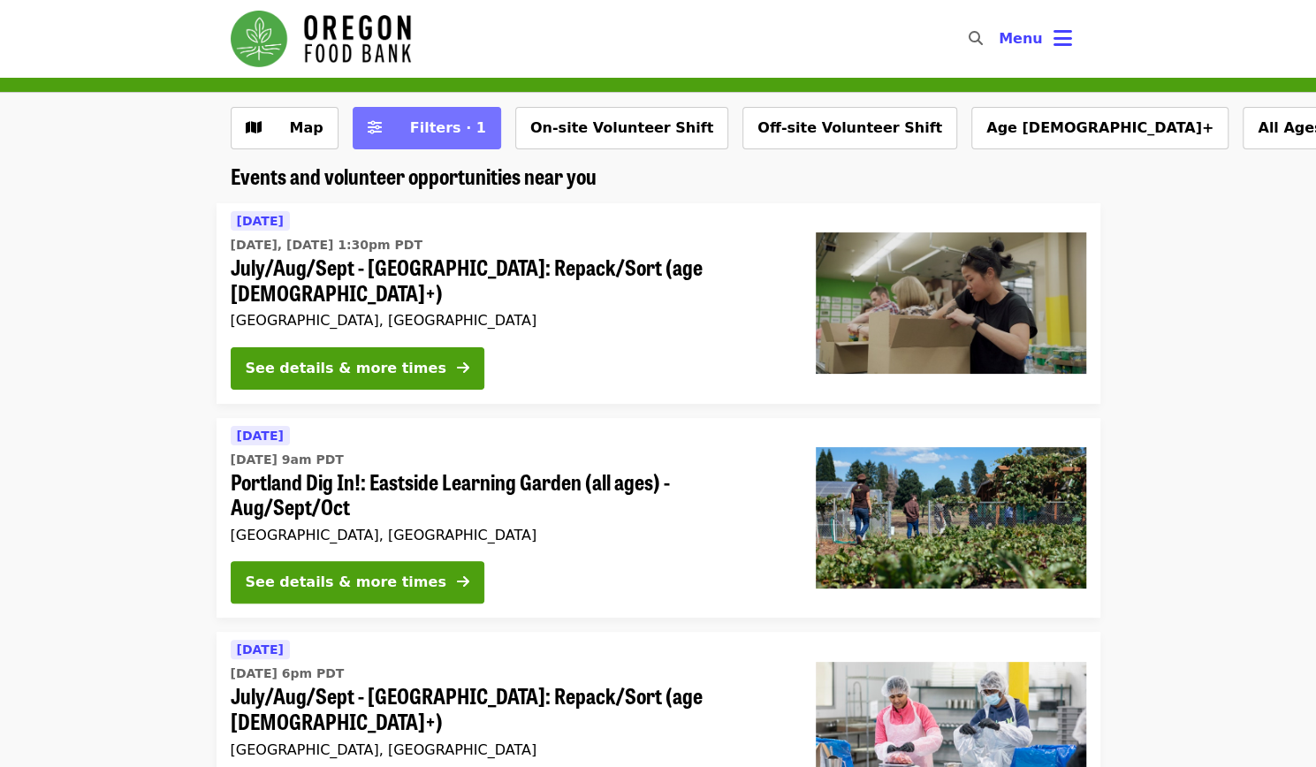
click at [406, 140] on button "Filters · 1" at bounding box center [427, 128] width 148 height 42
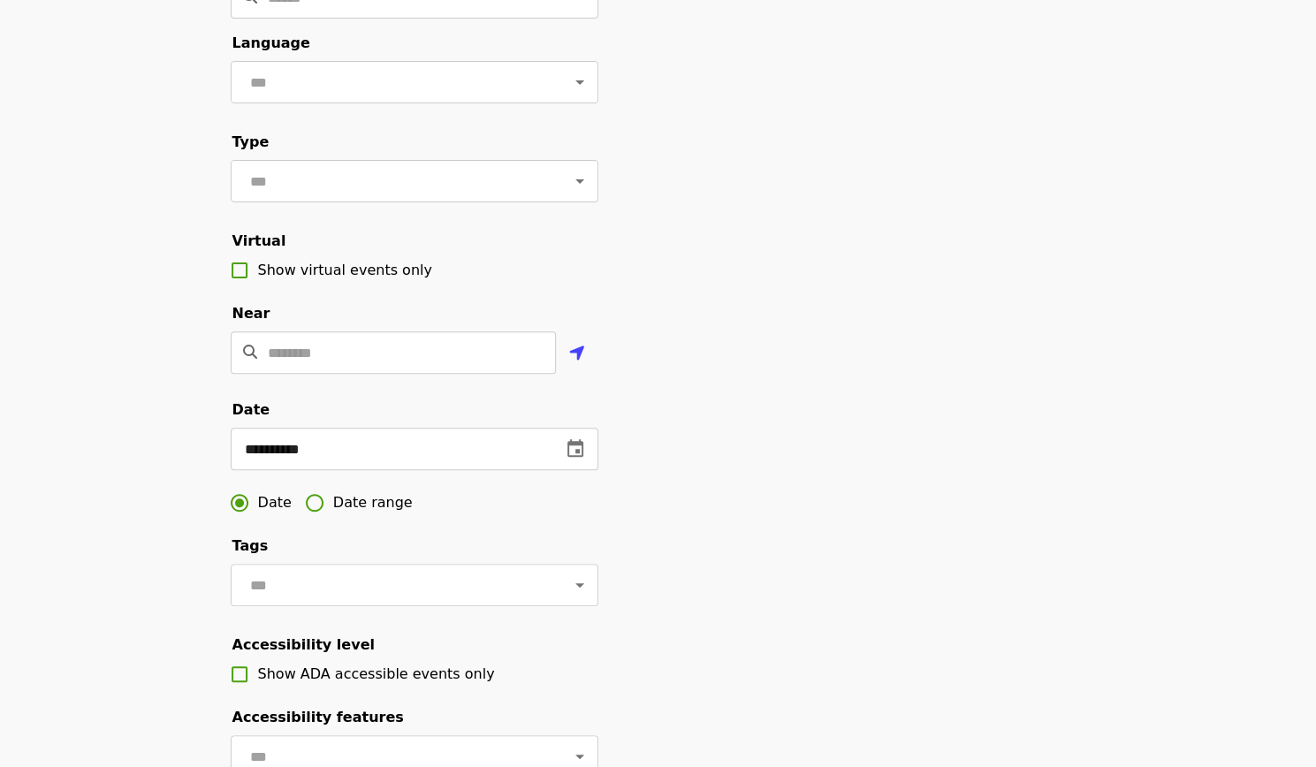
scroll to position [175, 0]
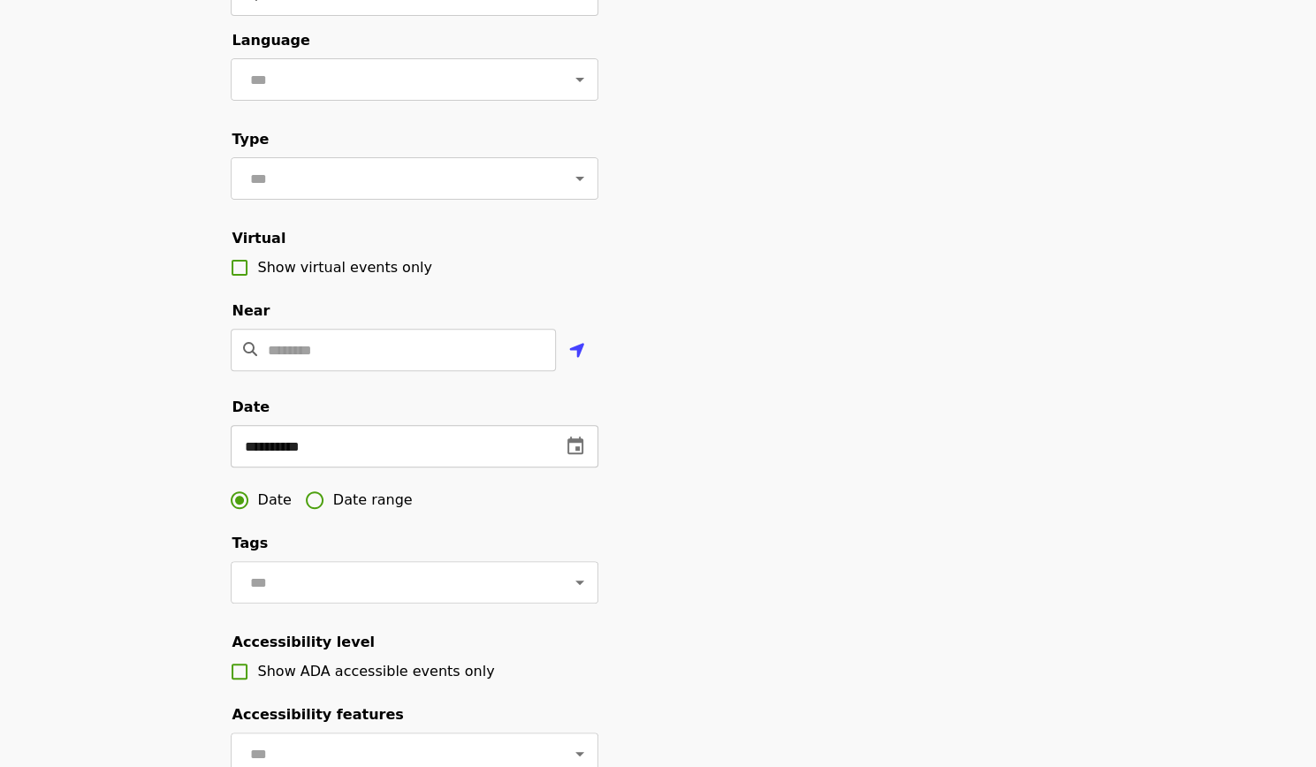
click at [565, 457] on icon "change date" at bounding box center [575, 446] width 21 height 21
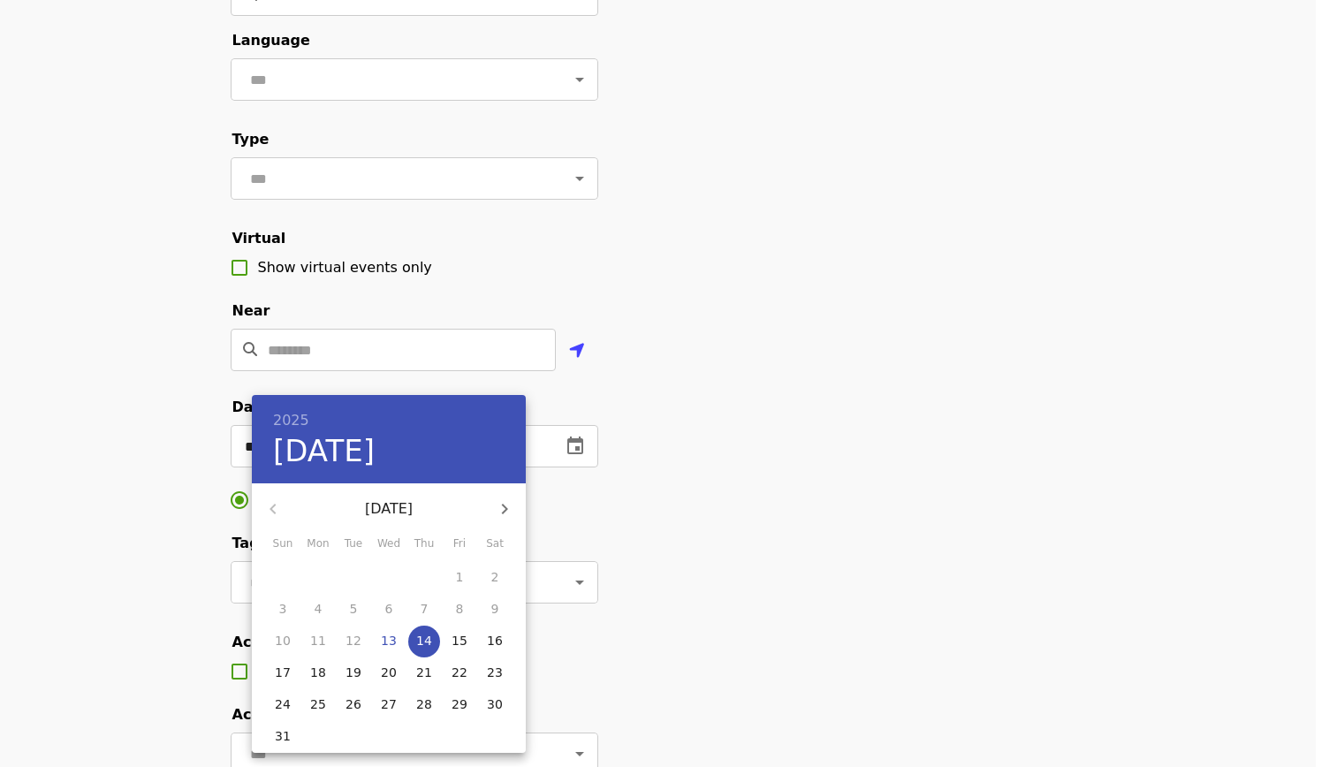
click at [425, 721] on div "4" at bounding box center [423, 737] width 35 height 32
click at [421, 710] on p "28" at bounding box center [424, 704] width 16 height 18
type input "**********"
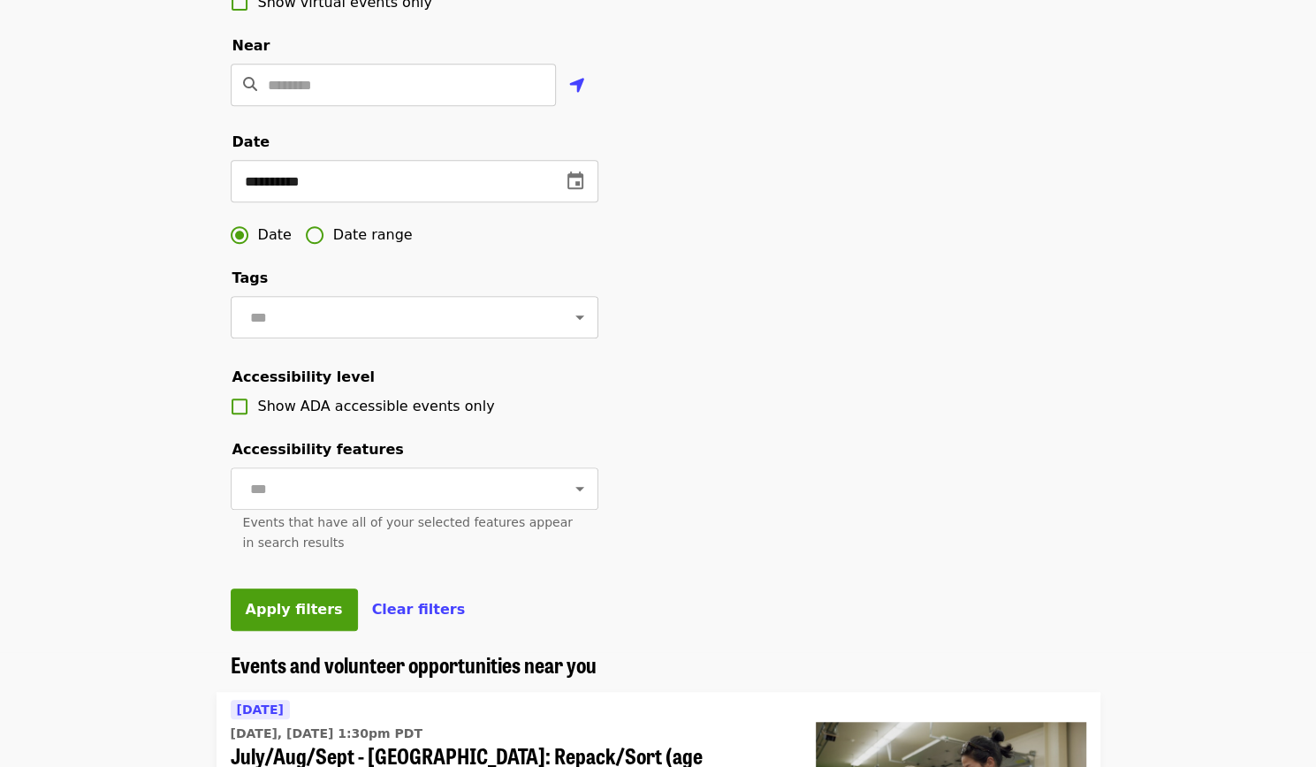
scroll to position [441, 0]
click at [277, 617] on span "Apply filters" at bounding box center [294, 608] width 97 height 17
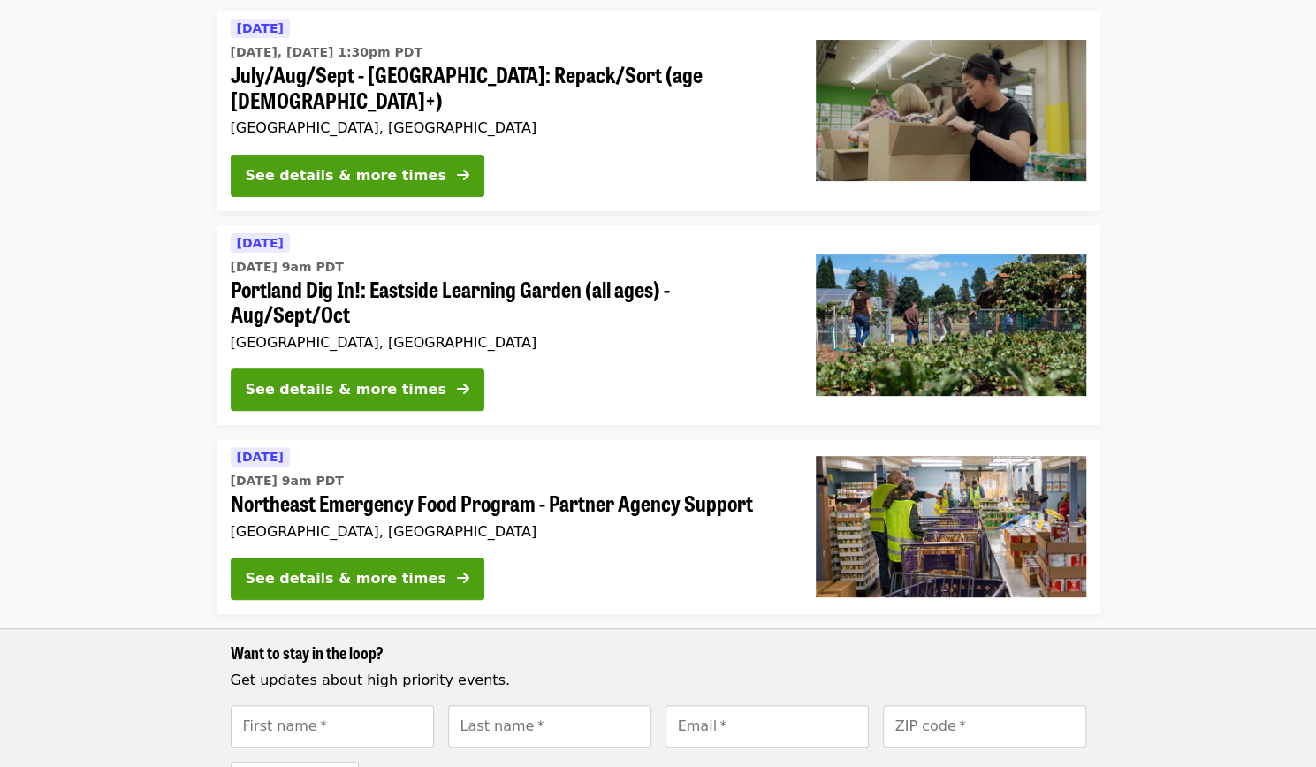
scroll to position [193, 0]
